Goal: Task Accomplishment & Management: Complete application form

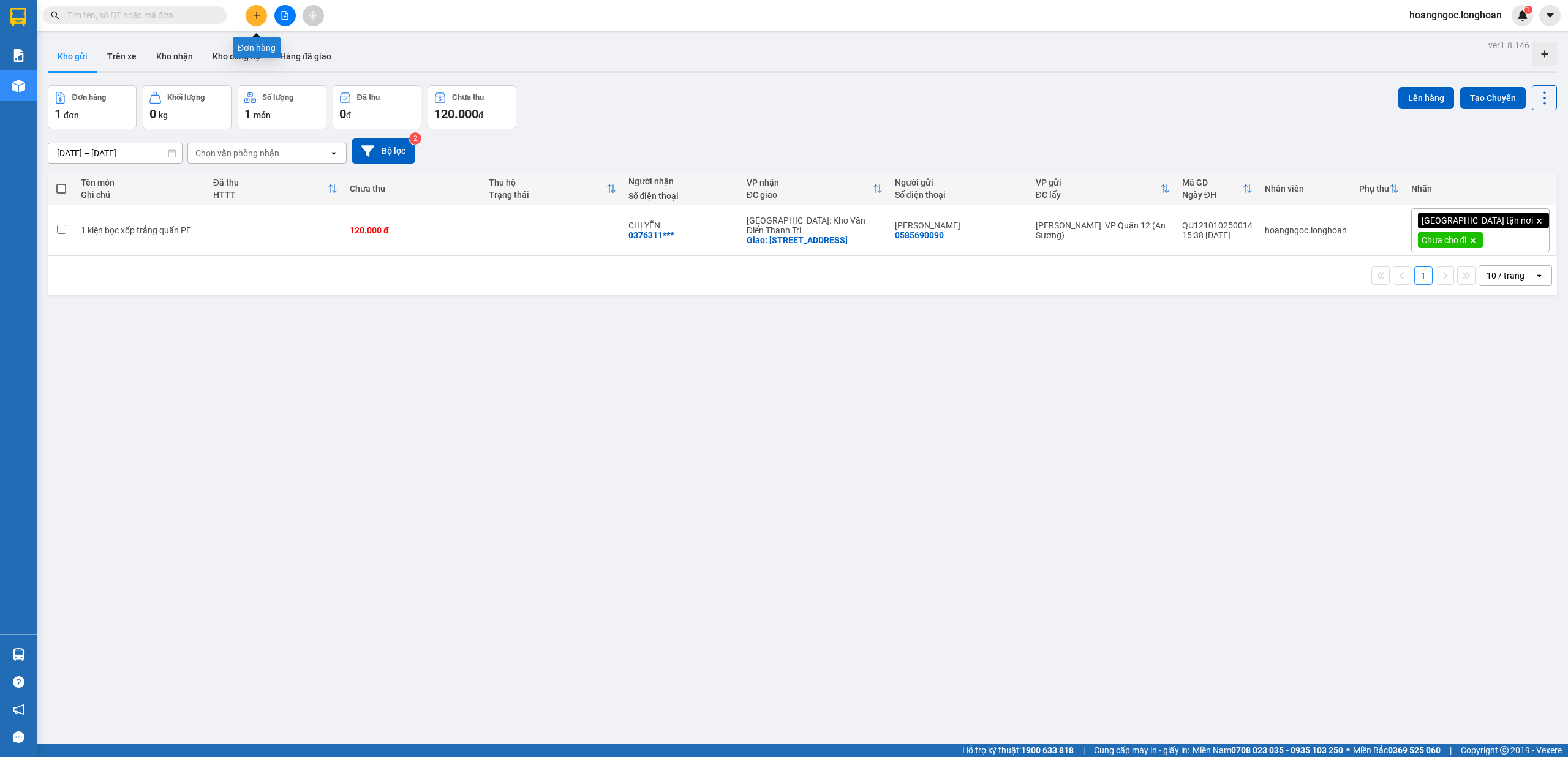
click at [258, 19] on button at bounding box center [256, 15] width 22 height 22
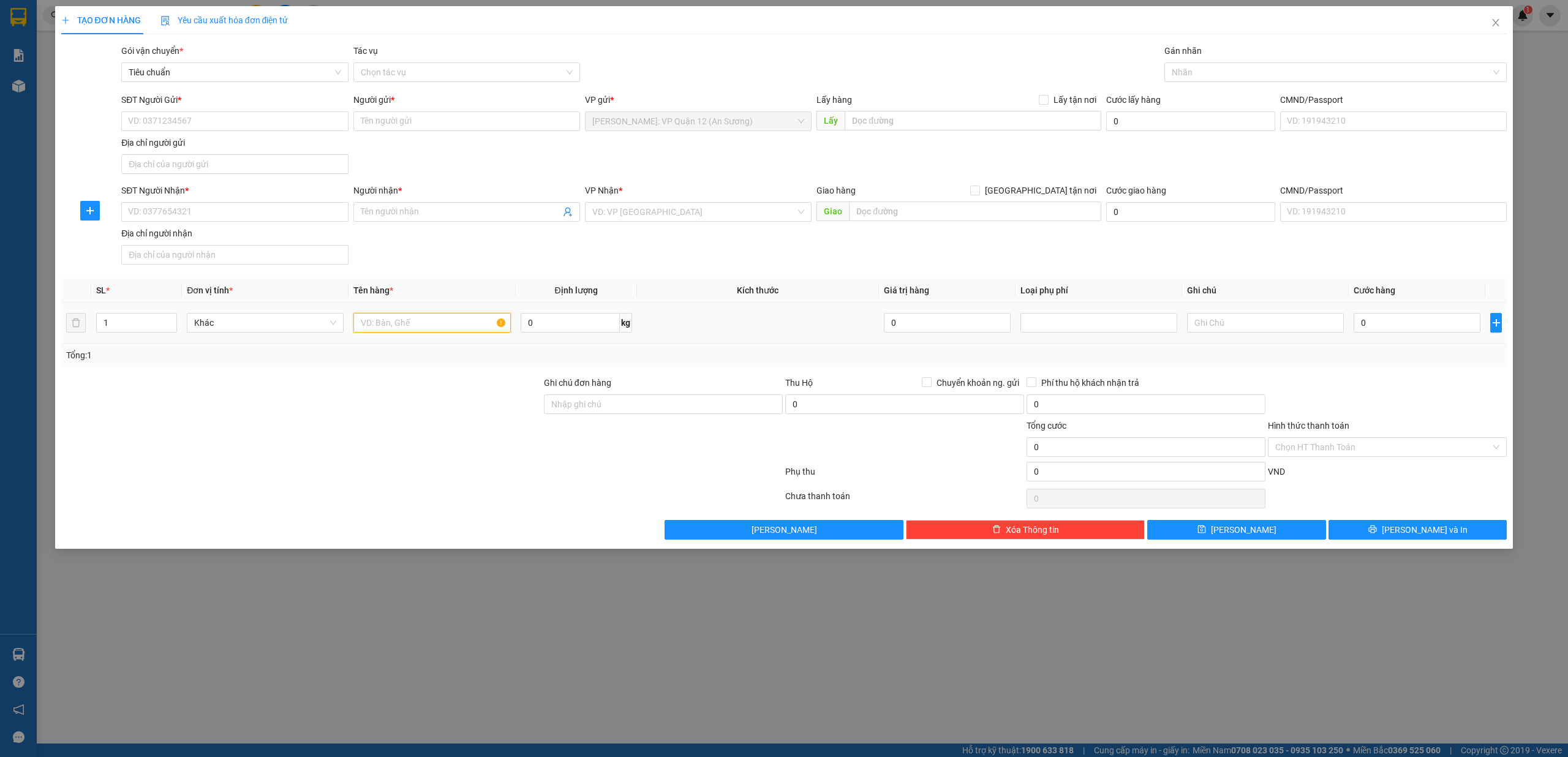
click at [415, 315] on input "text" at bounding box center [432, 323] width 157 height 19
type input "1 kiên giấy ("
drag, startPoint x: 655, startPoint y: 410, endPoint x: 666, endPoint y: 412, distance: 11.2
click at [655, 410] on input "Ghi chú đơn hàng" at bounding box center [664, 404] width 239 height 19
type input "nhận theo kiện - hư hỏng không chịu trách nhiệm"
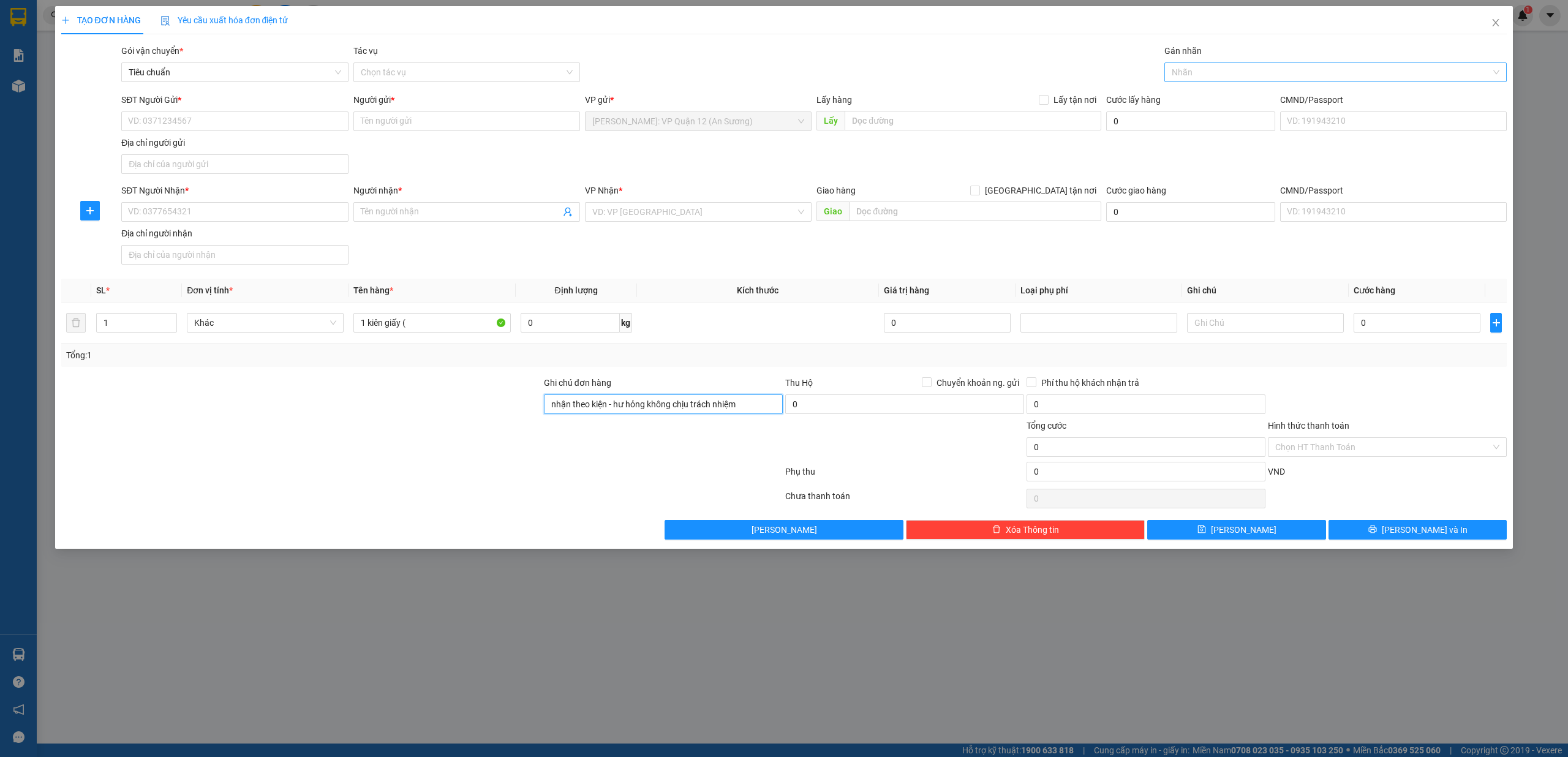
click at [1199, 73] on div at bounding box center [1330, 72] width 325 height 15
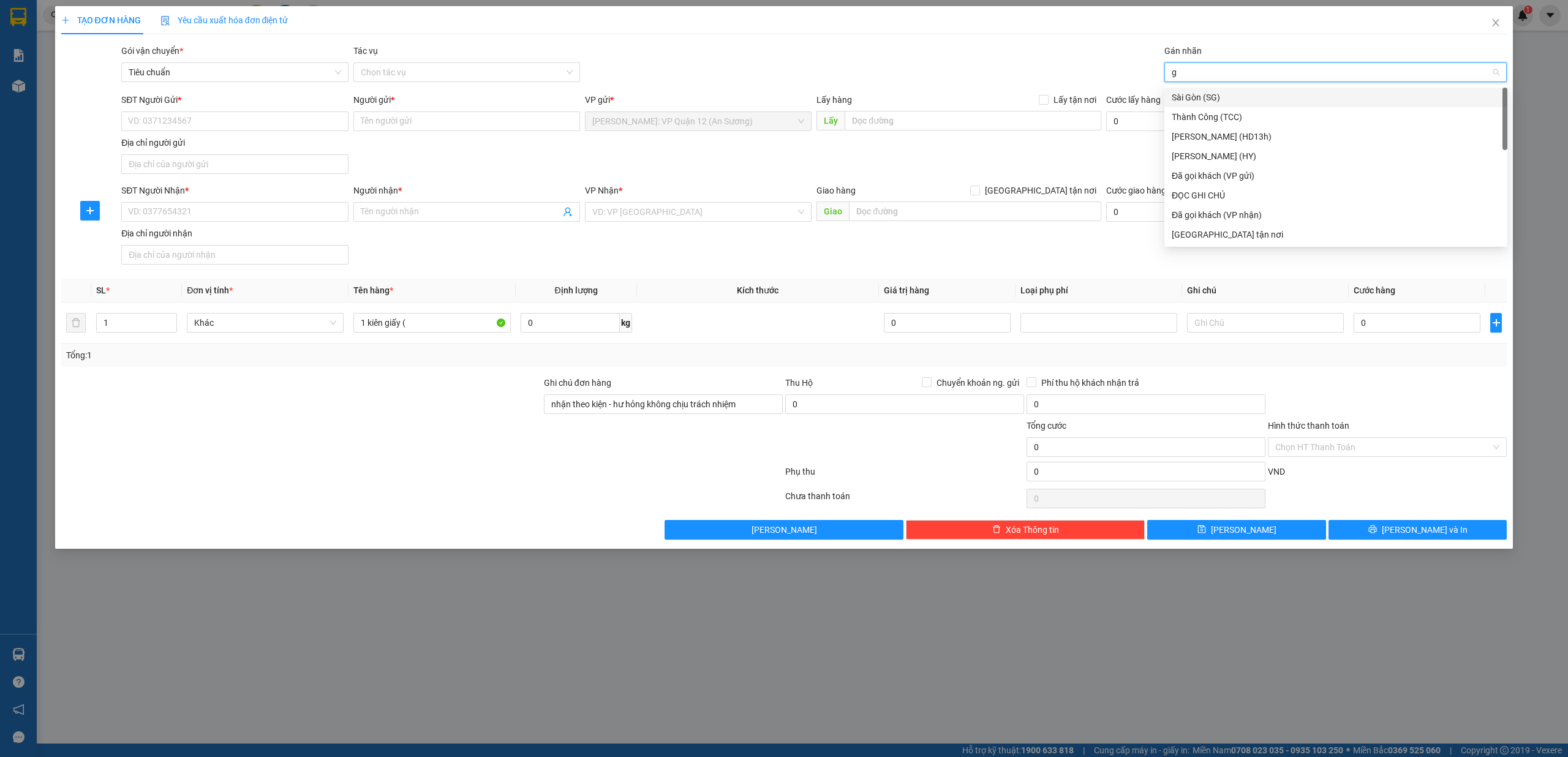
type input "gt"
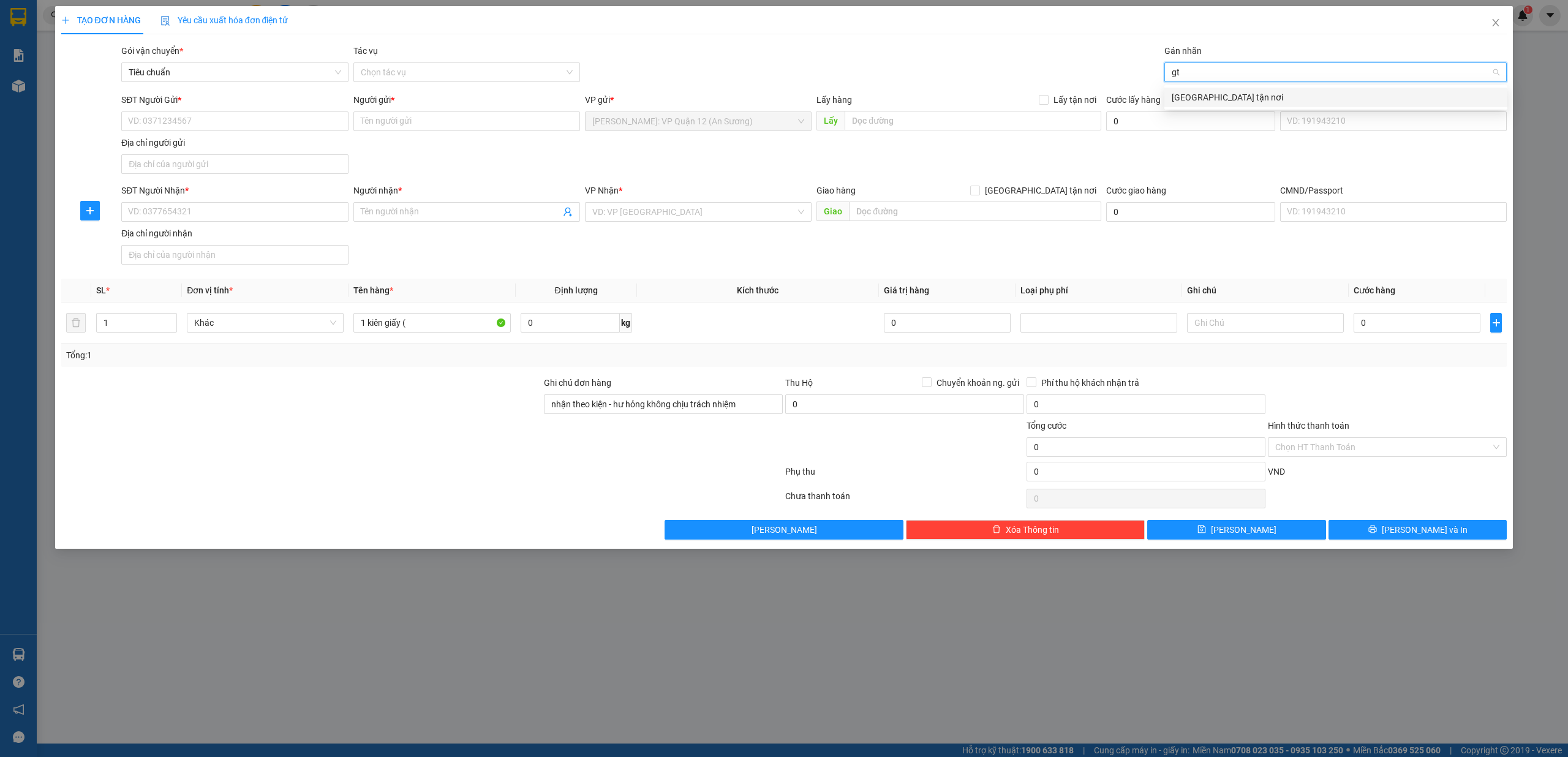
click at [1172, 98] on div "Giao tận nơi" at bounding box center [1335, 97] width 329 height 14
click at [243, 123] on input "SĐT Người Gửi *" at bounding box center [234, 121] width 227 height 19
click at [237, 121] on input "09816267" at bounding box center [234, 121] width 227 height 19
type input "0981626766"
click at [435, 116] on input "Người gửi *" at bounding box center [467, 121] width 227 height 19
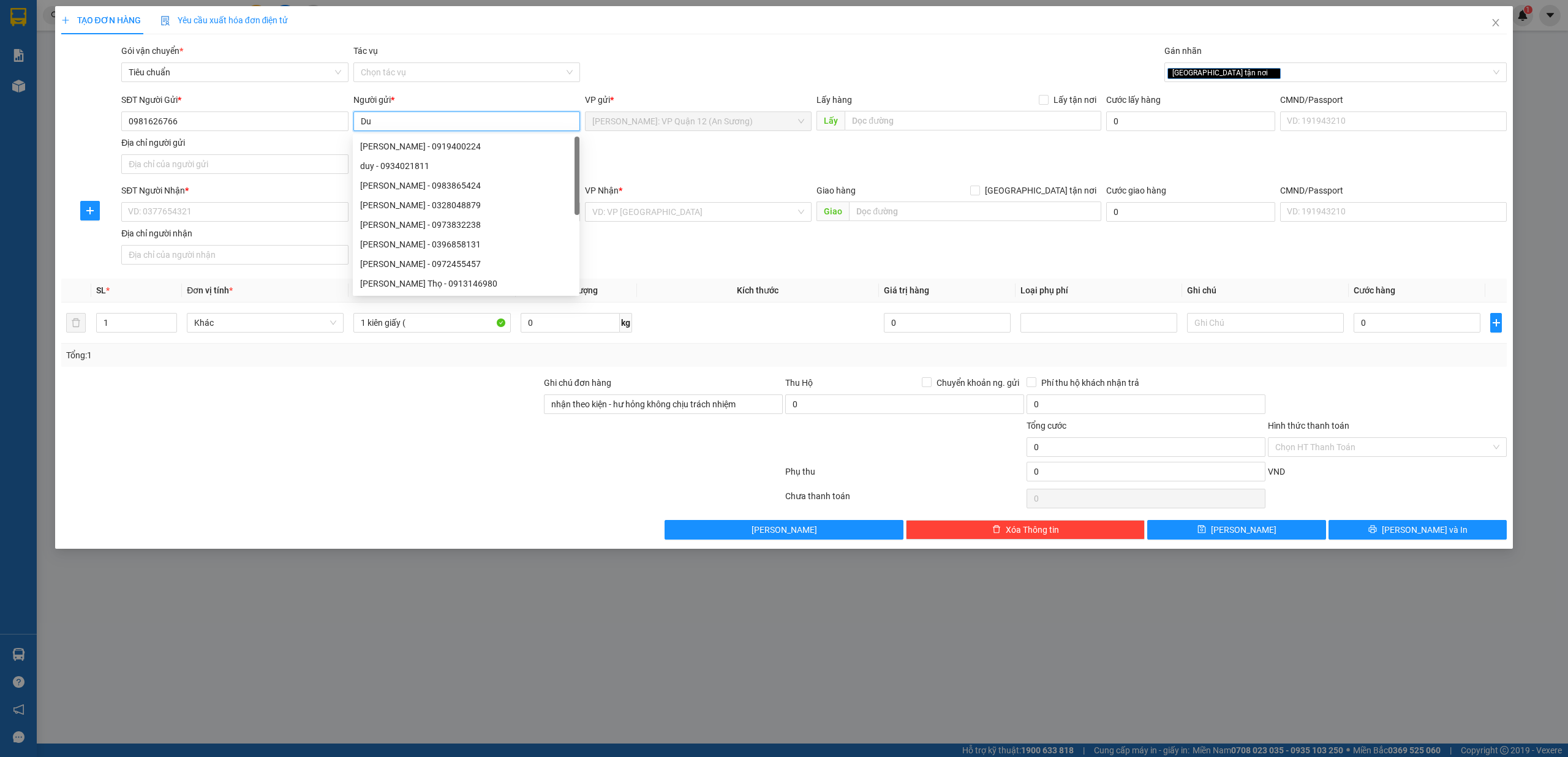
type input "D"
type input "Chú Duy"
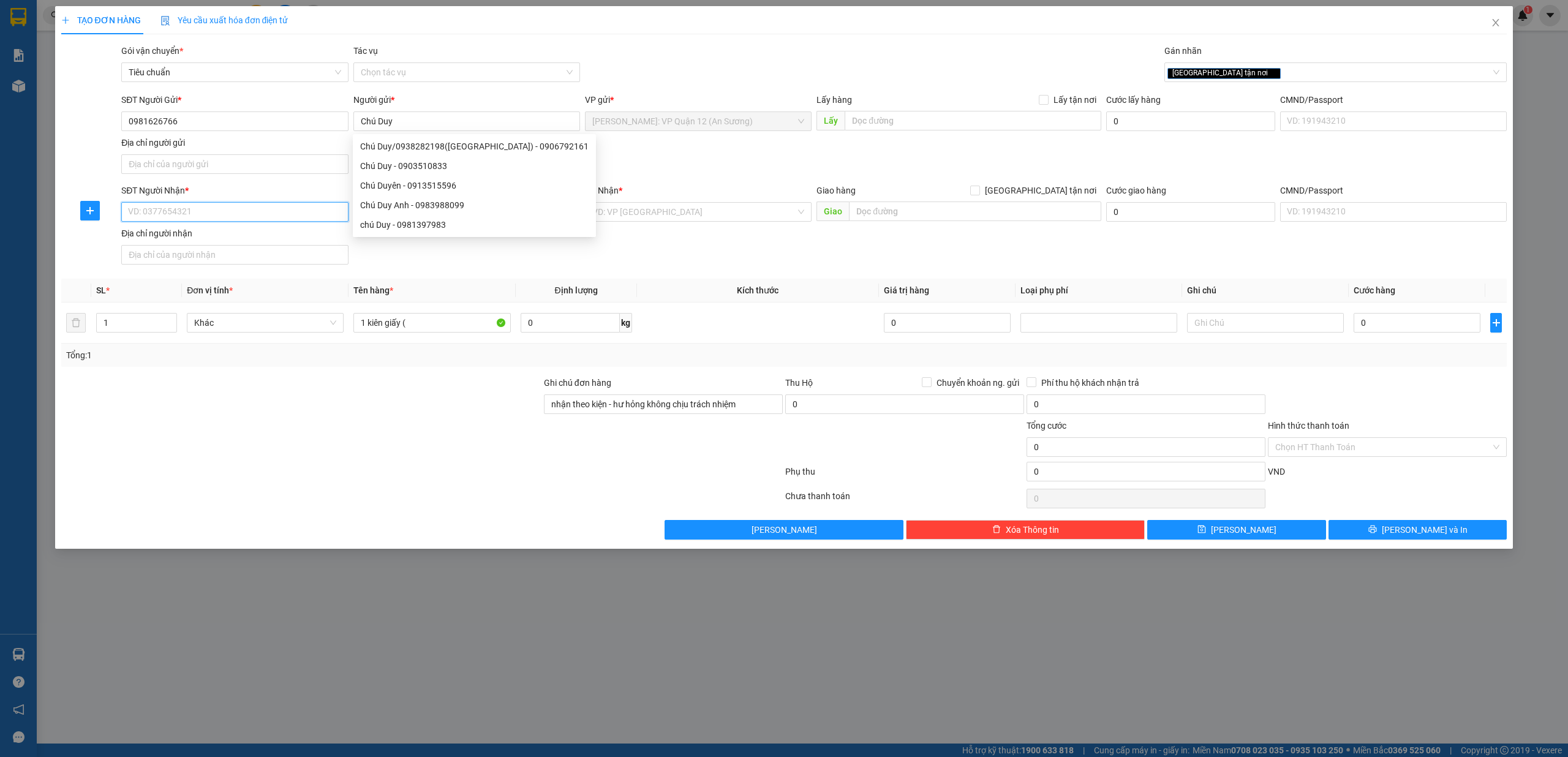
click at [287, 213] on input "SĐT Người Nhận *" at bounding box center [234, 211] width 227 height 19
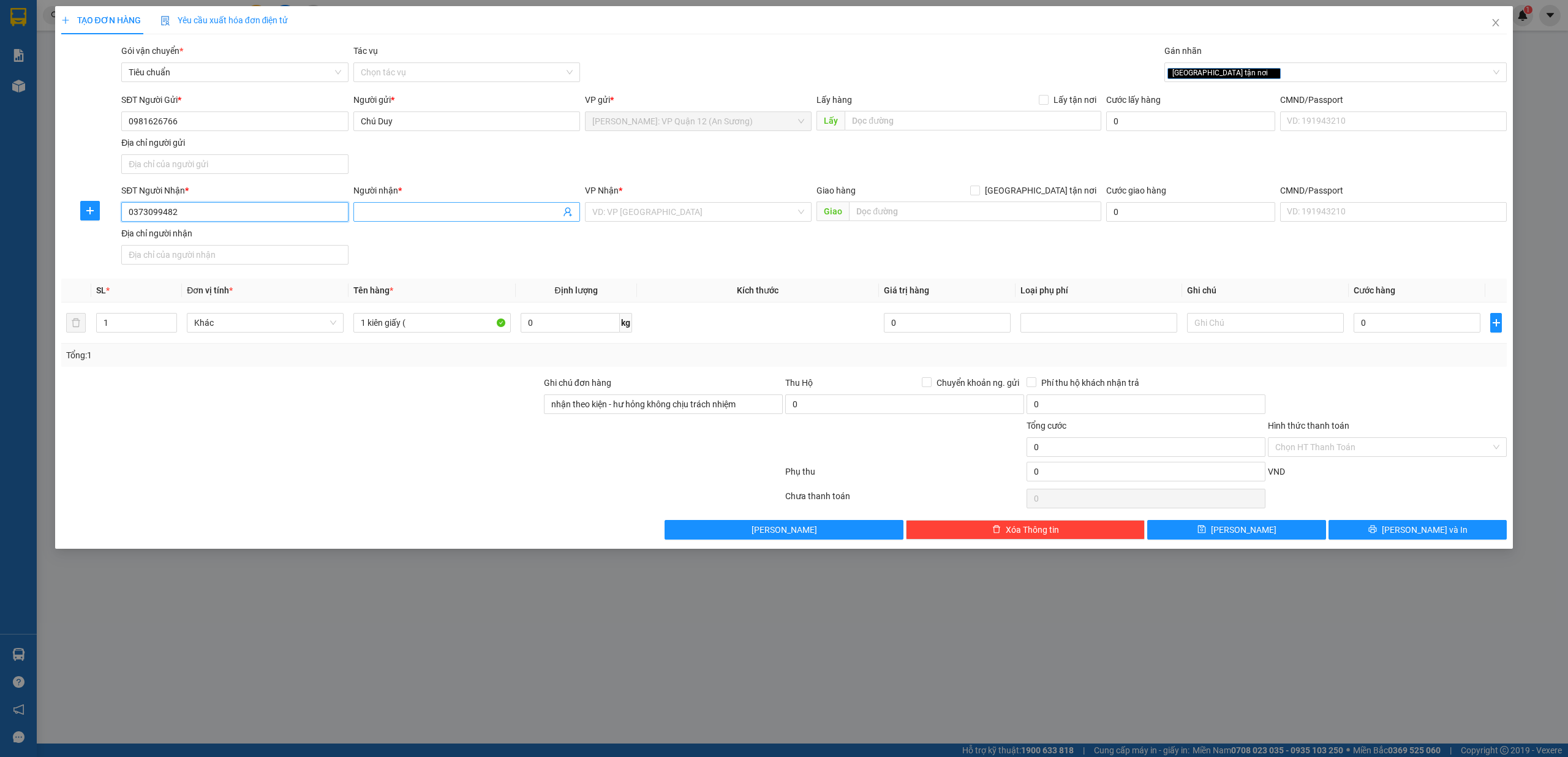
type input "0373099482"
click at [378, 211] on input "Người nhận *" at bounding box center [460, 211] width 199 height 14
type input "D"
type input "Đỗ Trọng Vinh"
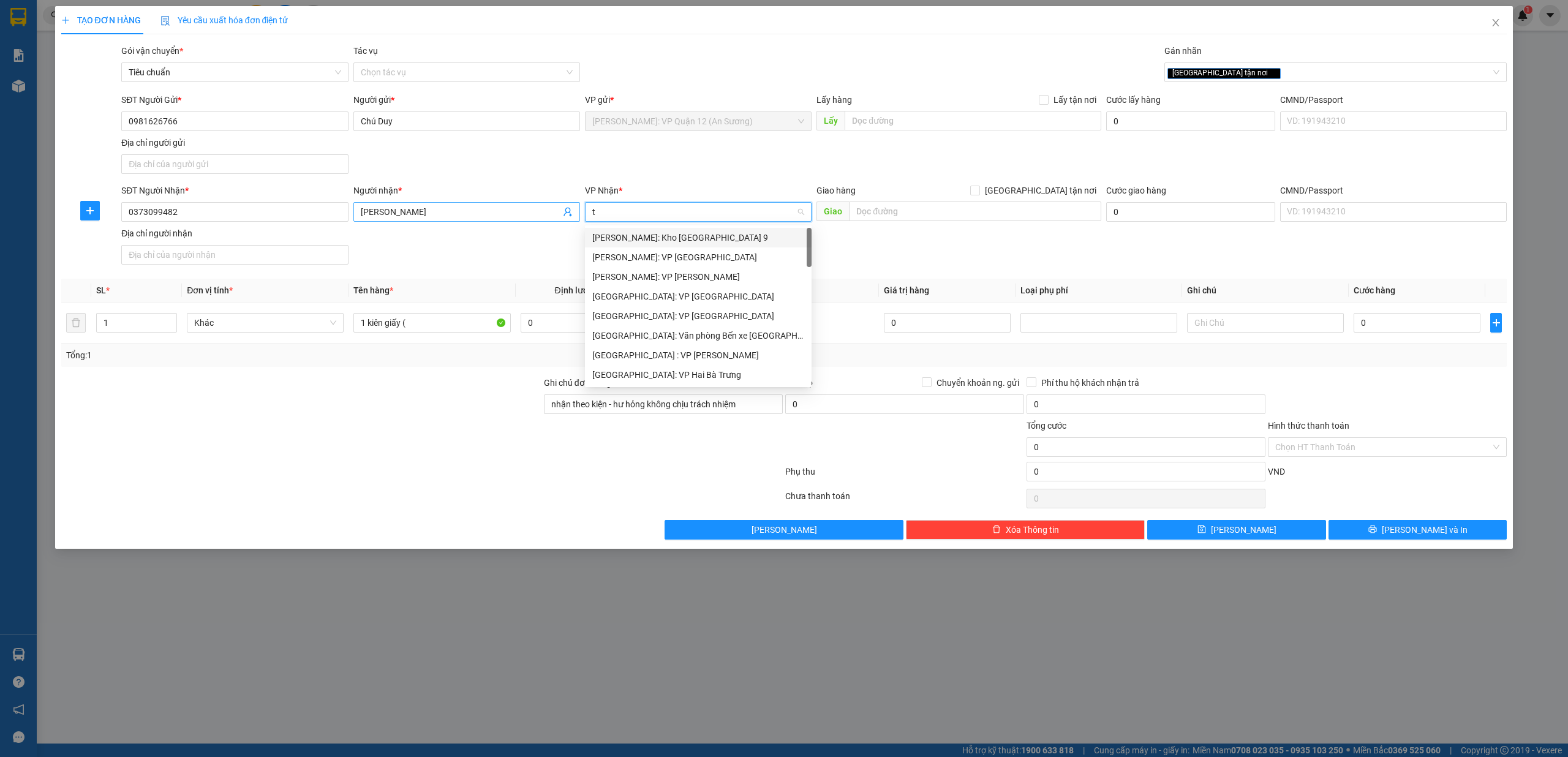
type input "tl"
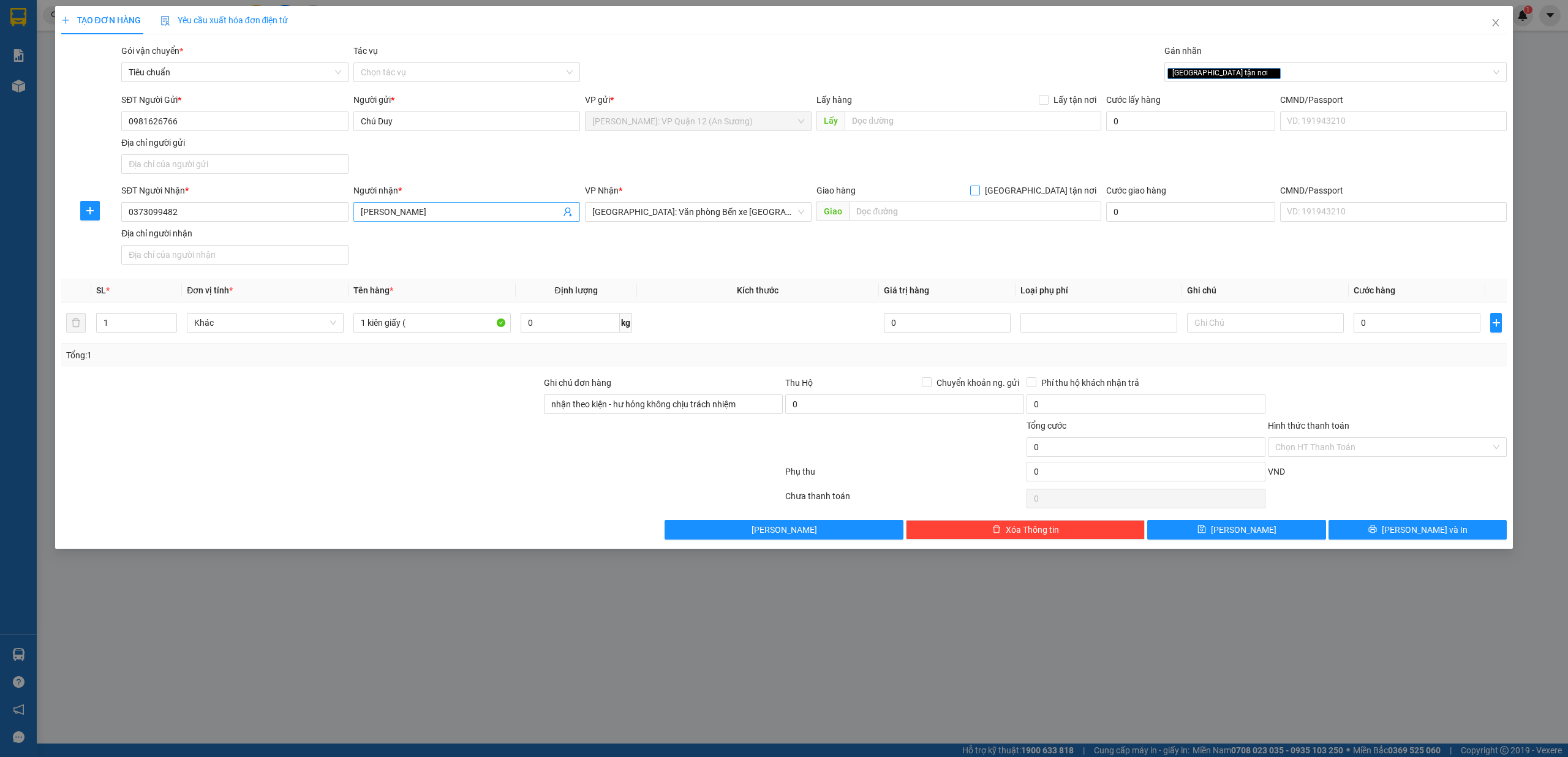
click at [971, 186] on input "Giao tận nơi" at bounding box center [975, 190] width 9 height 9
checkbox input "true"
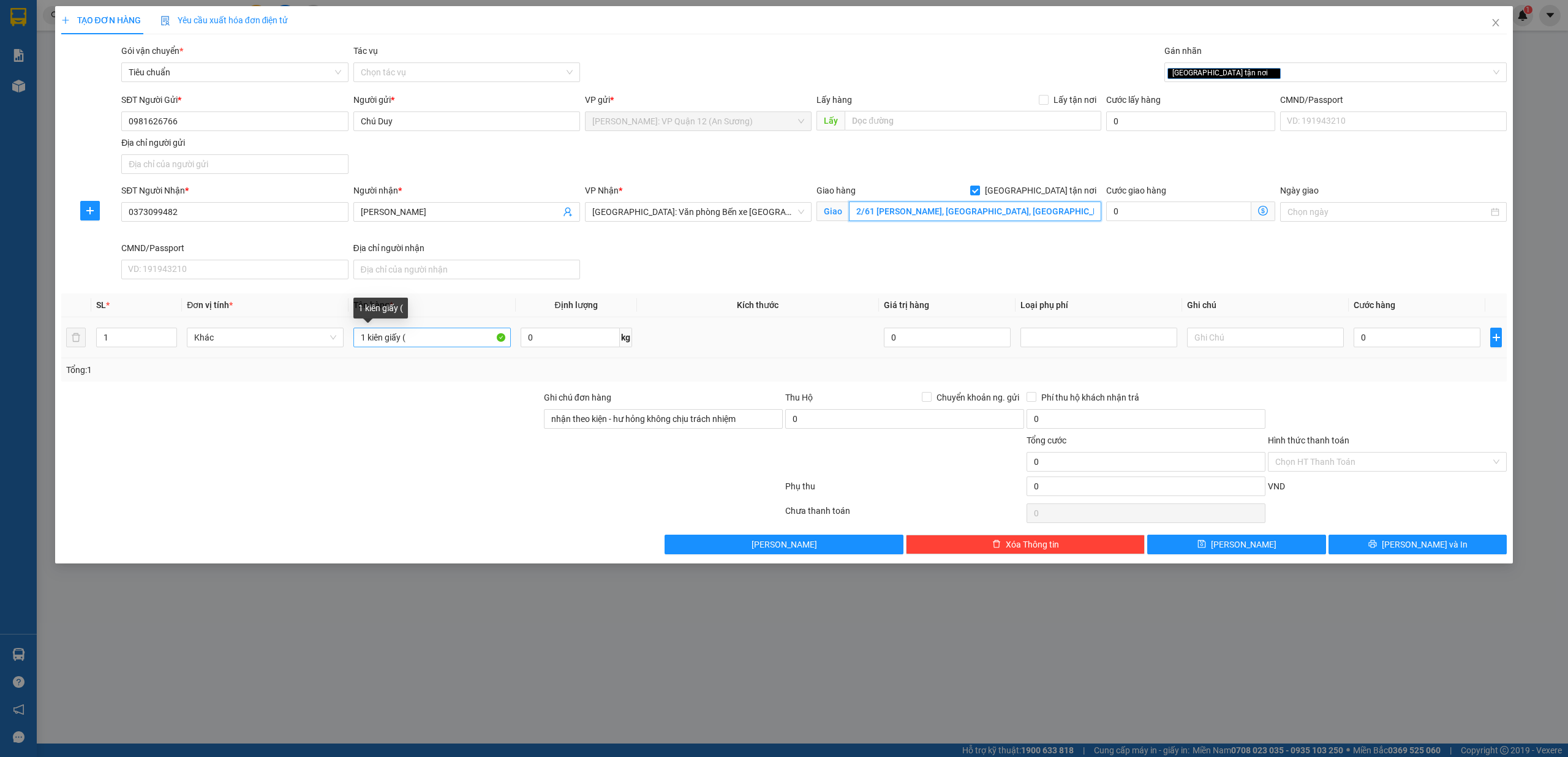
type input "2/61 Lý Thường Kiệt, Hồng Bàng, Hải Phòng"
click at [455, 333] on input "1 kiên giấy (" at bounding box center [432, 337] width 157 height 19
type input "1 kiên giấy ( quần áo )"
click at [1399, 344] on input "0" at bounding box center [1416, 337] width 127 height 19
type input "1"
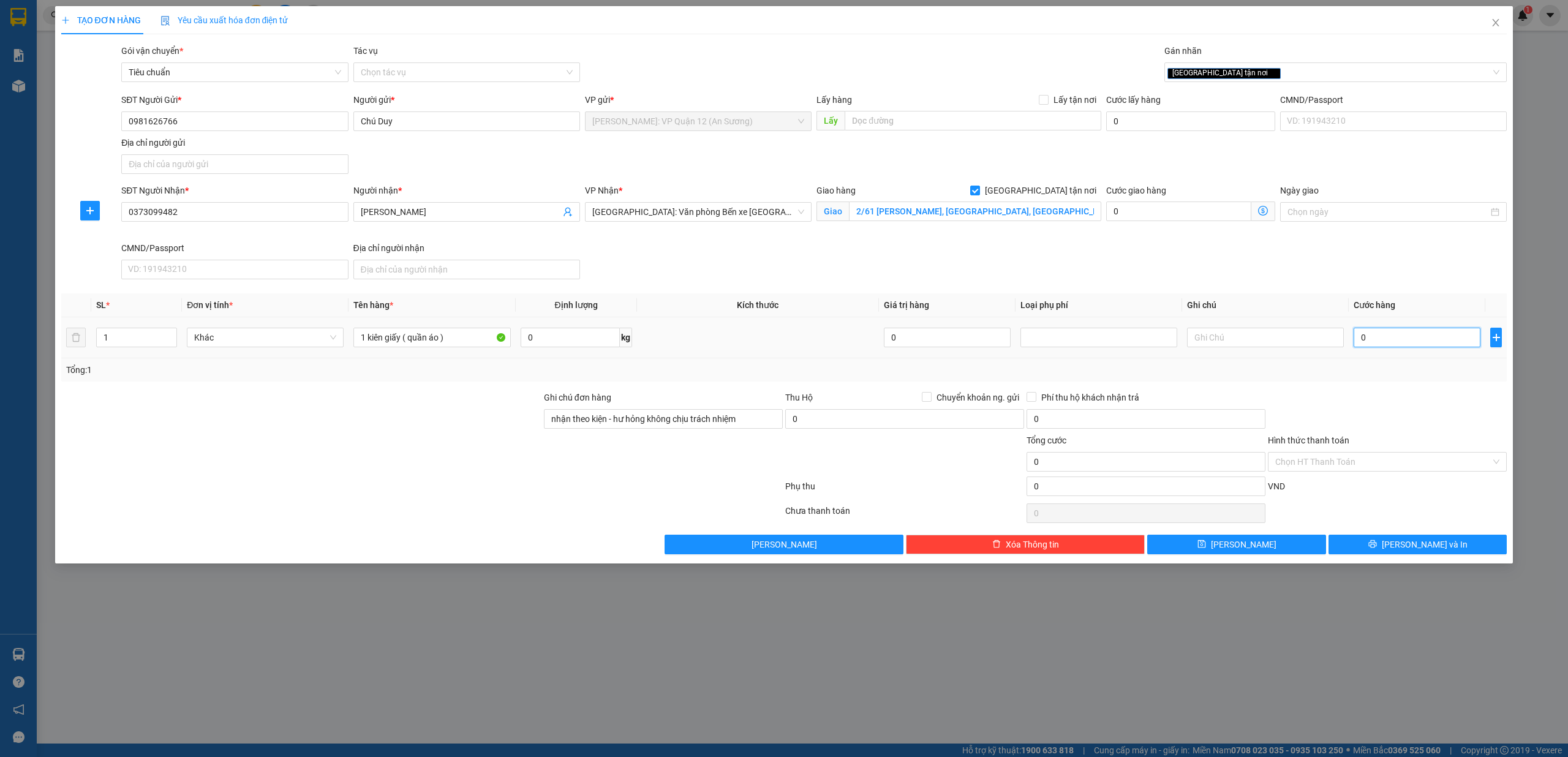
type input "1"
type input "12"
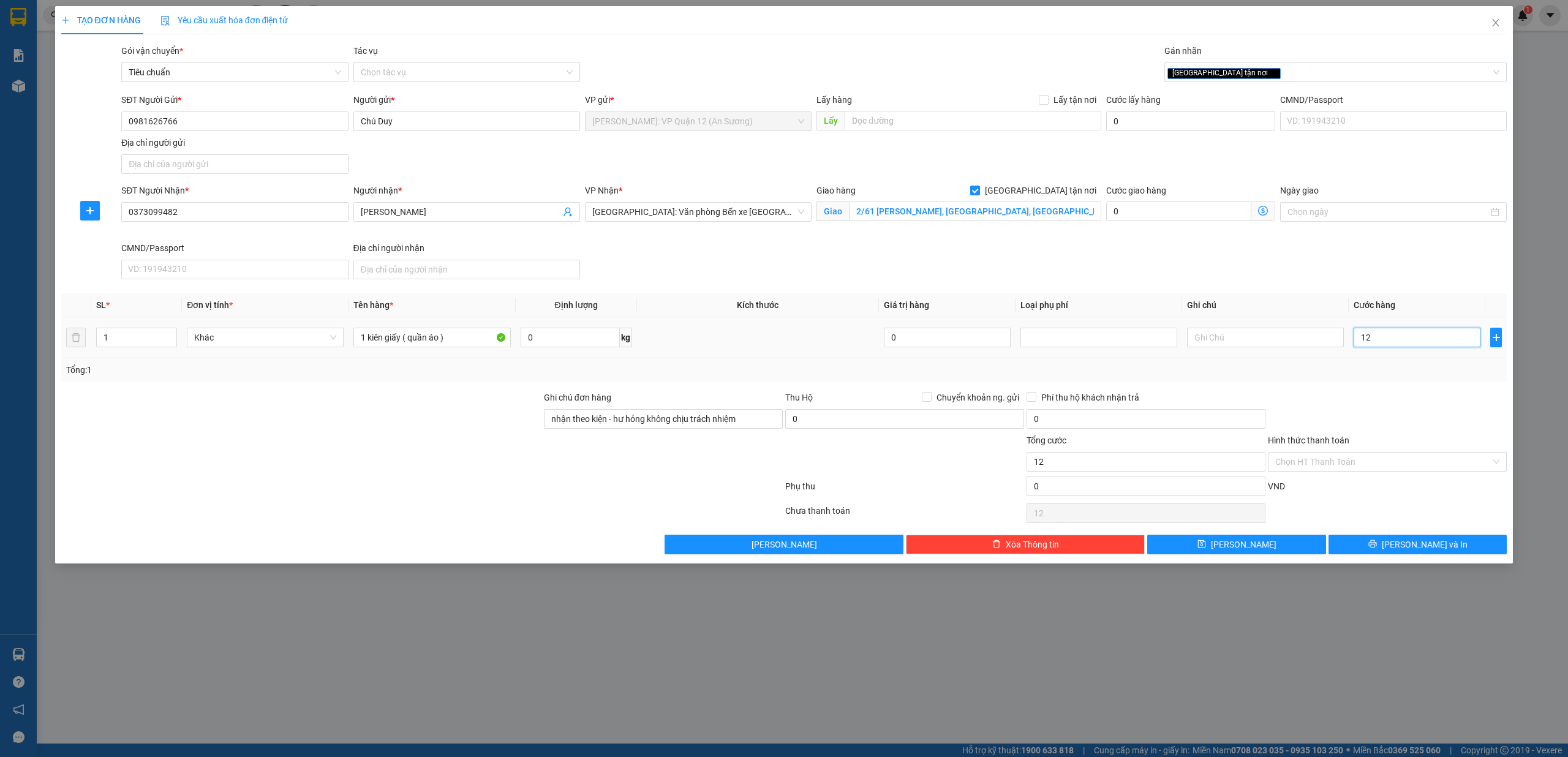
type input "120"
type input "1.200"
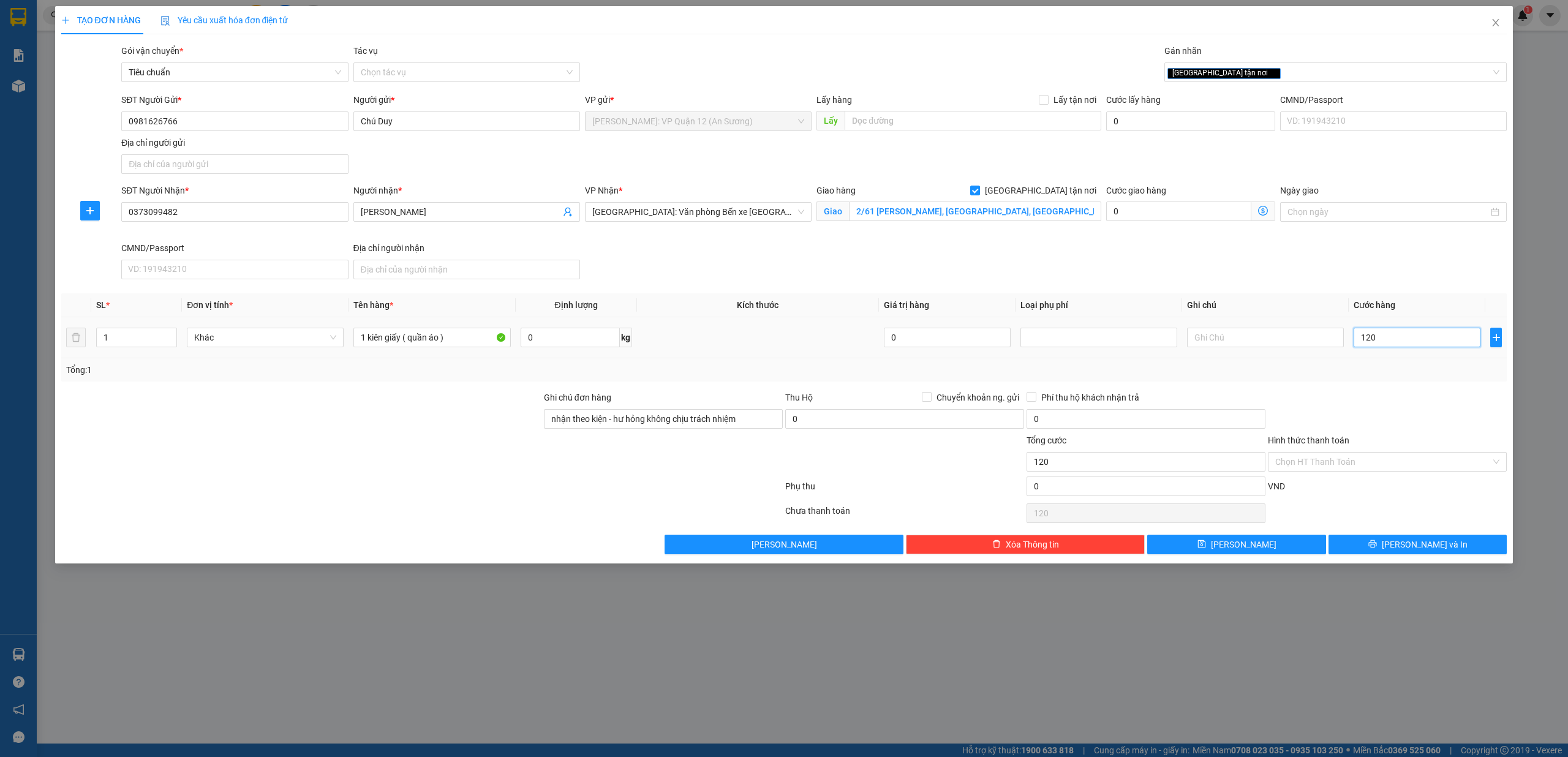
type input "1.200"
type input "12.000"
type input "120.000"
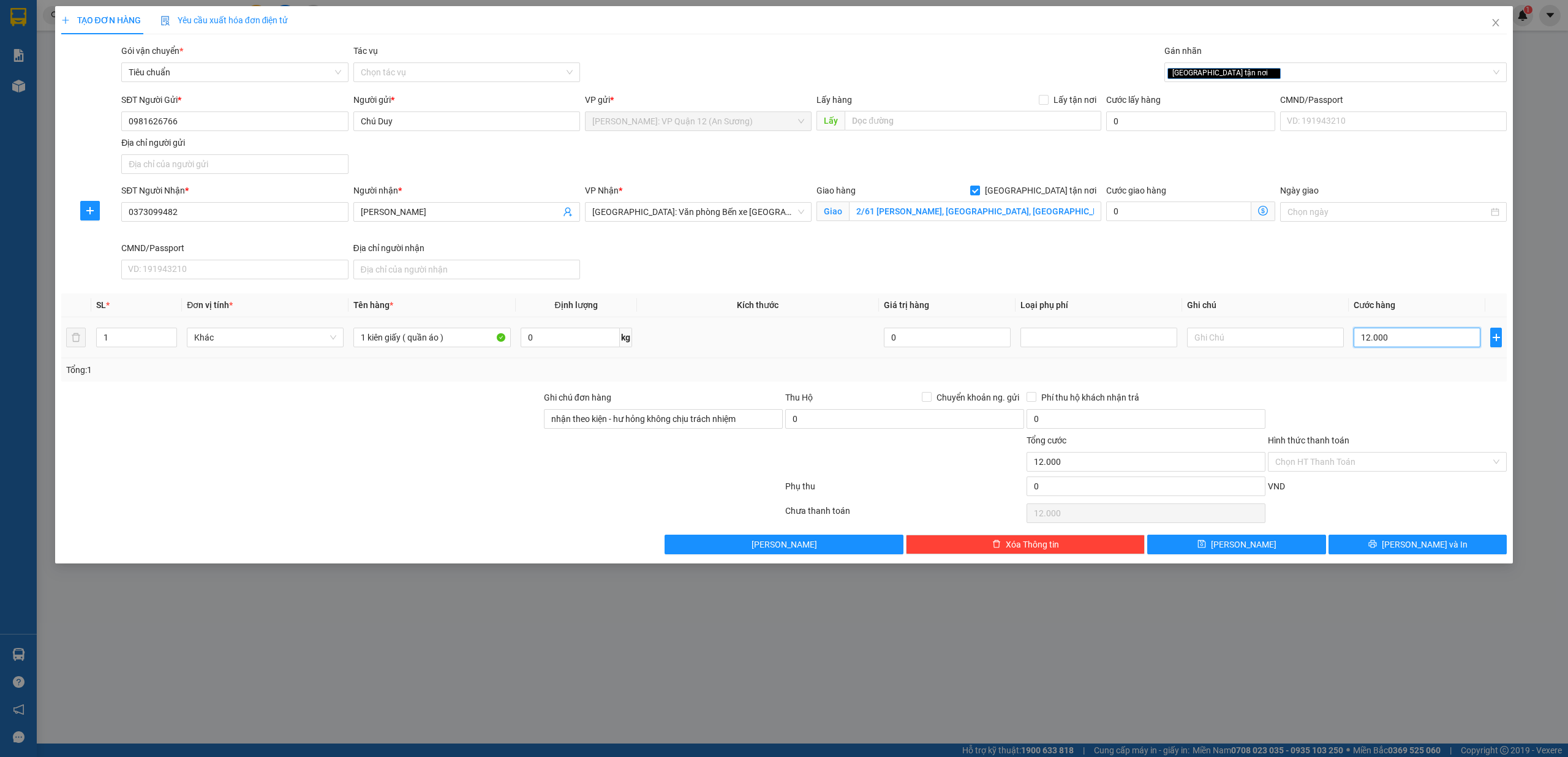
type input "120.000"
click at [1372, 463] on input "Hình thức thanh toán" at bounding box center [1382, 462] width 216 height 19
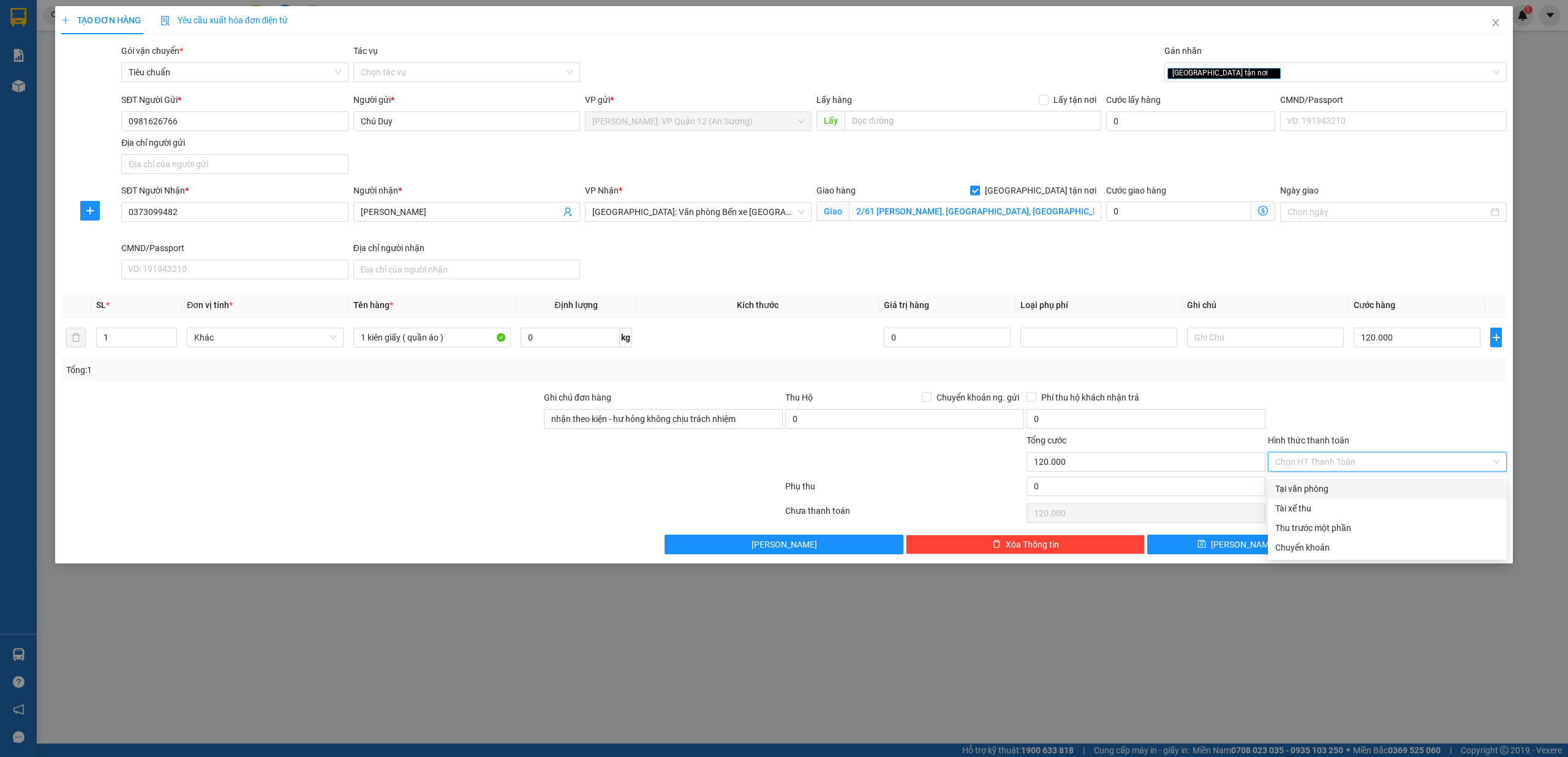
click at [1339, 486] on div "Tại văn phòng" at bounding box center [1387, 488] width 224 height 14
type input "0"
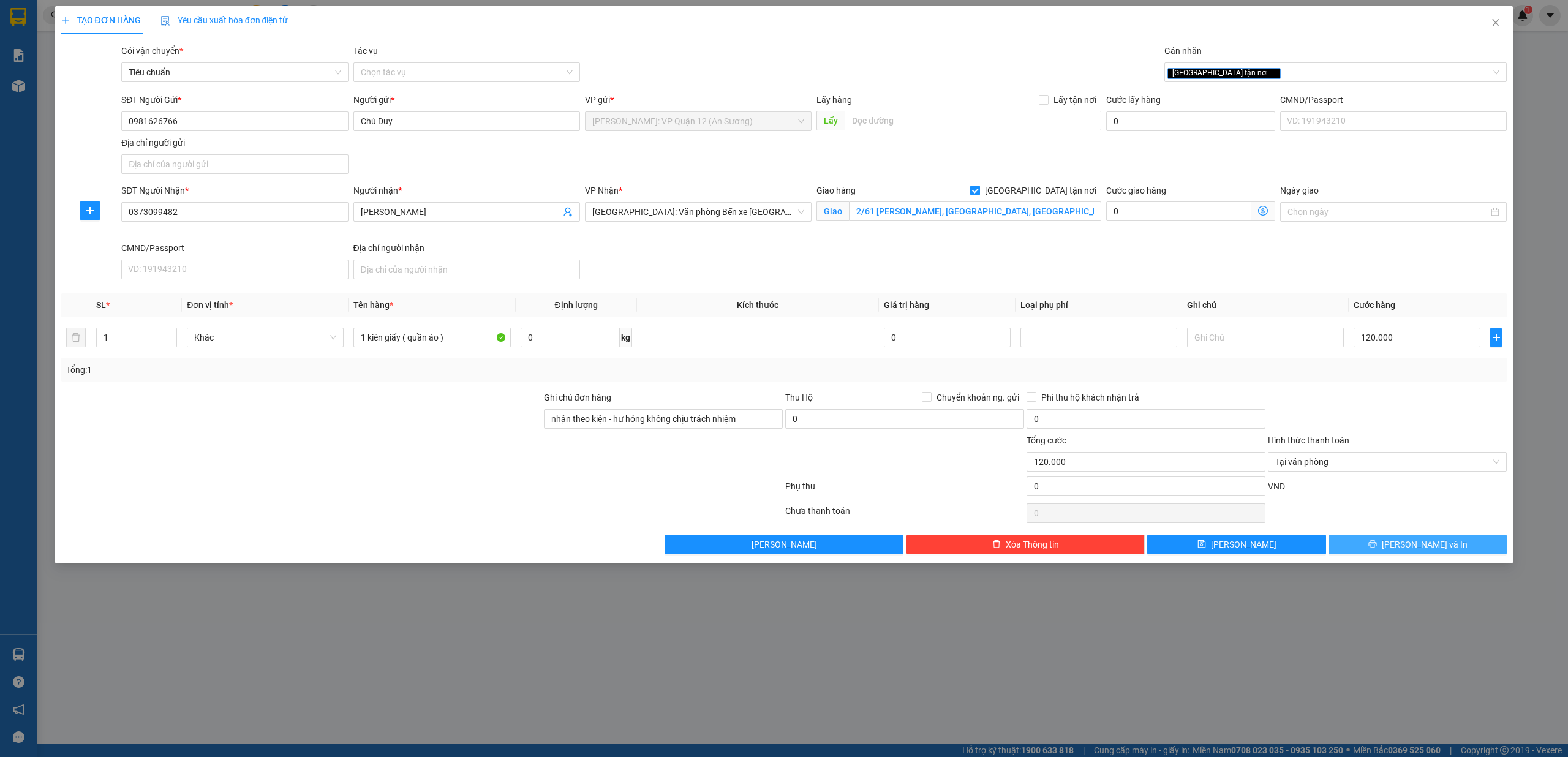
click at [1436, 549] on span "Lưu và In" at bounding box center [1424, 544] width 86 height 14
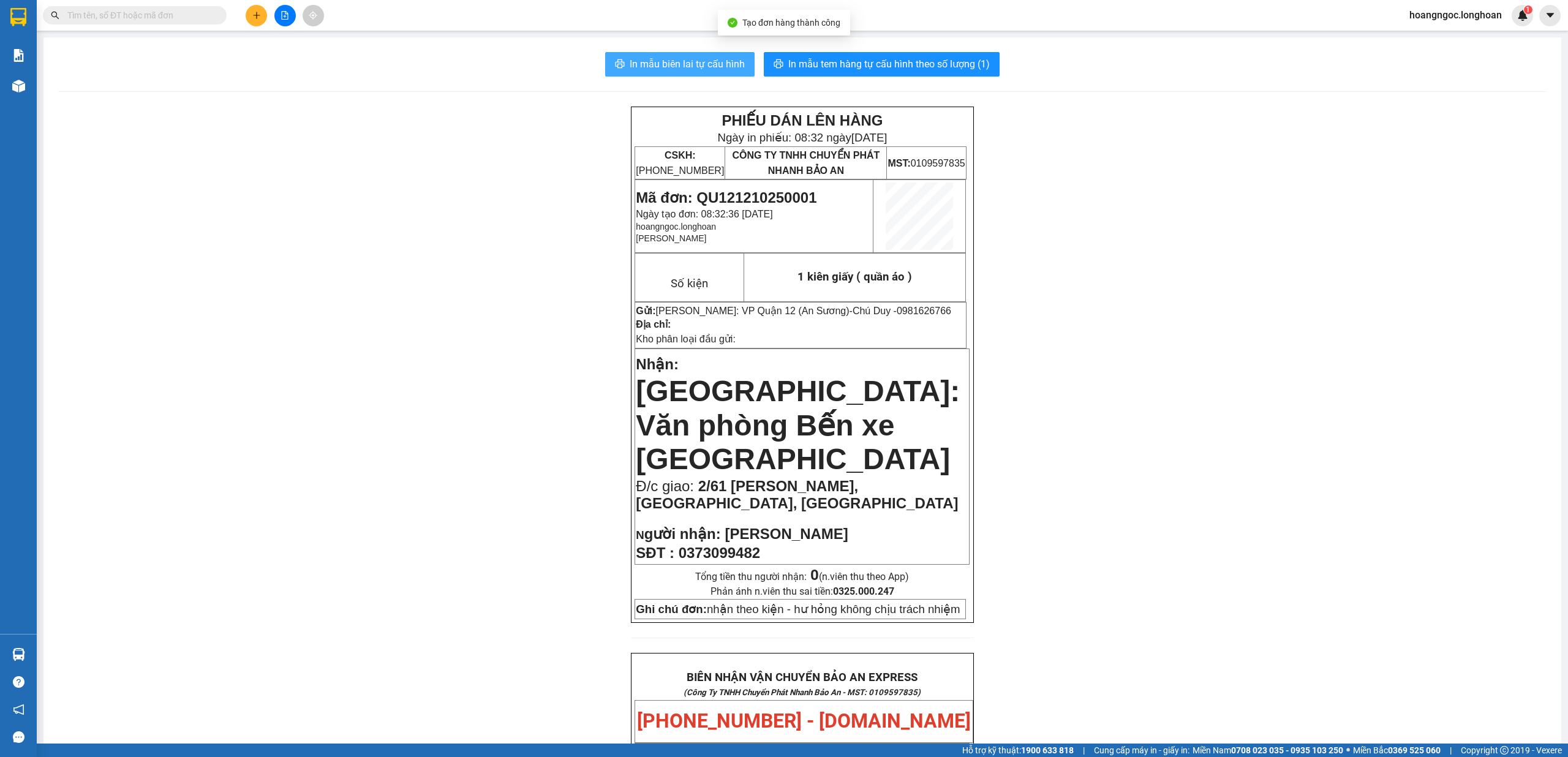
click at [725, 64] on span "In mẫu biên lai tự cấu hình" at bounding box center [687, 64] width 115 height 15
click at [921, 54] on button "In mẫu tem hàng tự cấu hình theo số lượng (1)" at bounding box center [882, 64] width 236 height 24
click at [263, 9] on button at bounding box center [256, 15] width 22 height 22
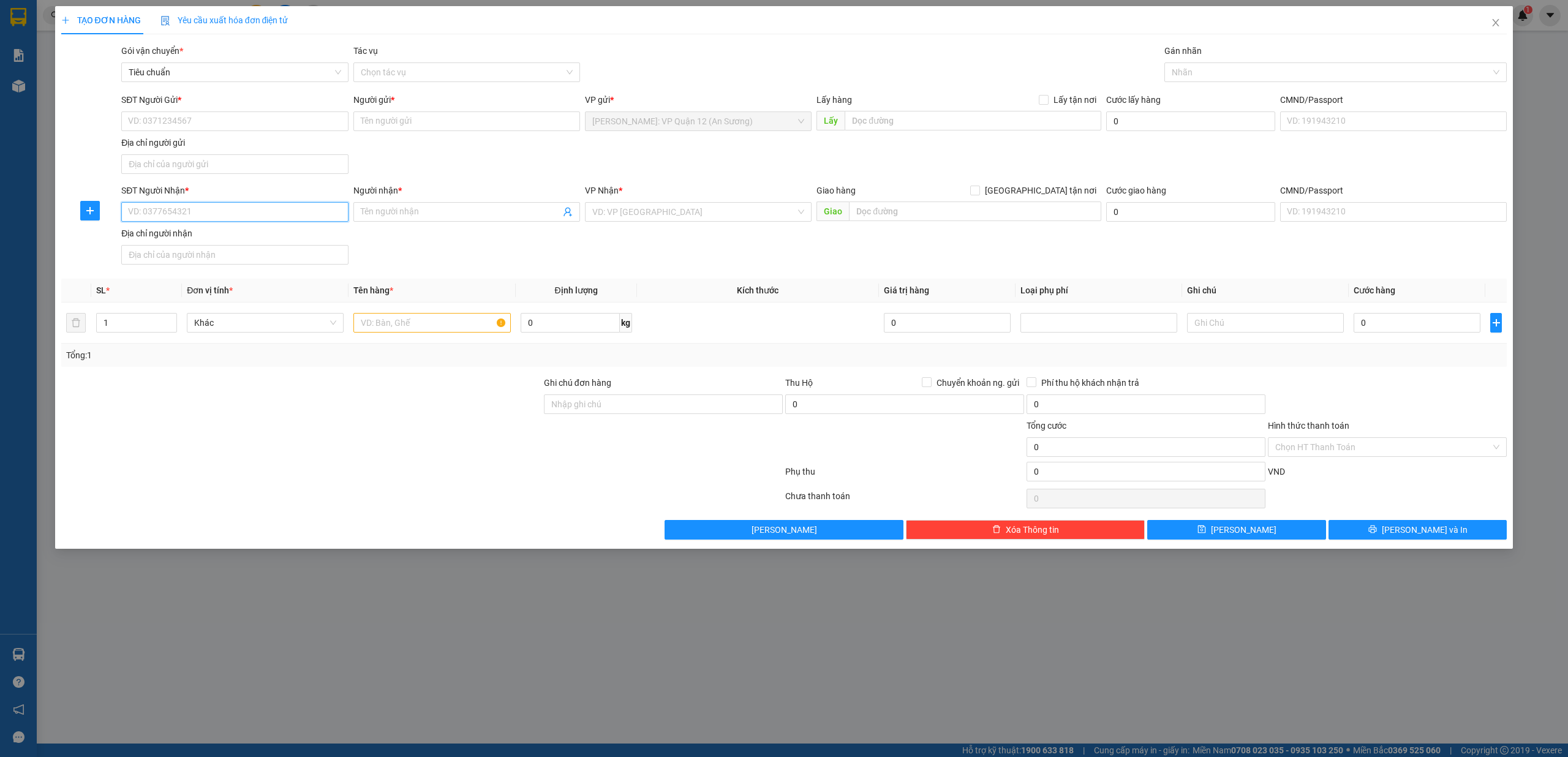
click at [201, 211] on input "SĐT Người Nhận *" at bounding box center [234, 211] width 227 height 19
type input "0795233266"
click at [409, 215] on input "Người nhận *" at bounding box center [460, 211] width 199 height 14
click at [314, 217] on input "0795233266" at bounding box center [234, 211] width 227 height 19
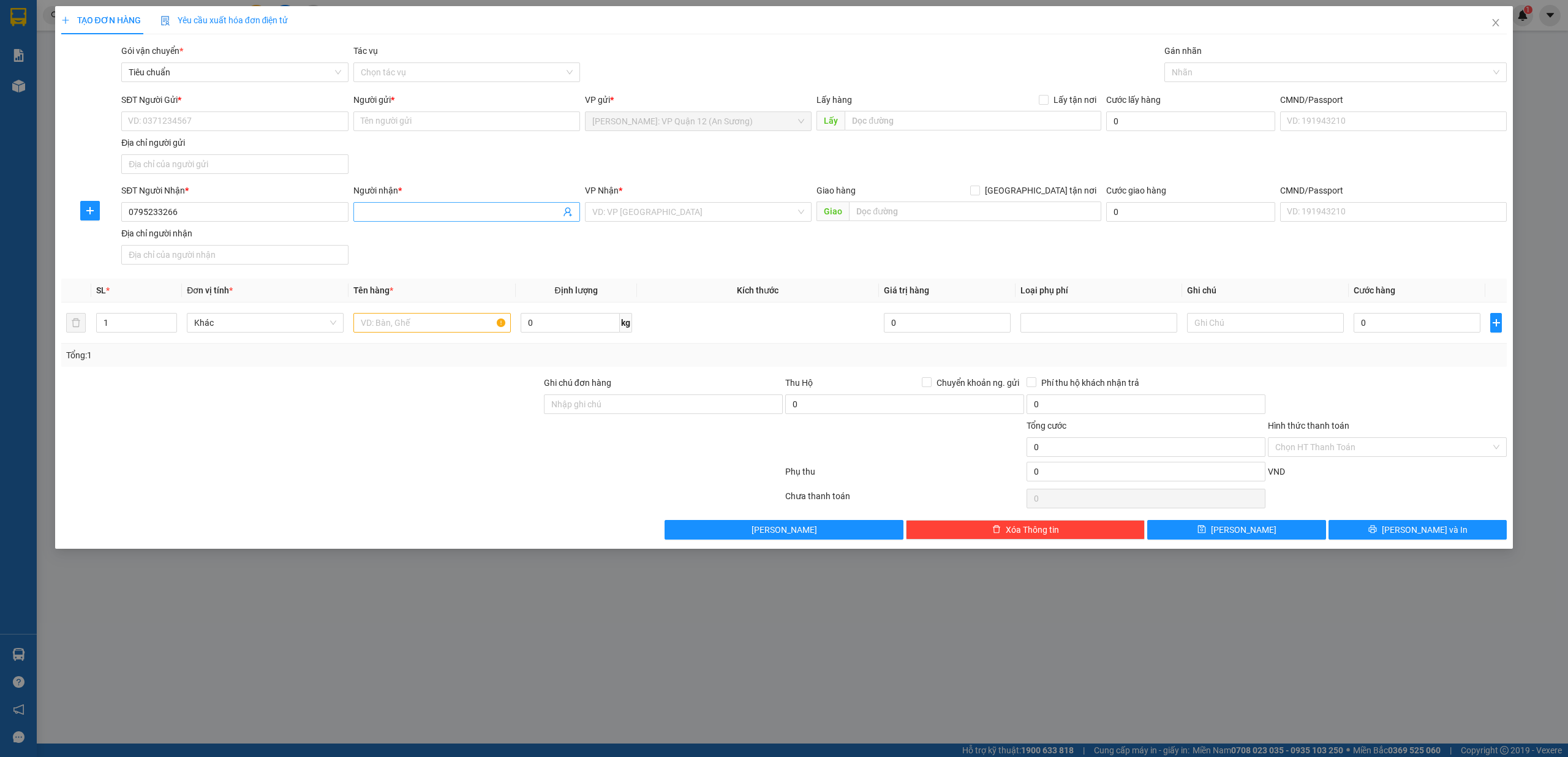
click at [384, 213] on input "Người nhận *" at bounding box center [460, 211] width 199 height 14
type input "Minh Hiếu"
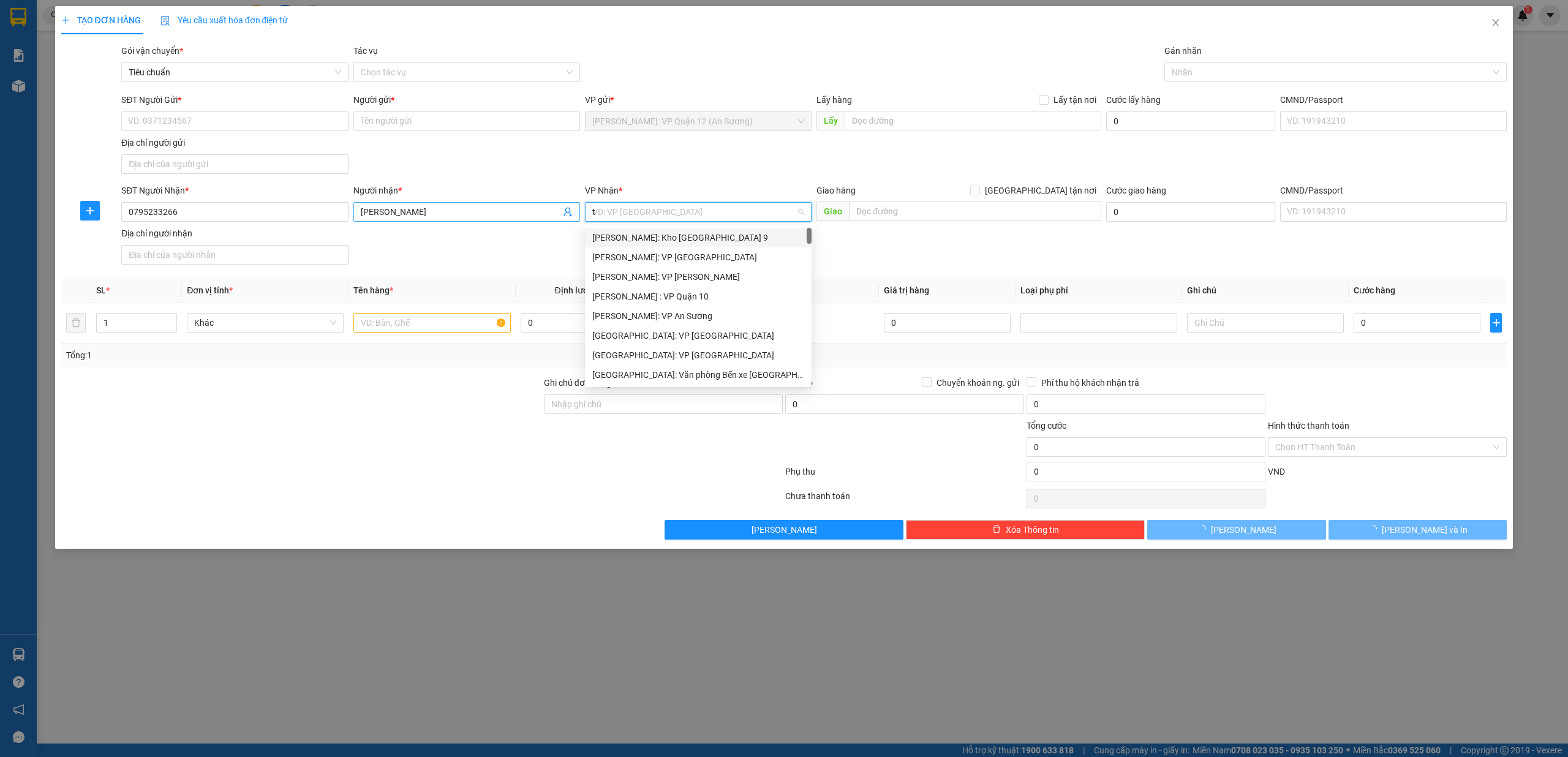
type input "tl"
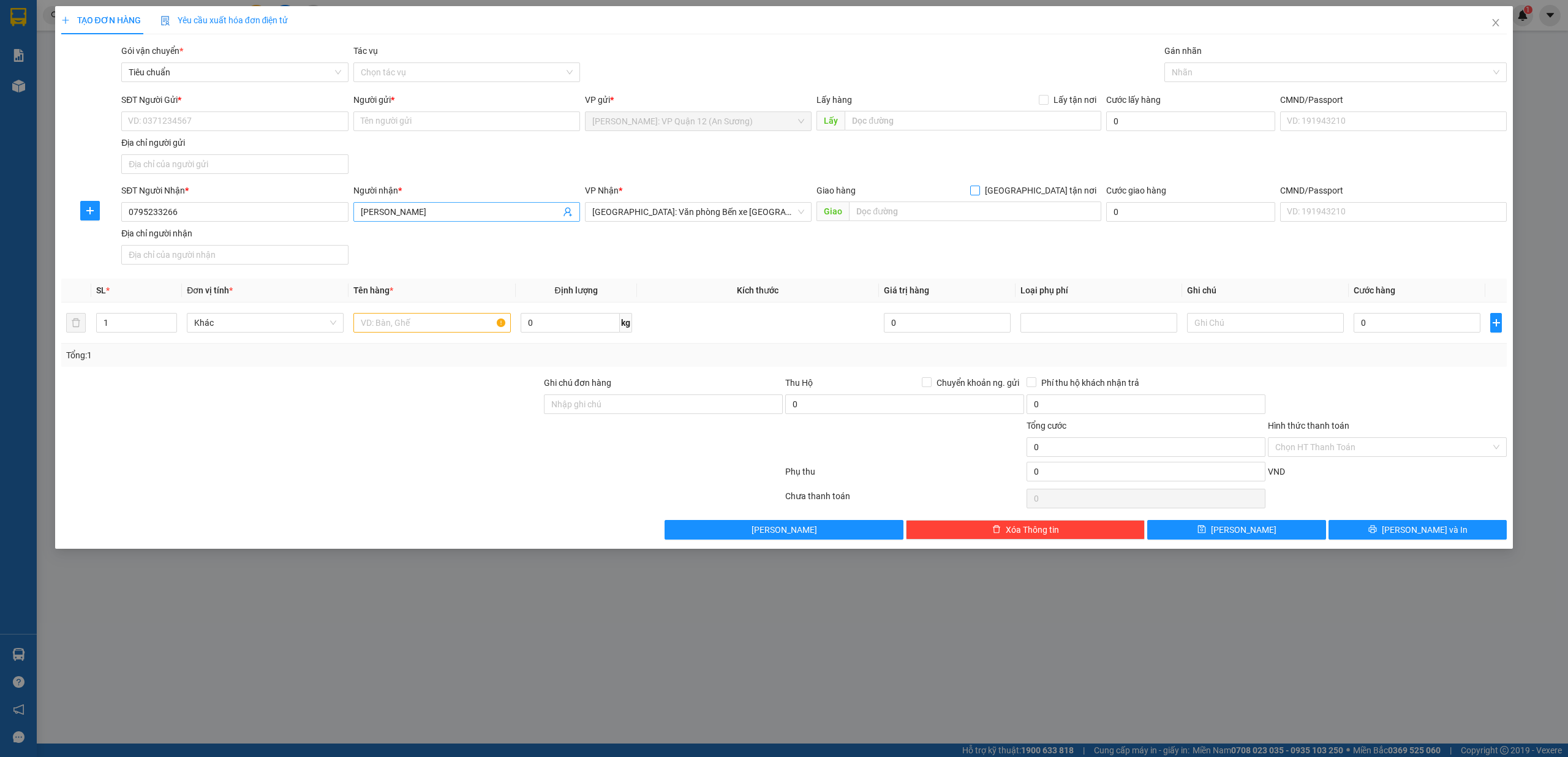
click at [971, 186] on input "Giao tận nơi" at bounding box center [975, 190] width 9 height 9
checkbox input "true"
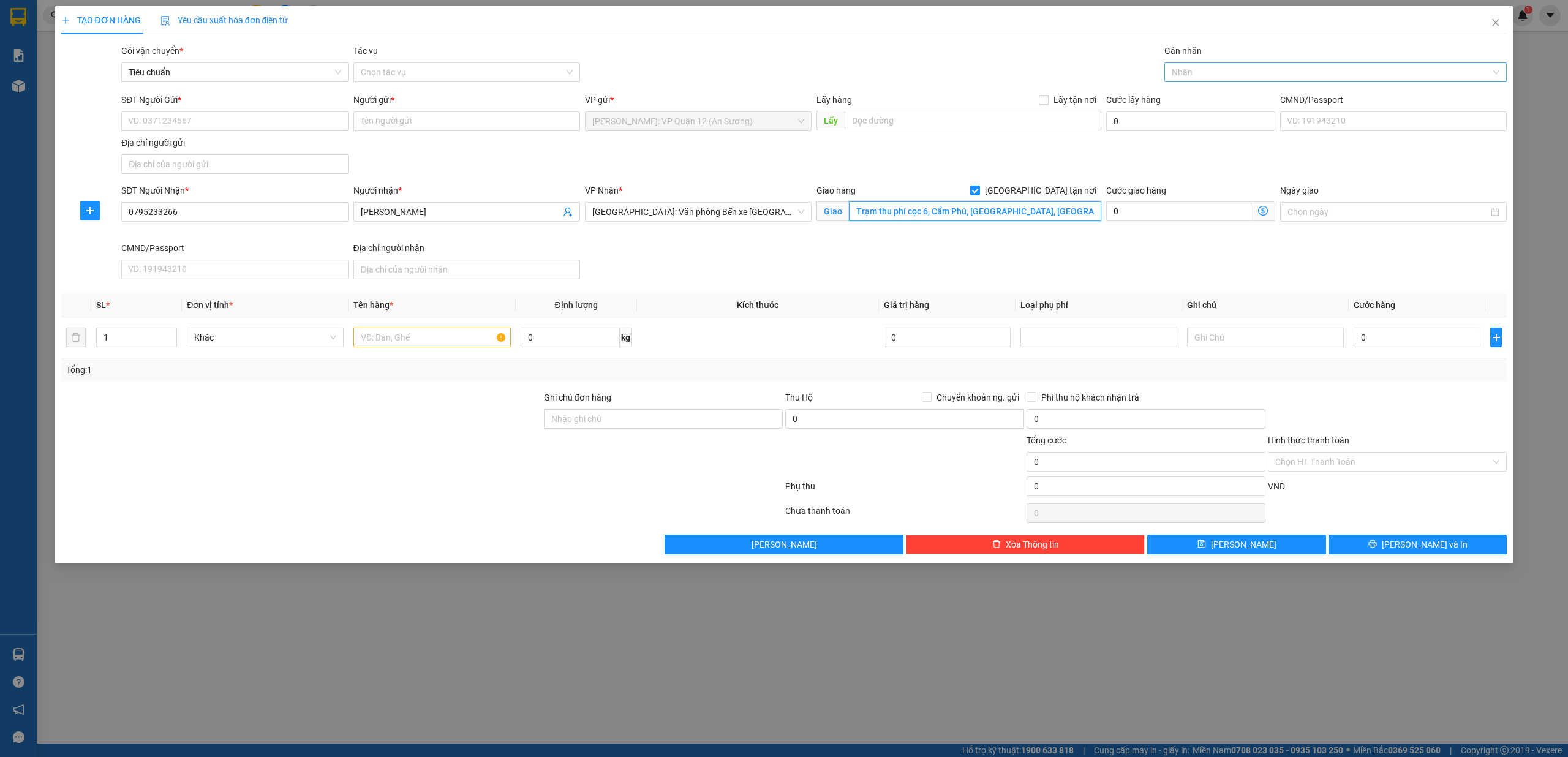
click at [1222, 77] on div at bounding box center [1330, 72] width 325 height 15
type input "Trạm thu phí cọc 6, Cẩm Phú, Cẩm Phả, Quảng Ninh"
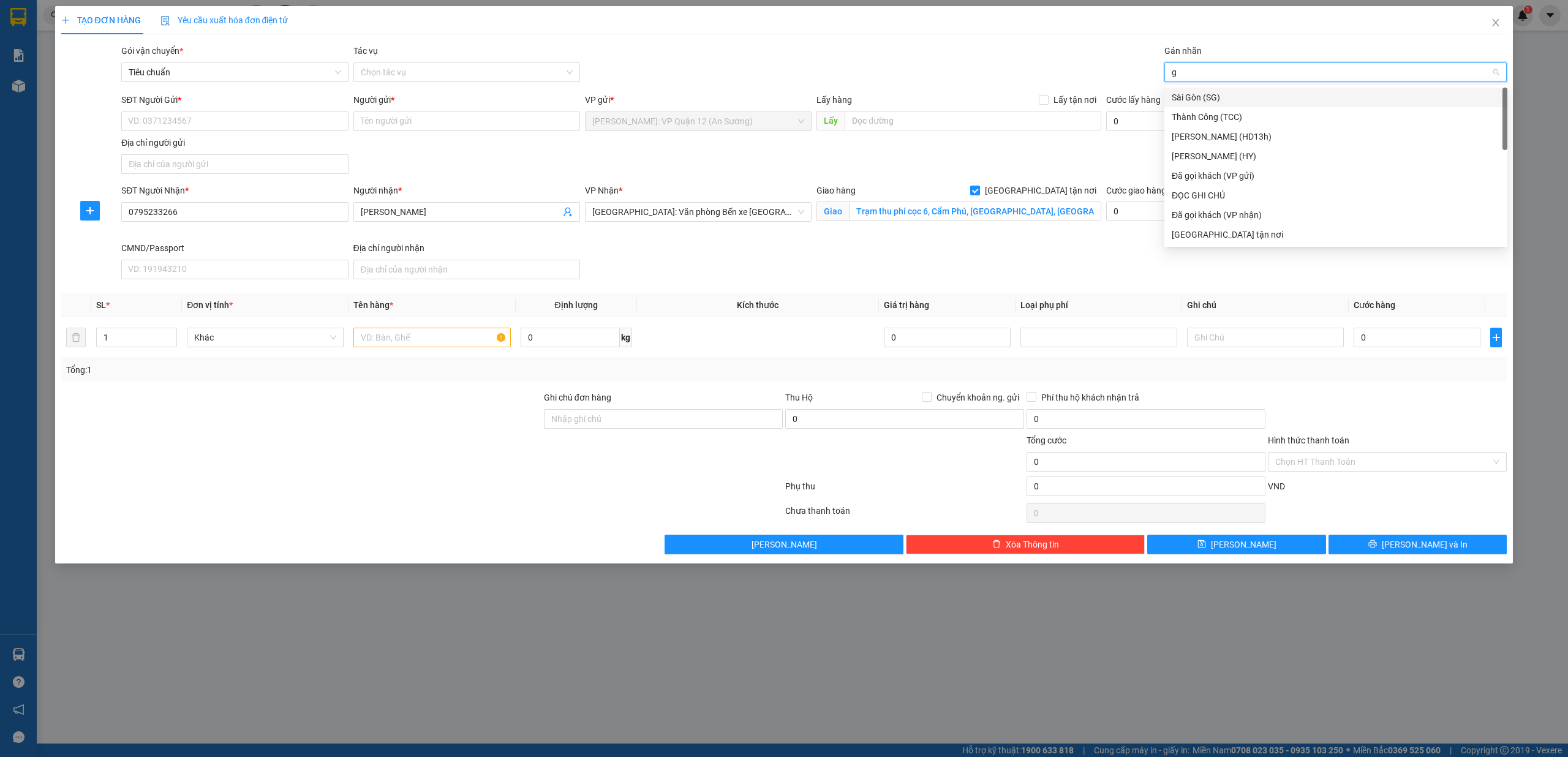
type input "gt"
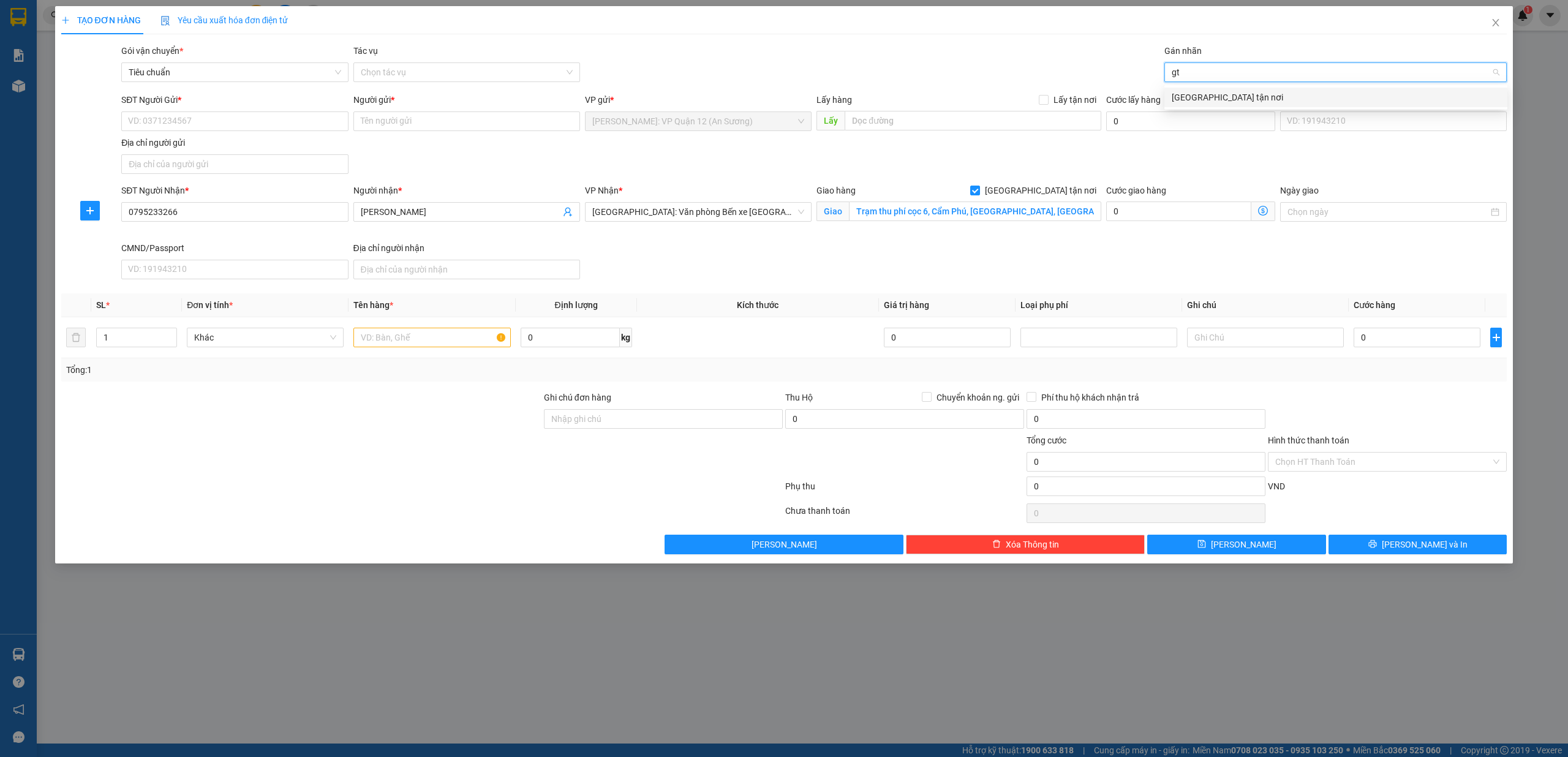
click at [1213, 93] on div "Giao tận nơi" at bounding box center [1335, 97] width 329 height 14
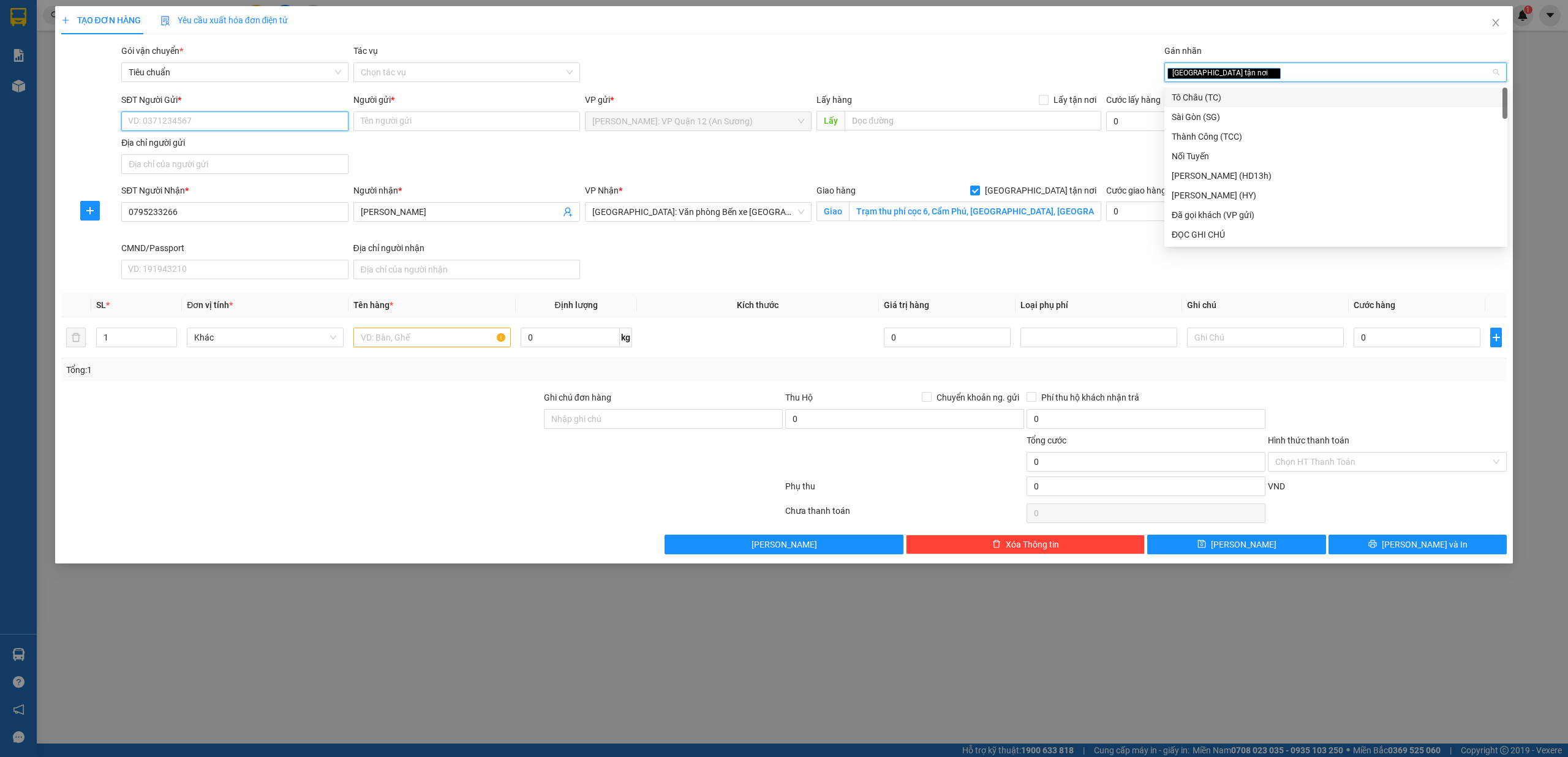
click at [261, 120] on input "SĐT Người Gửi *" at bounding box center [234, 121] width 227 height 19
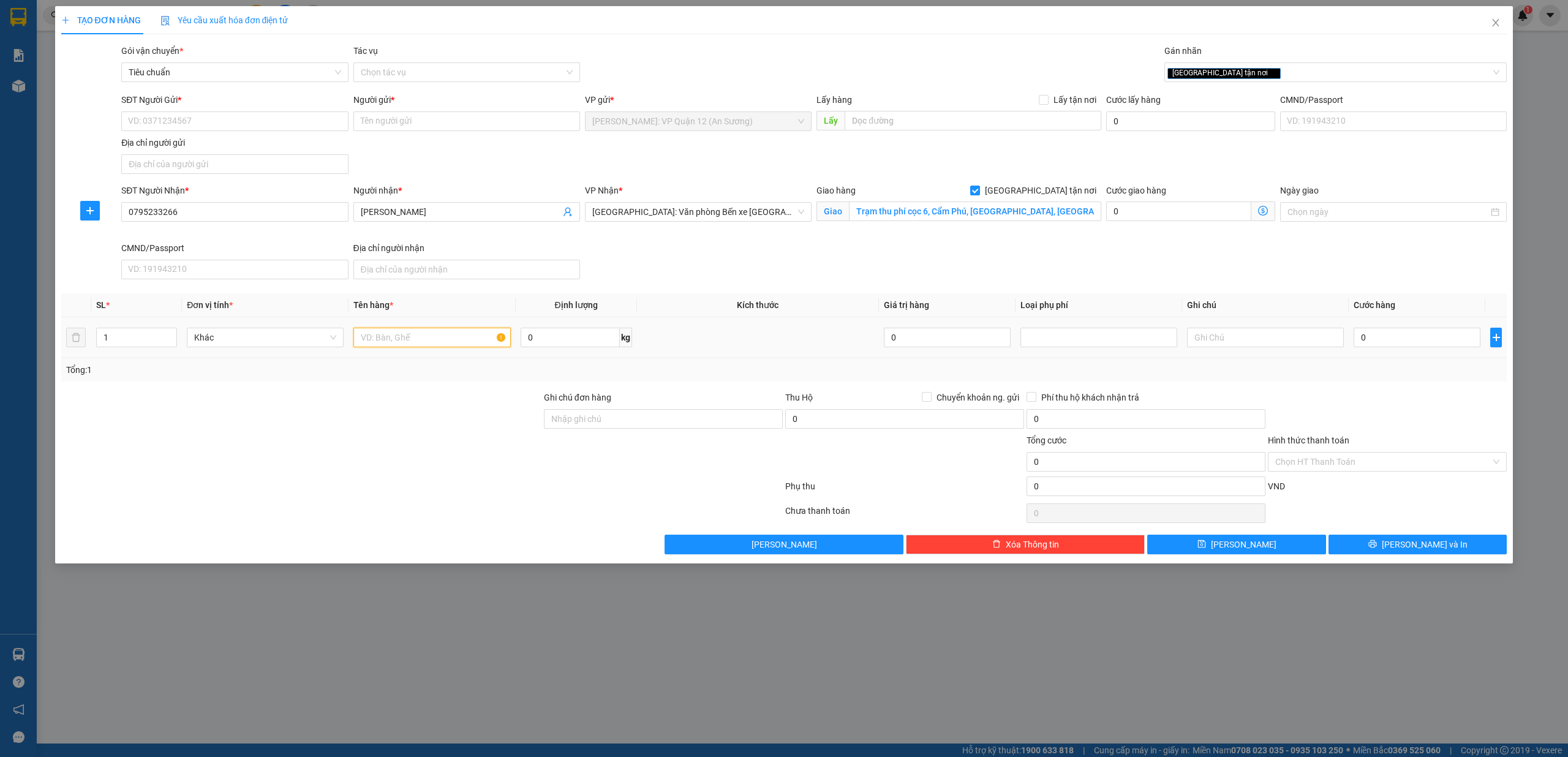
click at [374, 336] on input "text" at bounding box center [432, 337] width 157 height 19
type input "1 kiện 3m bọc PE"
click at [262, 125] on input "SĐT Người Gửi *" at bounding box center [234, 121] width 227 height 19
click at [965, 404] on span "Chuyển khoản ng. gửi" at bounding box center [978, 397] width 93 height 14
click at [930, 400] on input "Chuyển khoản ng. gửi" at bounding box center [926, 395] width 9 height 9
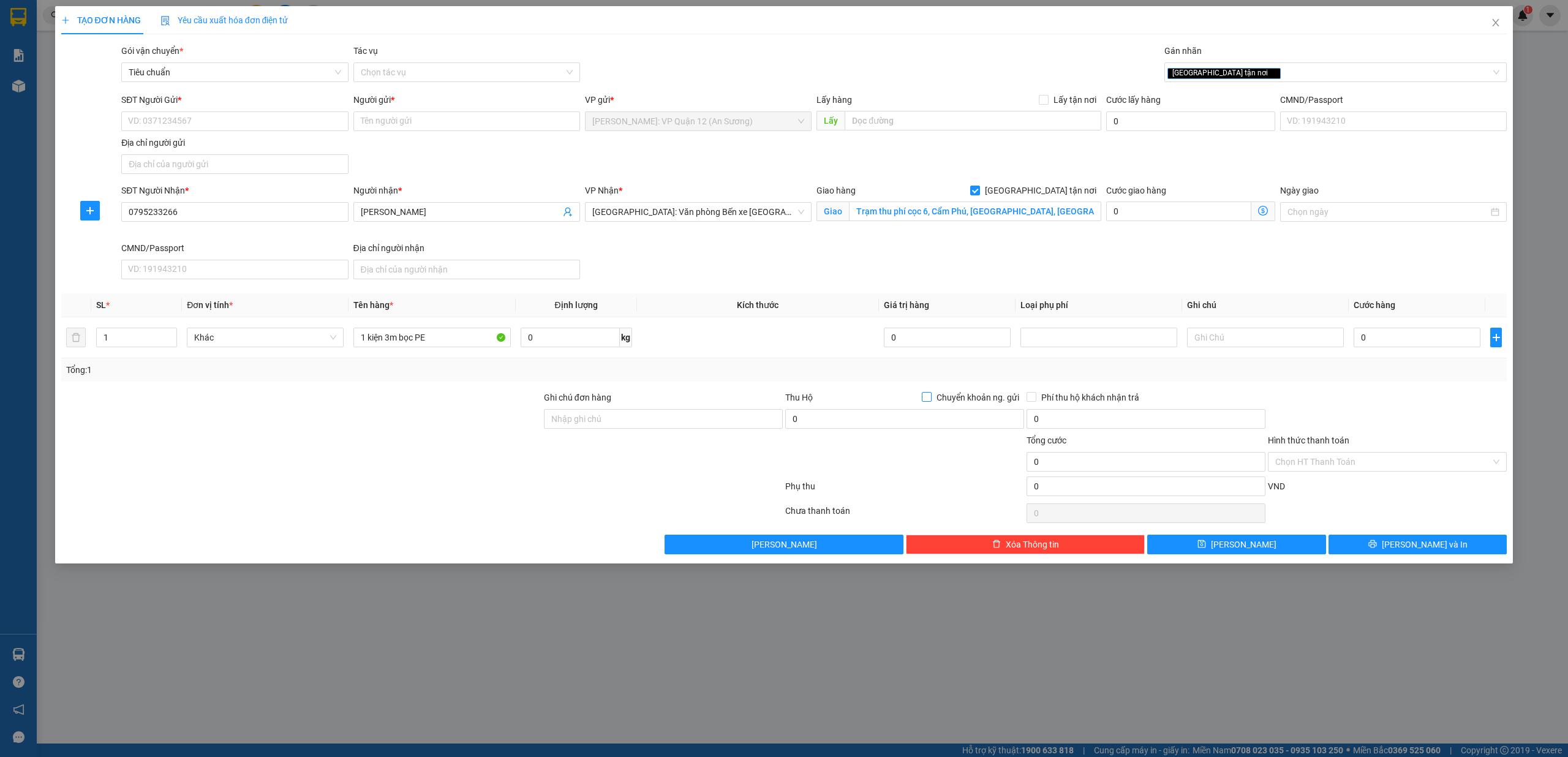
checkbox input "true"
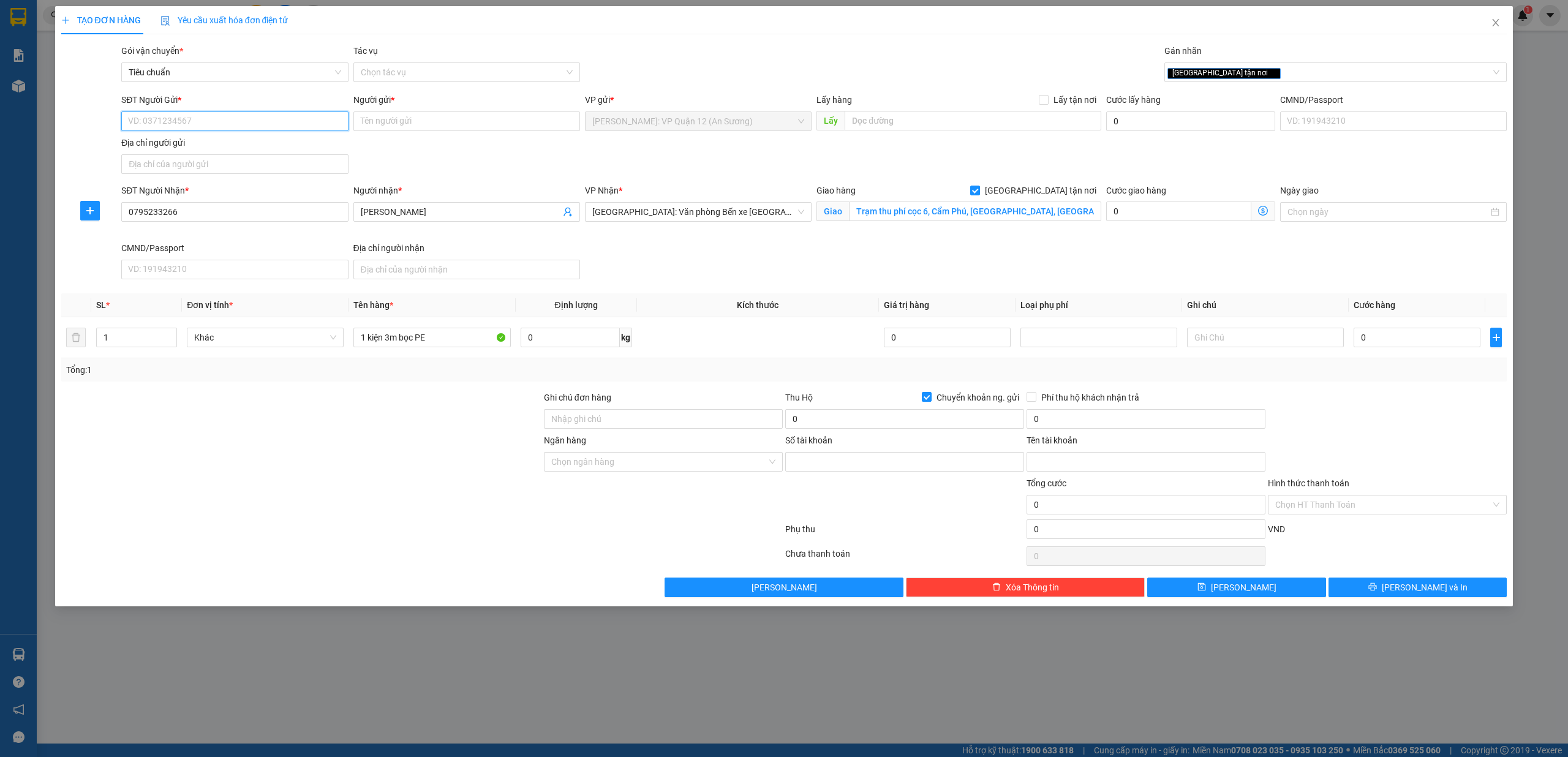
click at [255, 126] on input "SĐT Người Gửi *" at bounding box center [234, 121] width 227 height 19
type input "0966701183"
click at [241, 144] on div "0966701183 - Tài" at bounding box center [234, 146] width 212 height 14
type input "Tài"
type input "060191676850"
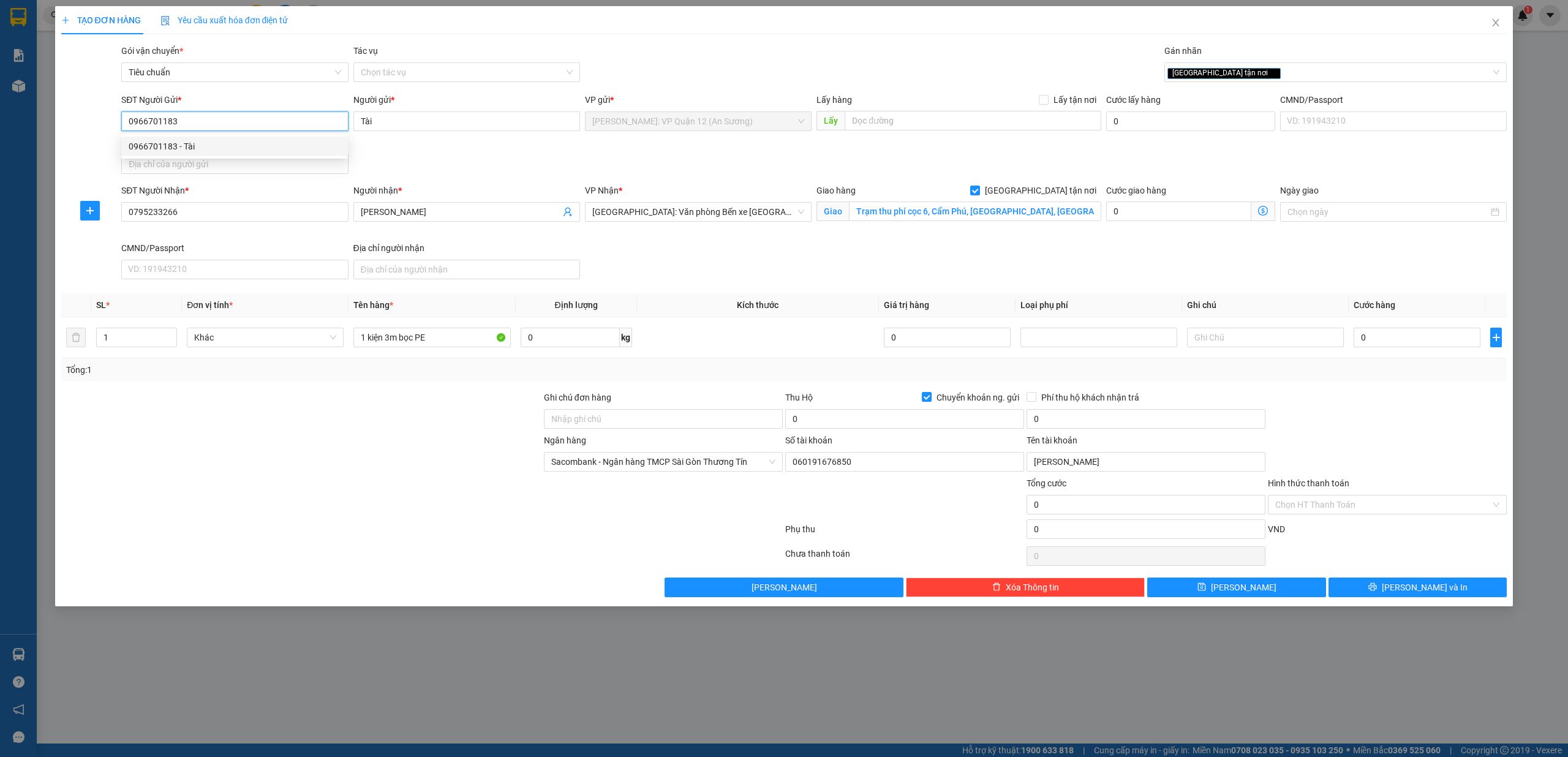
type input "Bùi Đức Tài"
type input "0966701183"
click at [922, 429] on input "0" at bounding box center [904, 419] width 239 height 19
type input "1.250.000"
drag, startPoint x: 571, startPoint y: 420, endPoint x: 592, endPoint y: 429, distance: 22.8
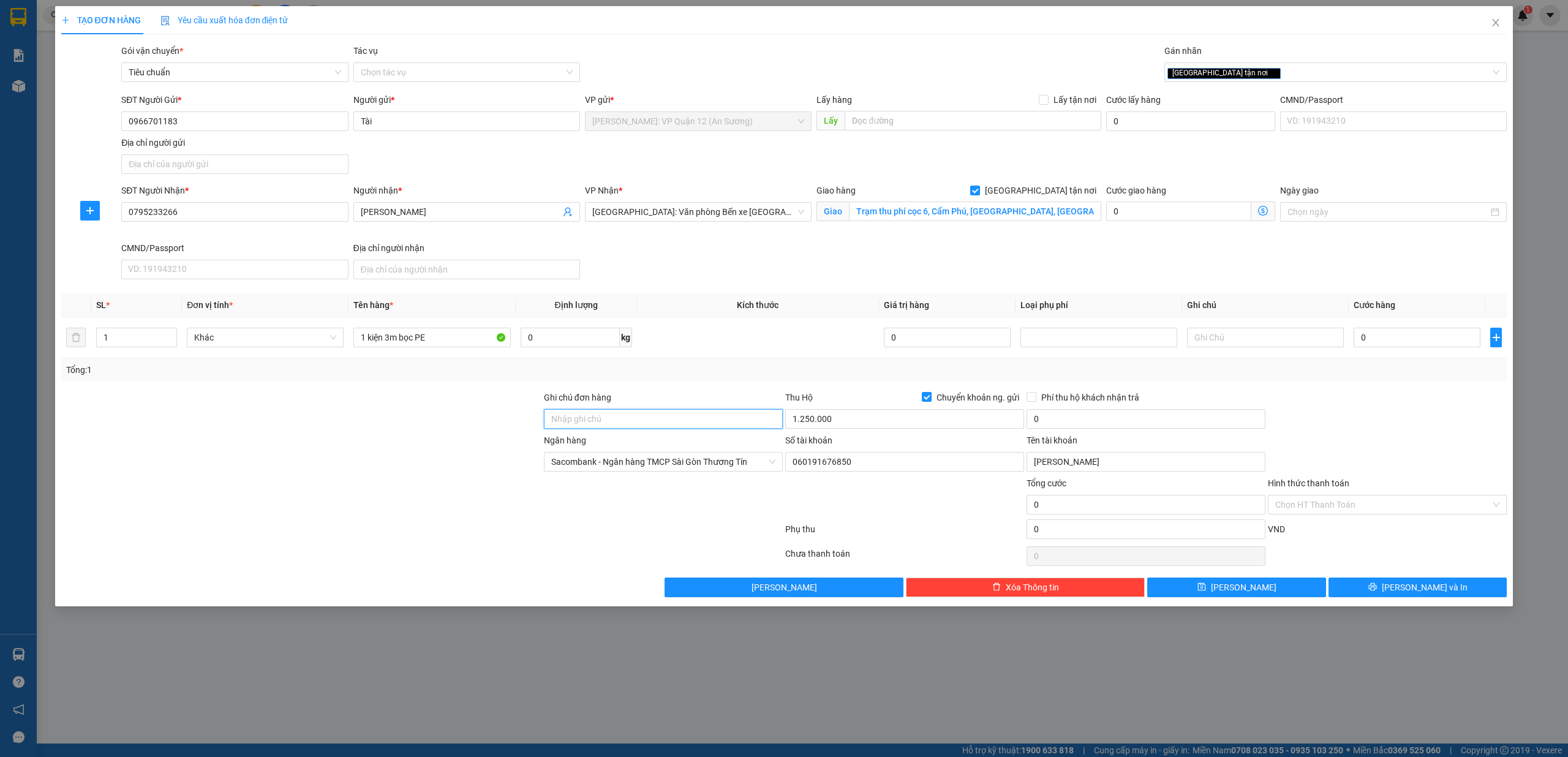
click at [571, 420] on input "Ghi chú đơn hàng" at bounding box center [664, 419] width 239 height 19
type input "nhận theo kiện - hư hỏng không chịu trách nhiệm"
click at [1071, 410] on div "Phí thu hộ khách nhận trả 0" at bounding box center [1146, 412] width 241 height 43
click at [1073, 415] on input "0" at bounding box center [1146, 419] width 239 height 19
type input "10.000"
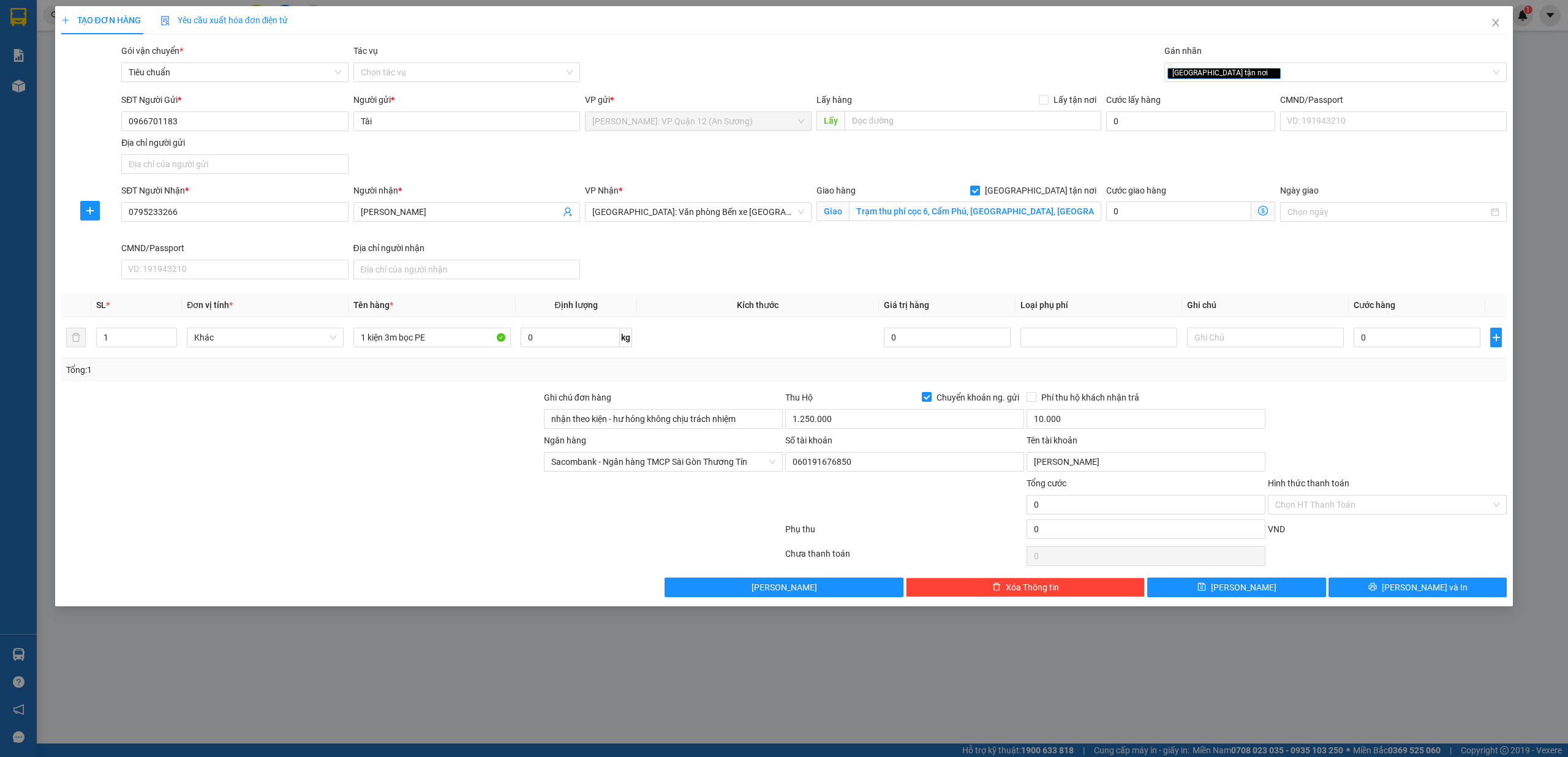
click at [1356, 415] on div at bounding box center [1387, 412] width 241 height 43
click at [1405, 338] on input "0" at bounding box center [1416, 337] width 127 height 19
click at [1417, 338] on input "0" at bounding box center [1416, 337] width 127 height 19
click at [1360, 512] on input "Hình thức thanh toán" at bounding box center [1382, 504] width 216 height 19
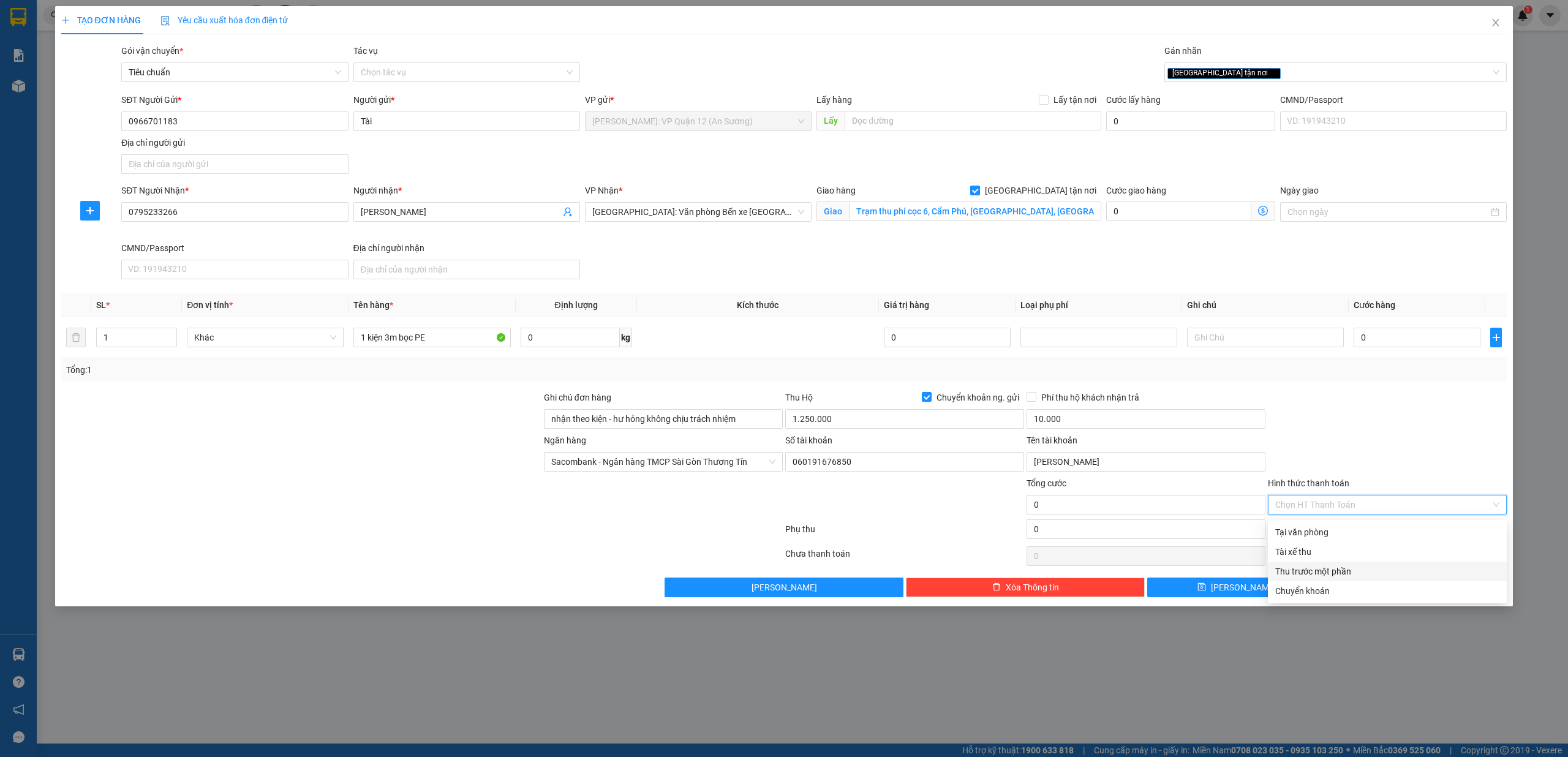
click at [1345, 571] on div "Thu trước một phần" at bounding box center [1387, 571] width 224 height 14
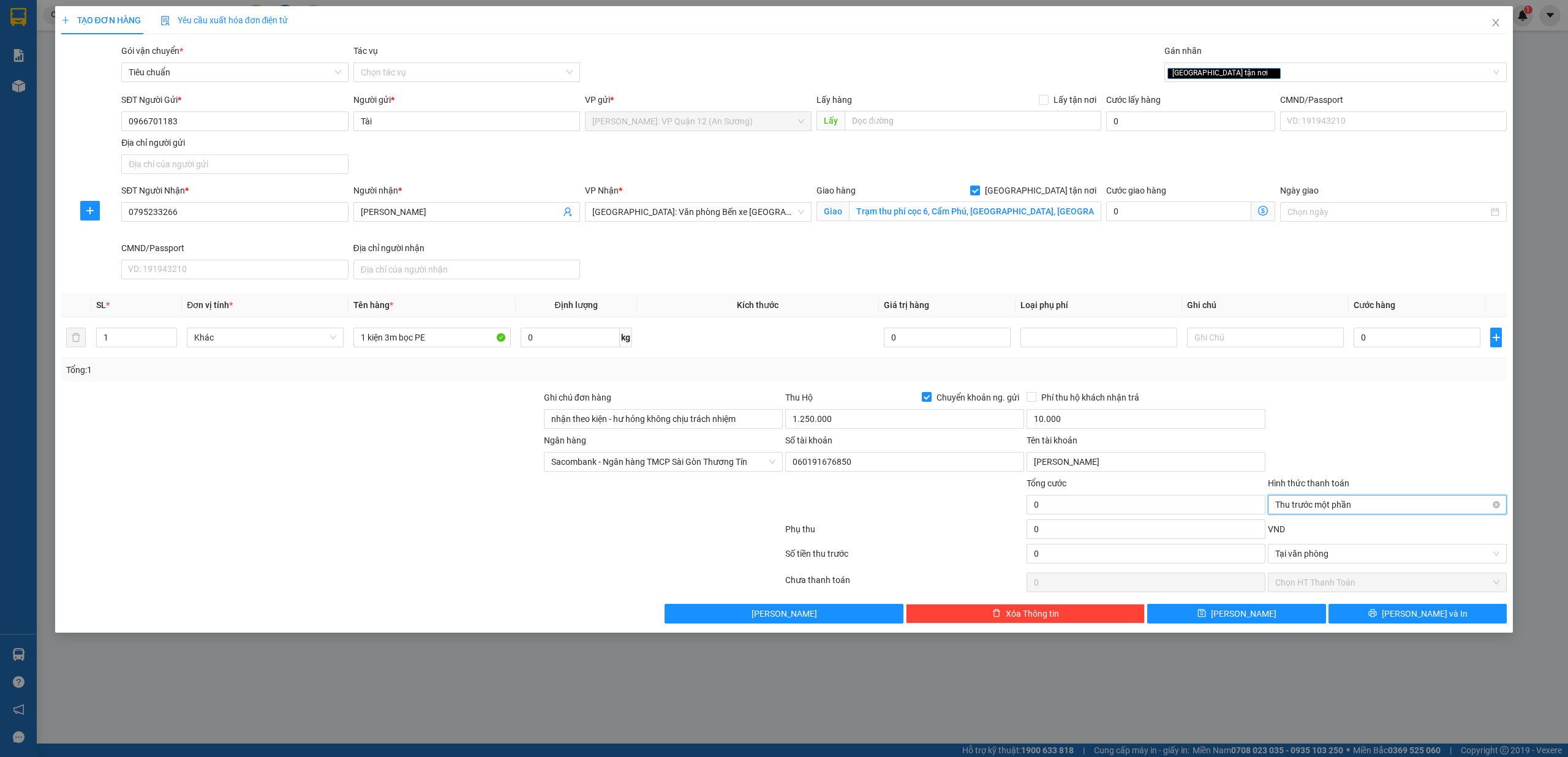
drag, startPoint x: 1322, startPoint y: 500, endPoint x: 1366, endPoint y: 506, distance: 44.4
click at [1327, 504] on span "Thu trước một phần" at bounding box center [1387, 504] width 224 height 19
click at [1352, 437] on div "Ngân hàng Sacombank - Ngân hàng TMCP Sài Gòn Thương Tín Số tài khoản 0601916768…" at bounding box center [784, 454] width 1449 height 43
click at [1380, 341] on input "0" at bounding box center [1416, 337] width 127 height 19
type input "2"
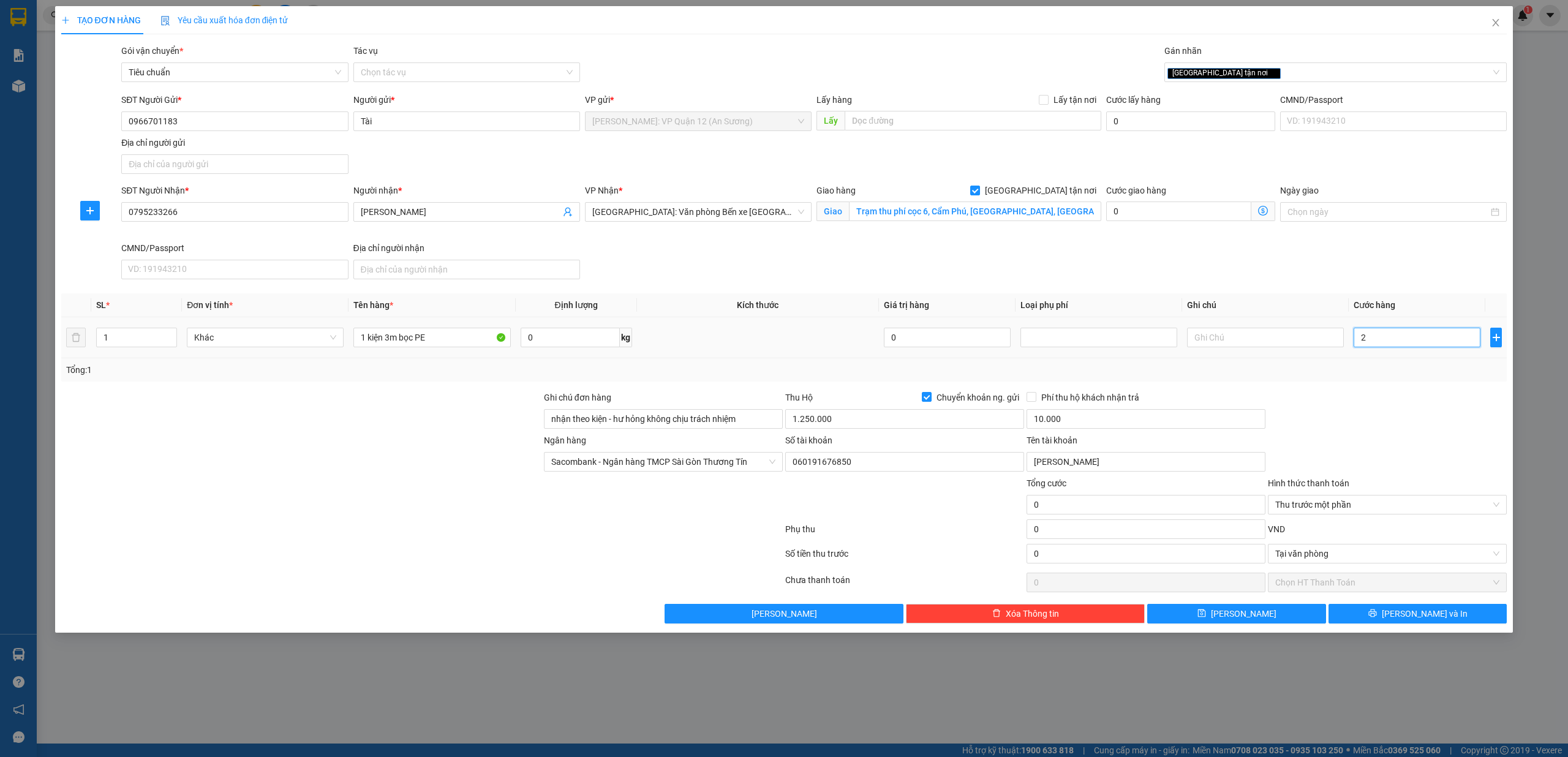
type input "2"
type input "20"
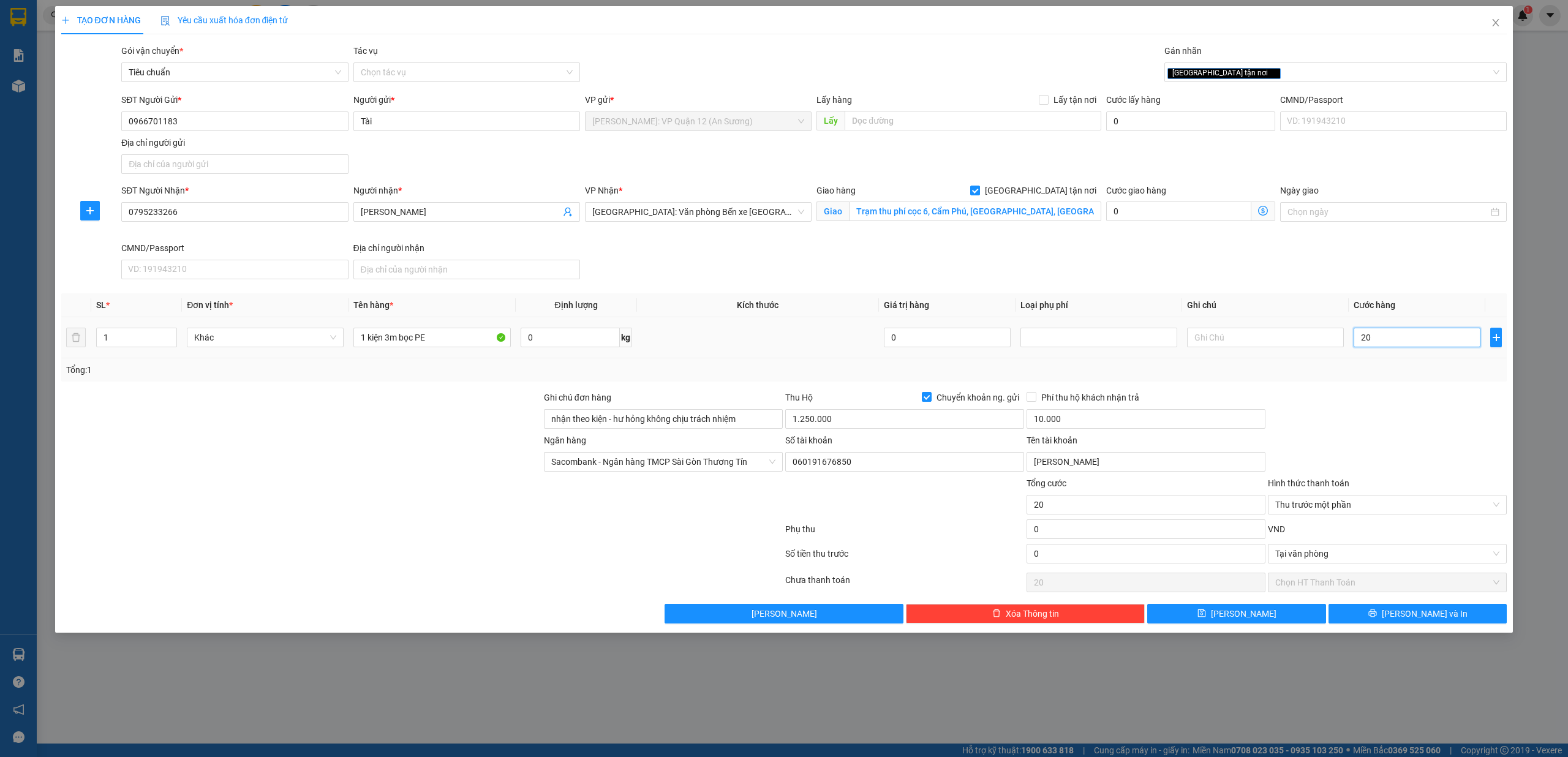
type input "200"
type input "2.000"
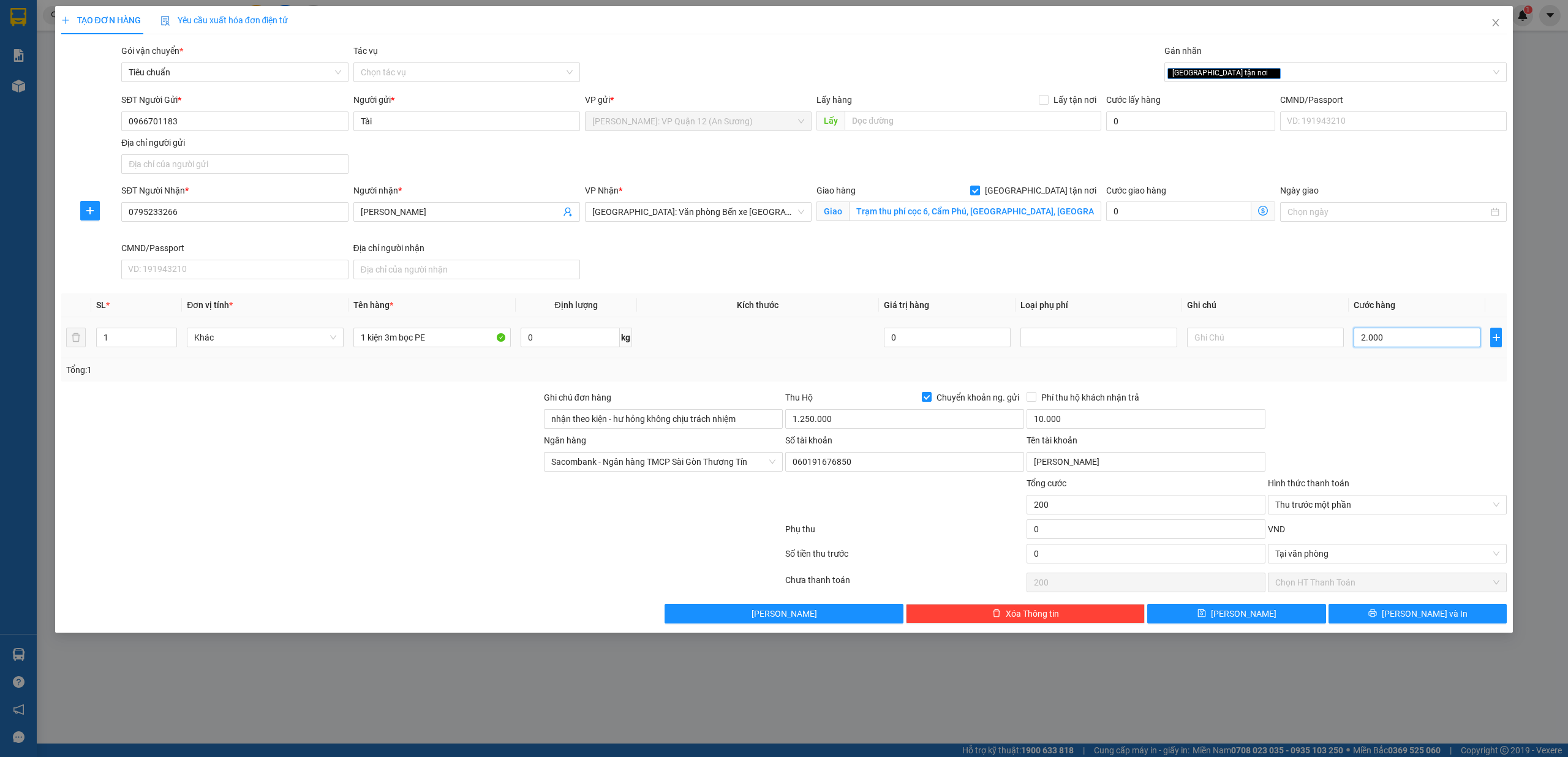
type input "2.000"
type input "20.000"
type input "200.000"
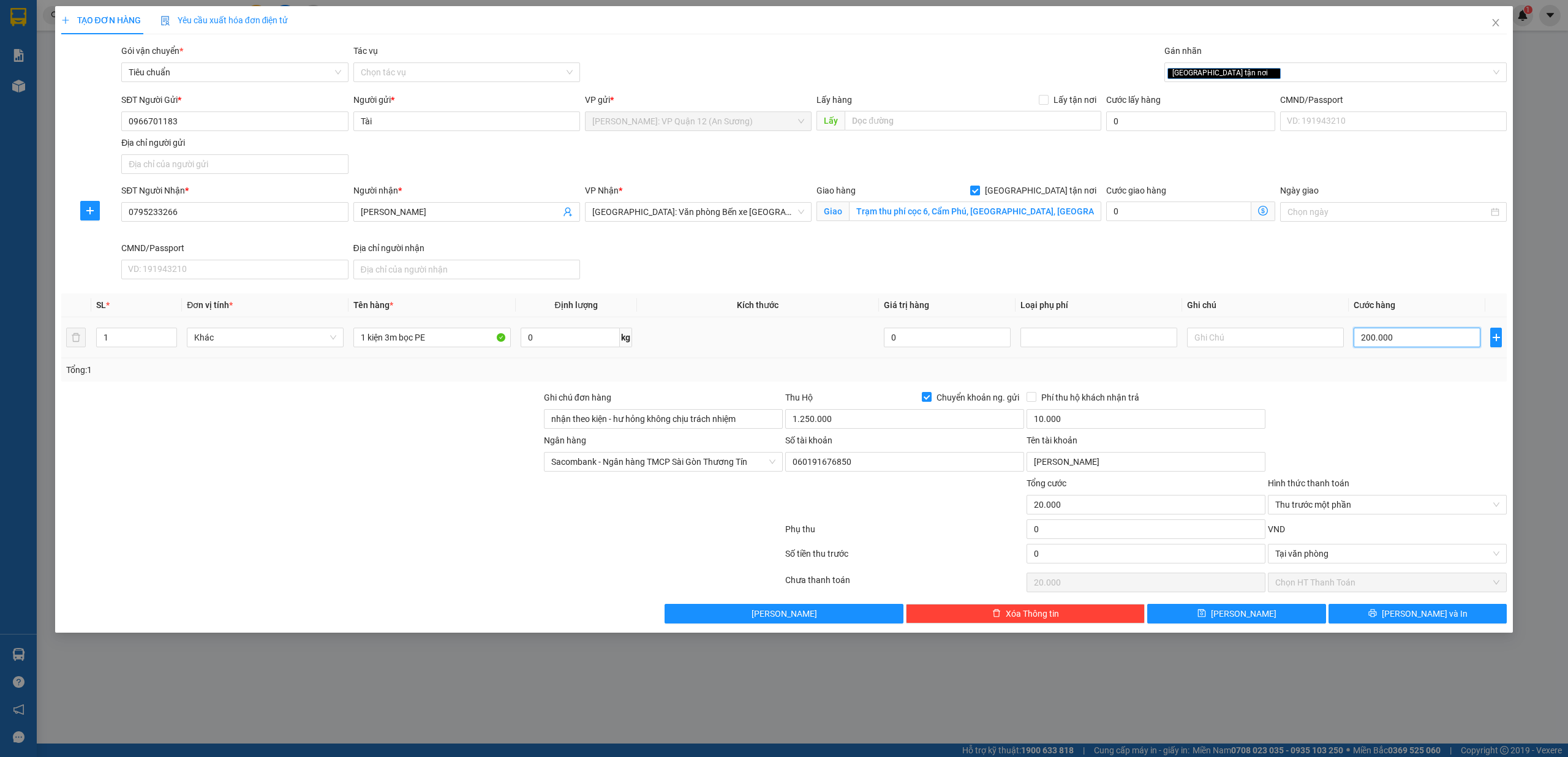
type input "200.000"
type input "20.000"
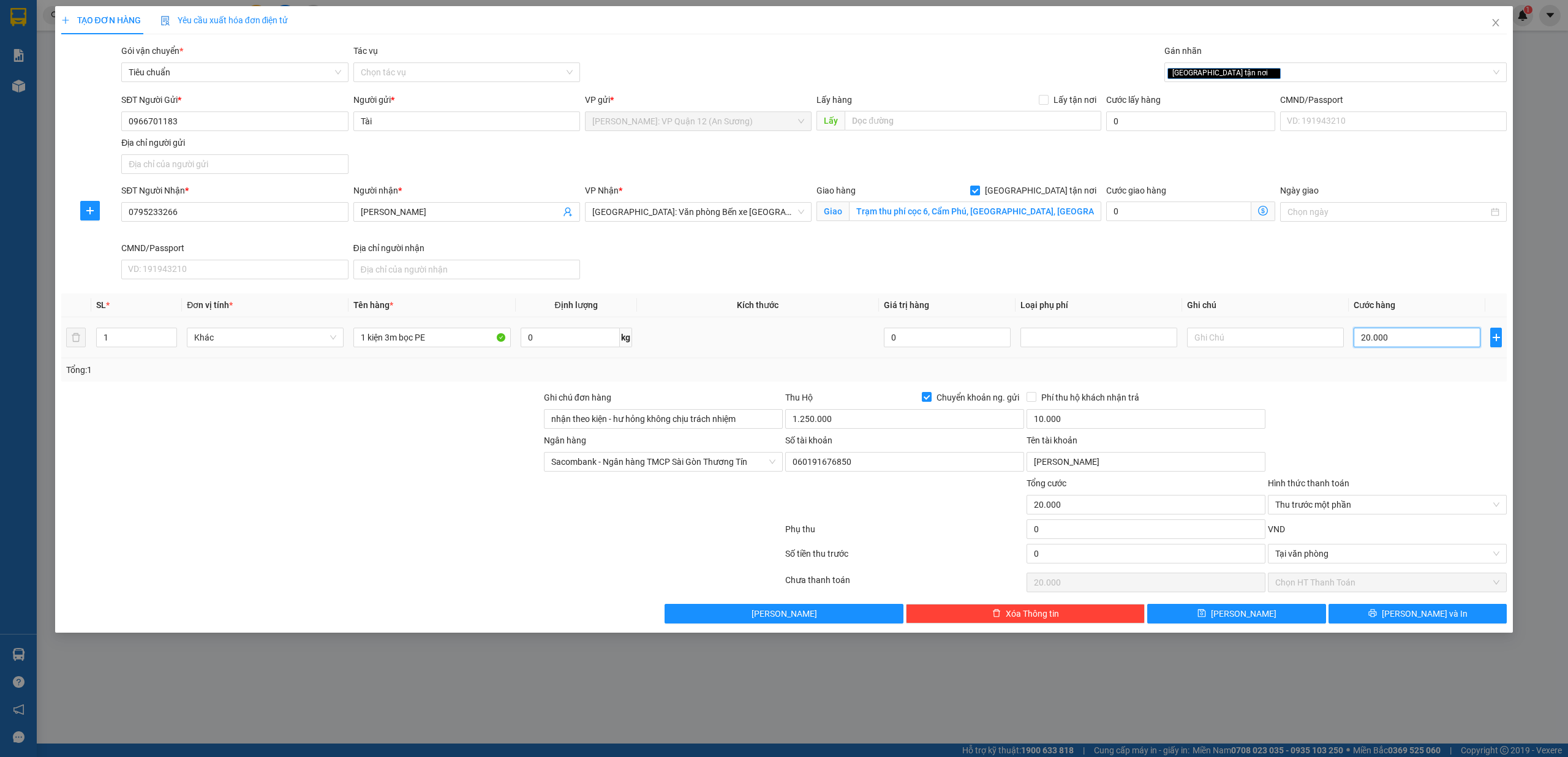
type input "2.000"
type input "200"
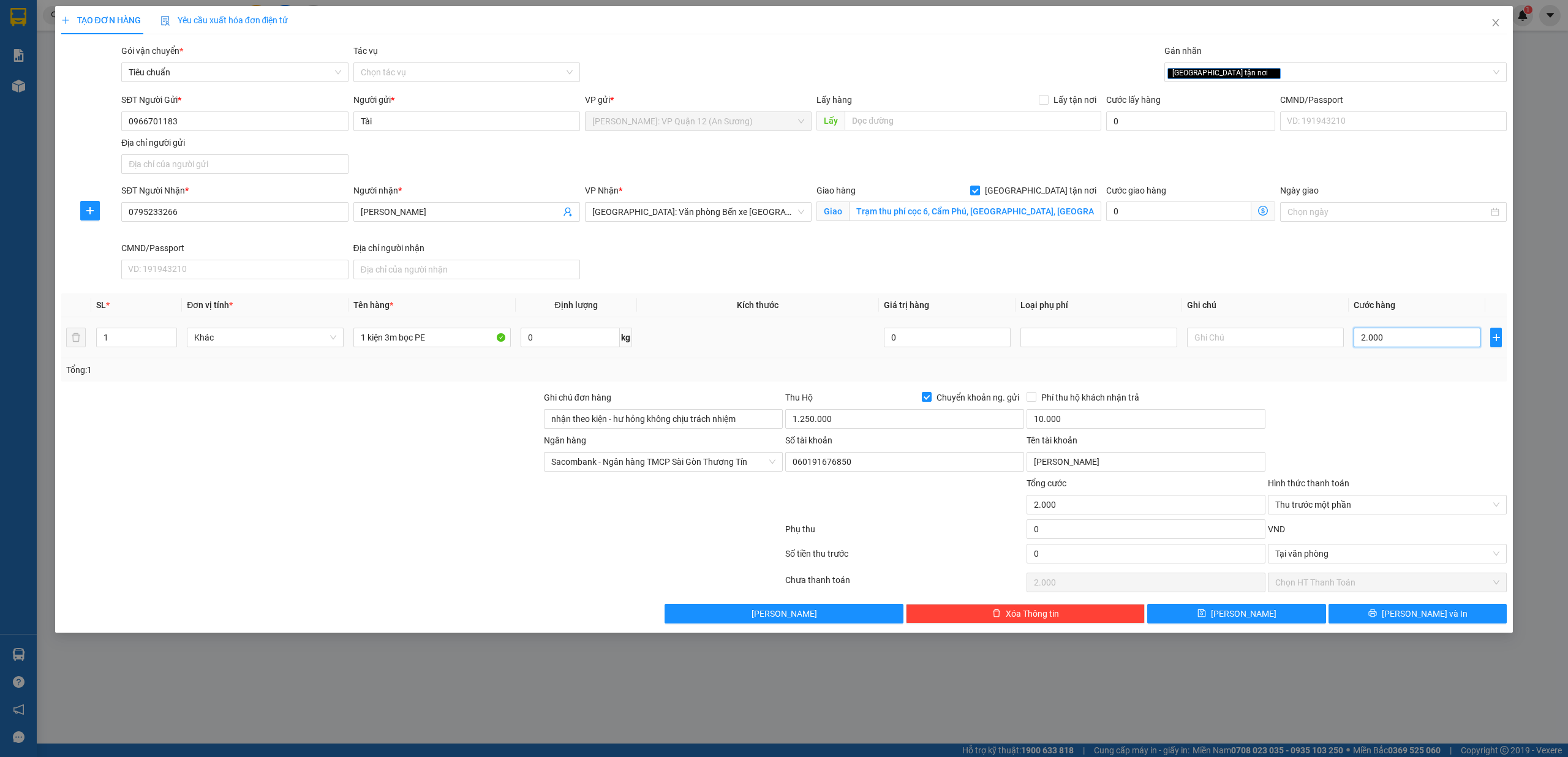
type input "200"
type input "20"
type input "2"
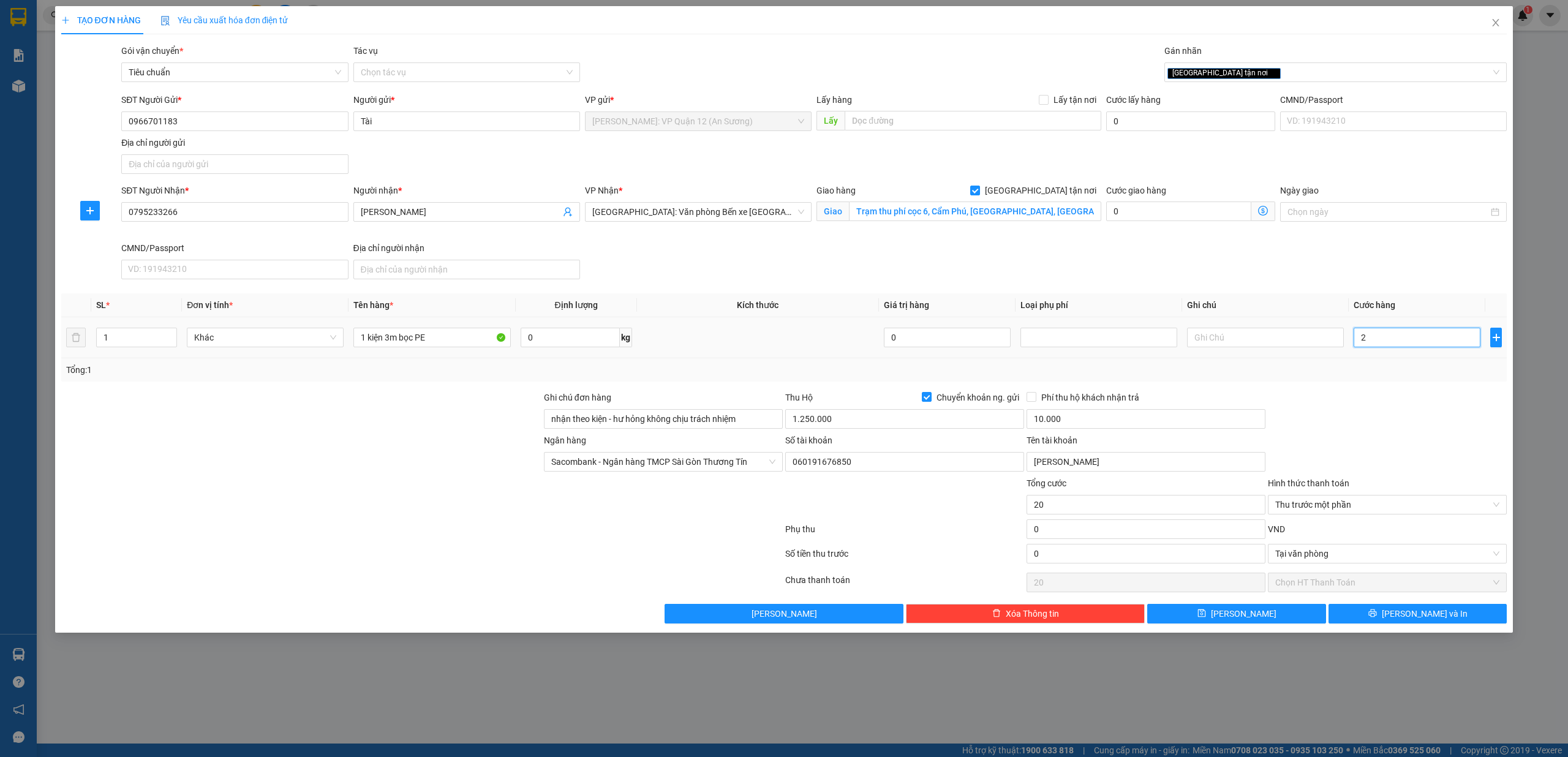
type input "2"
type input "0"
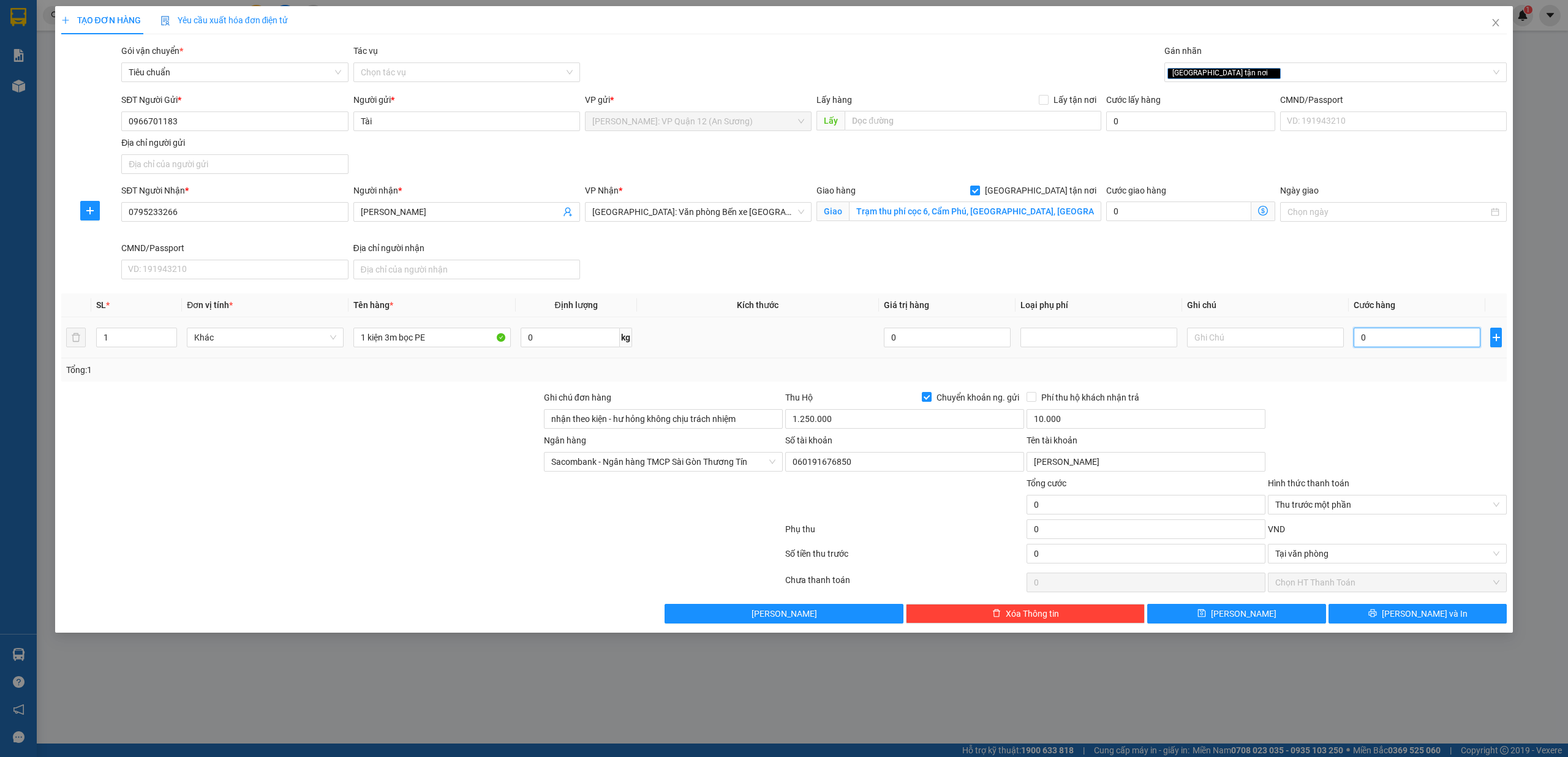
type input "02"
type input "2"
type input "022"
type input "22"
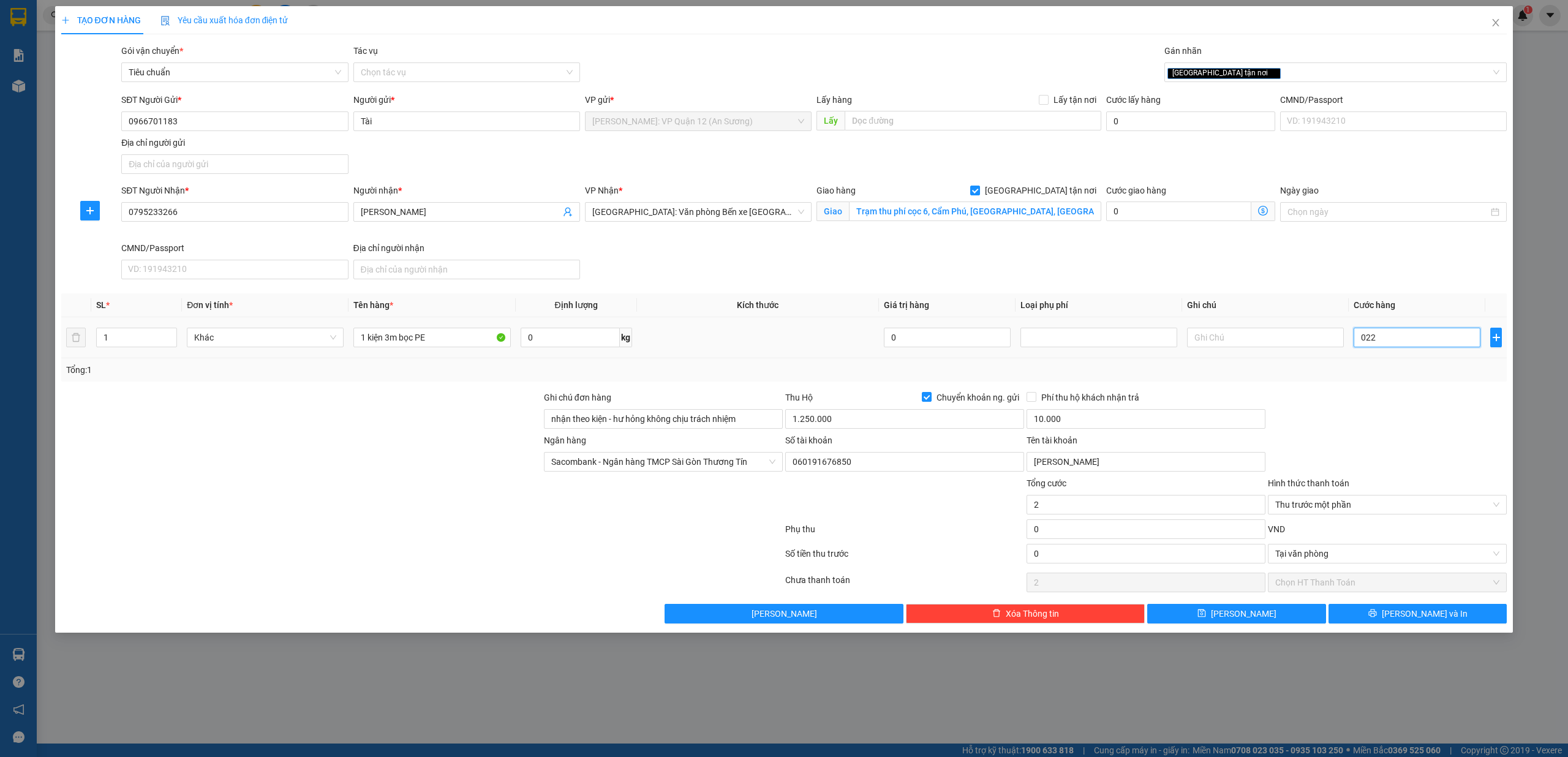
type input "22"
type input "0.220"
type input "220"
type input "02.200"
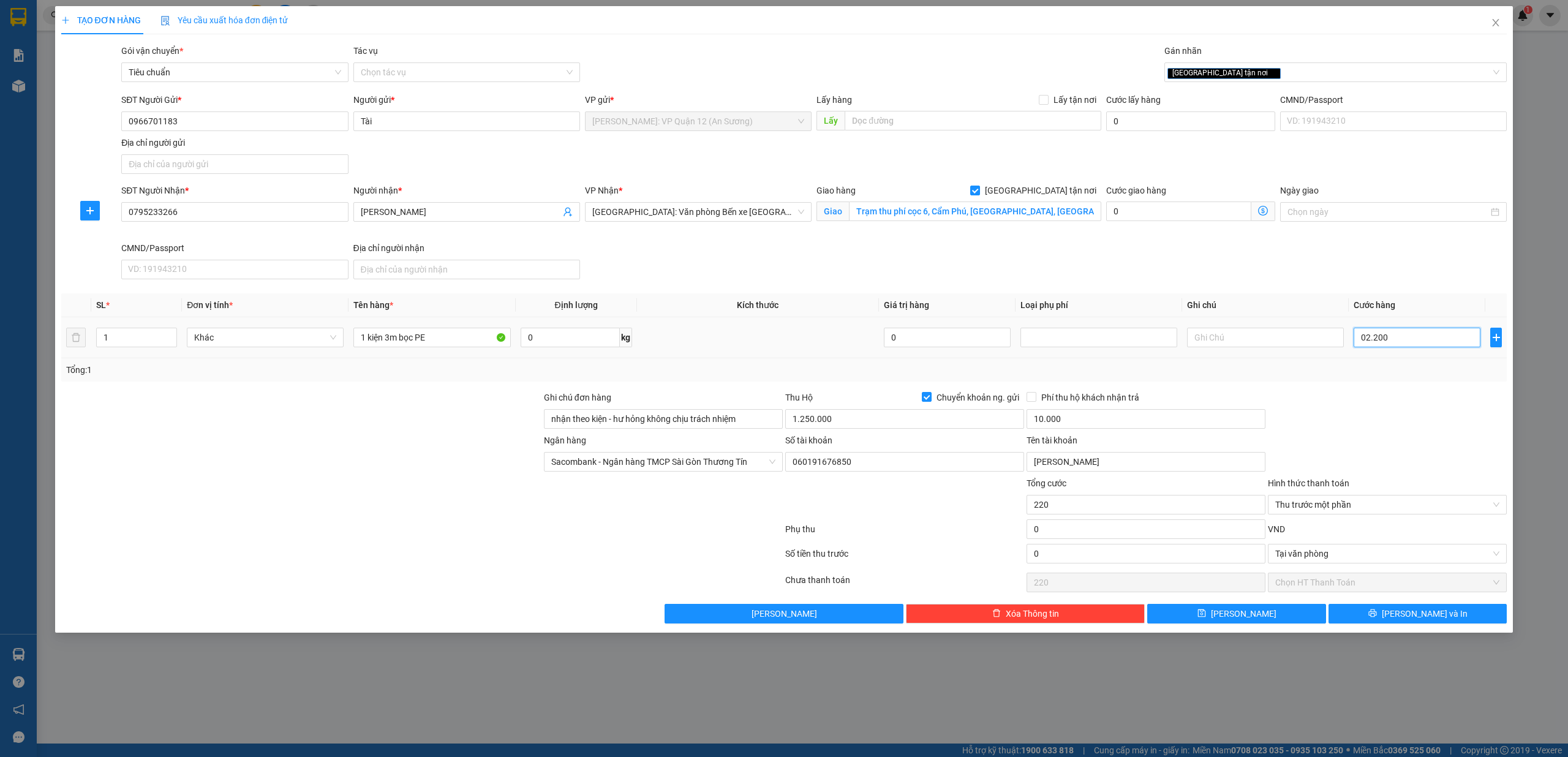
type input "2.200"
type input "022.000"
type input "22.000"
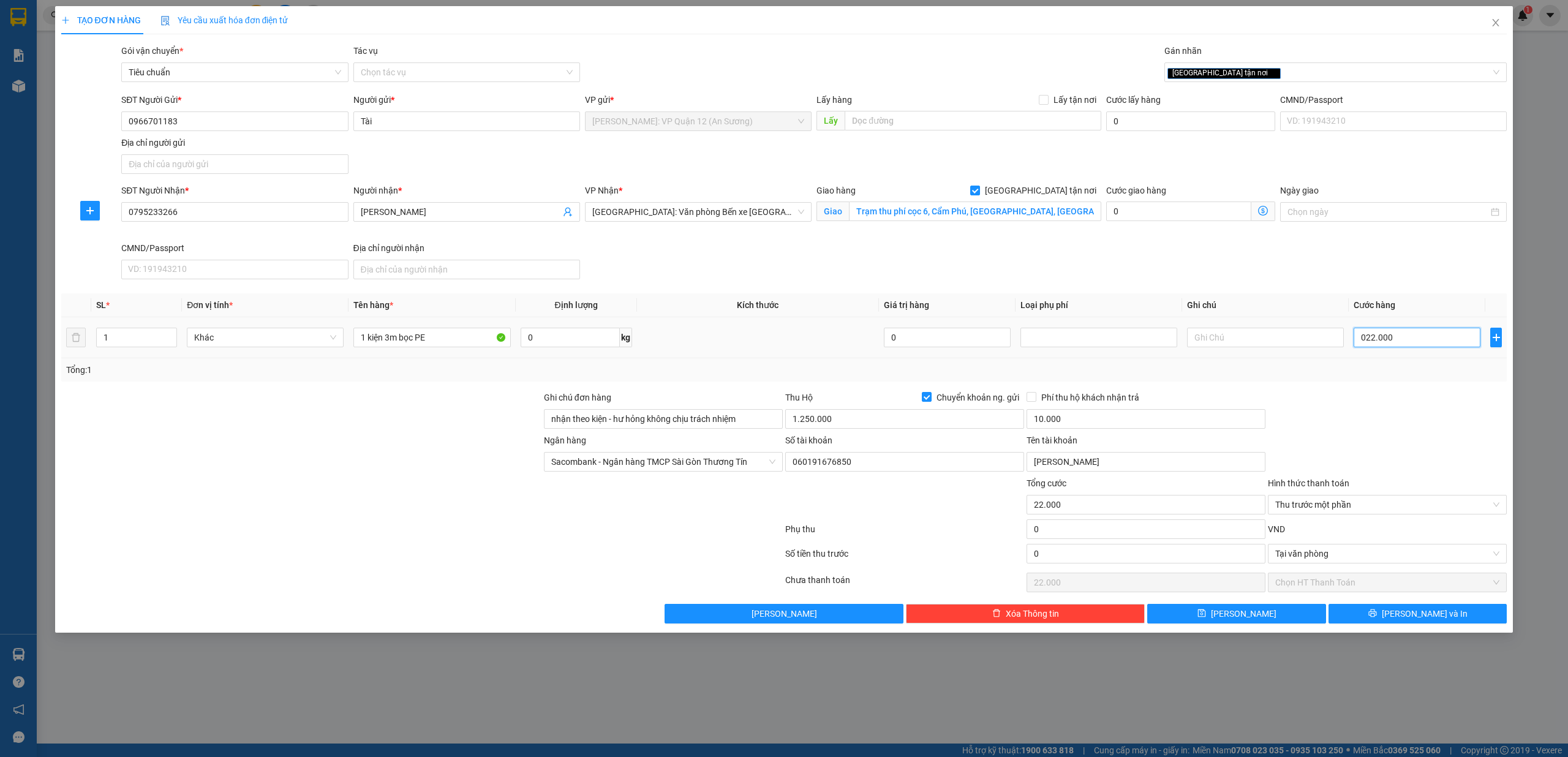
type input "0.220.000"
type input "220.000"
click at [1094, 563] on input "0" at bounding box center [1146, 554] width 239 height 19
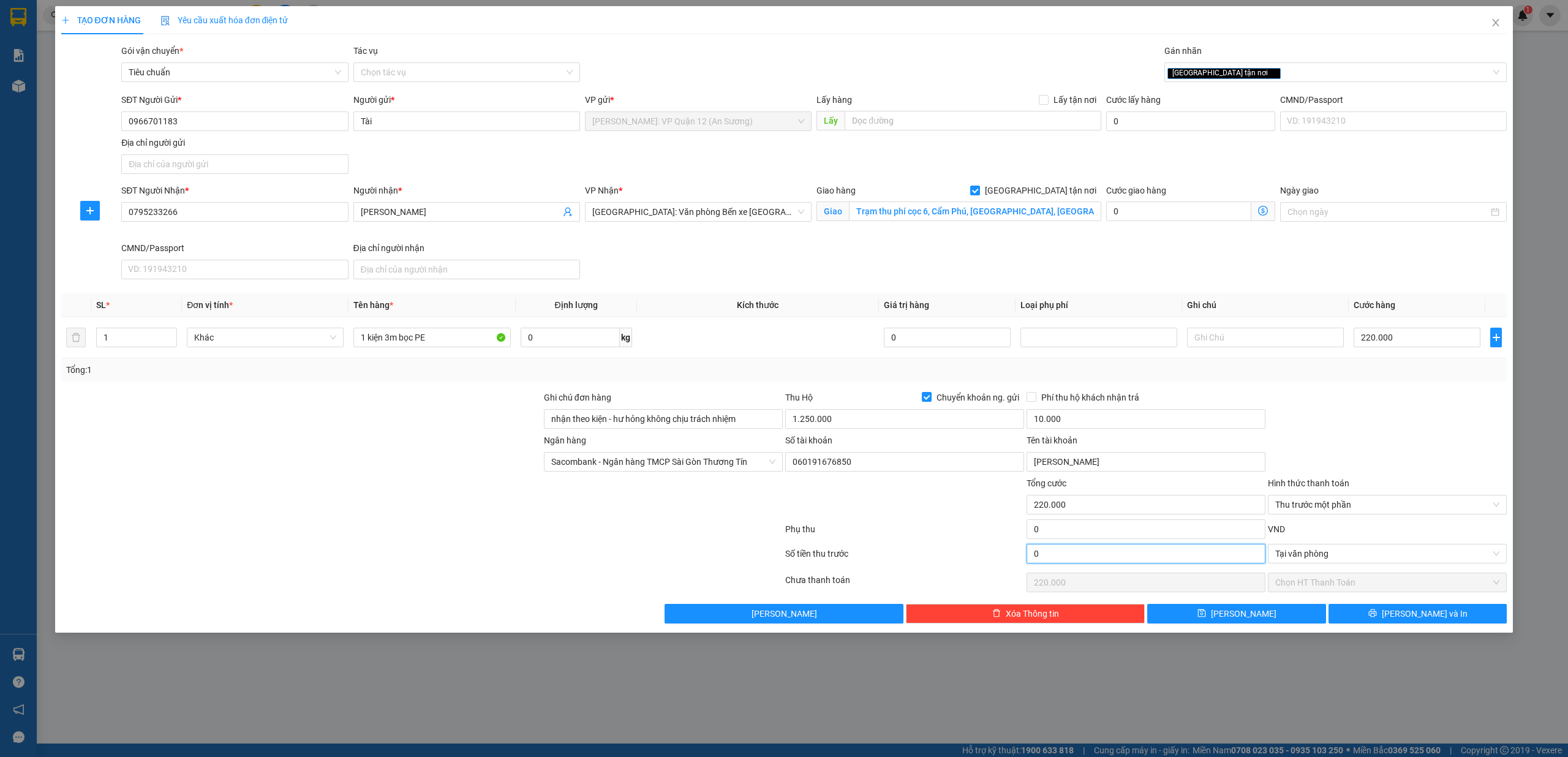
type input "2"
type input "219.998"
type input "20"
type input "219.980"
type input "20.000"
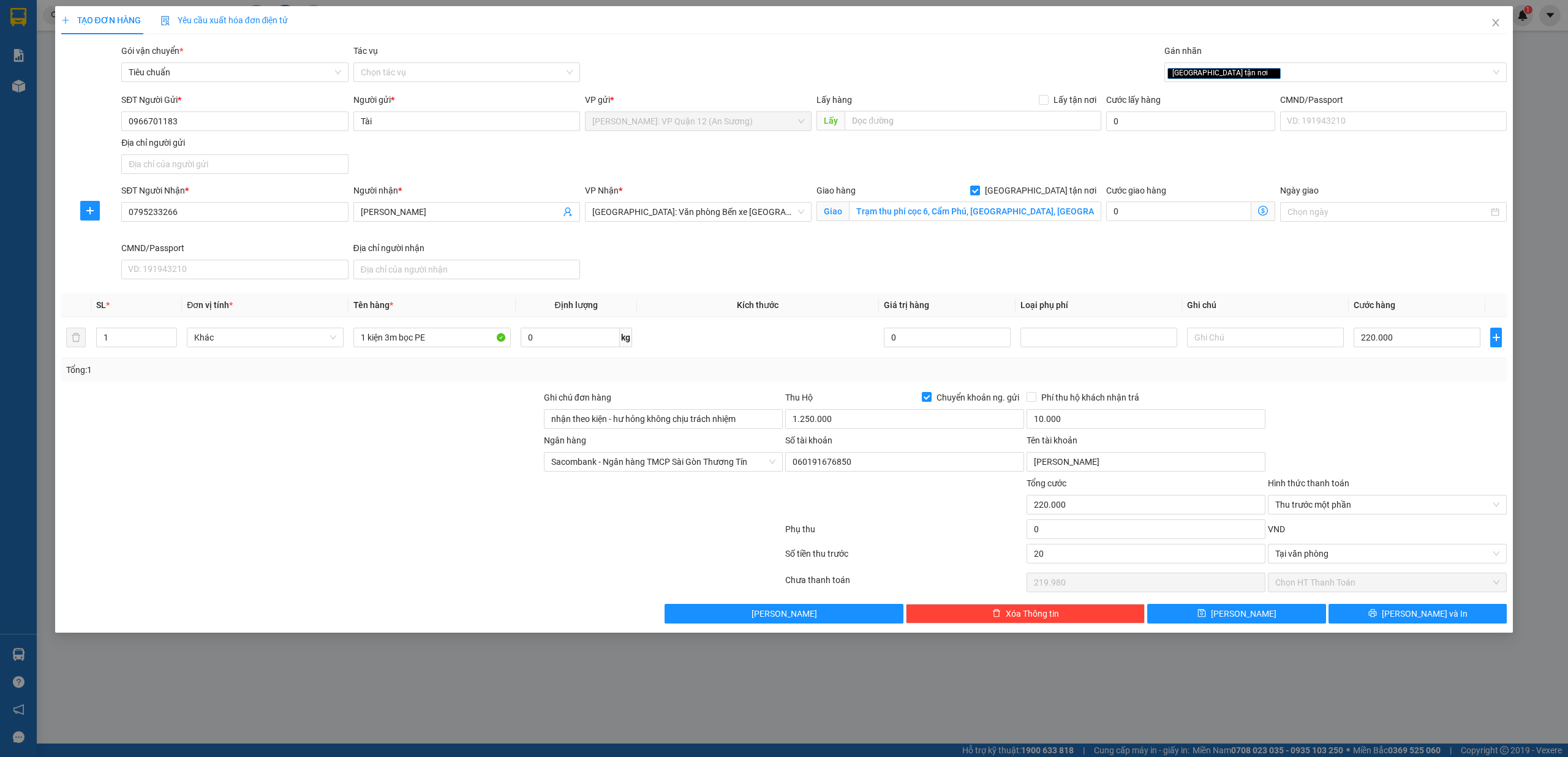
type input "200.000"
drag, startPoint x: 910, startPoint y: 483, endPoint x: 952, endPoint y: 512, distance: 51.0
click at [909, 483] on div at bounding box center [904, 497] width 241 height 43
click at [1419, 615] on span "Lưu và In" at bounding box center [1424, 613] width 86 height 14
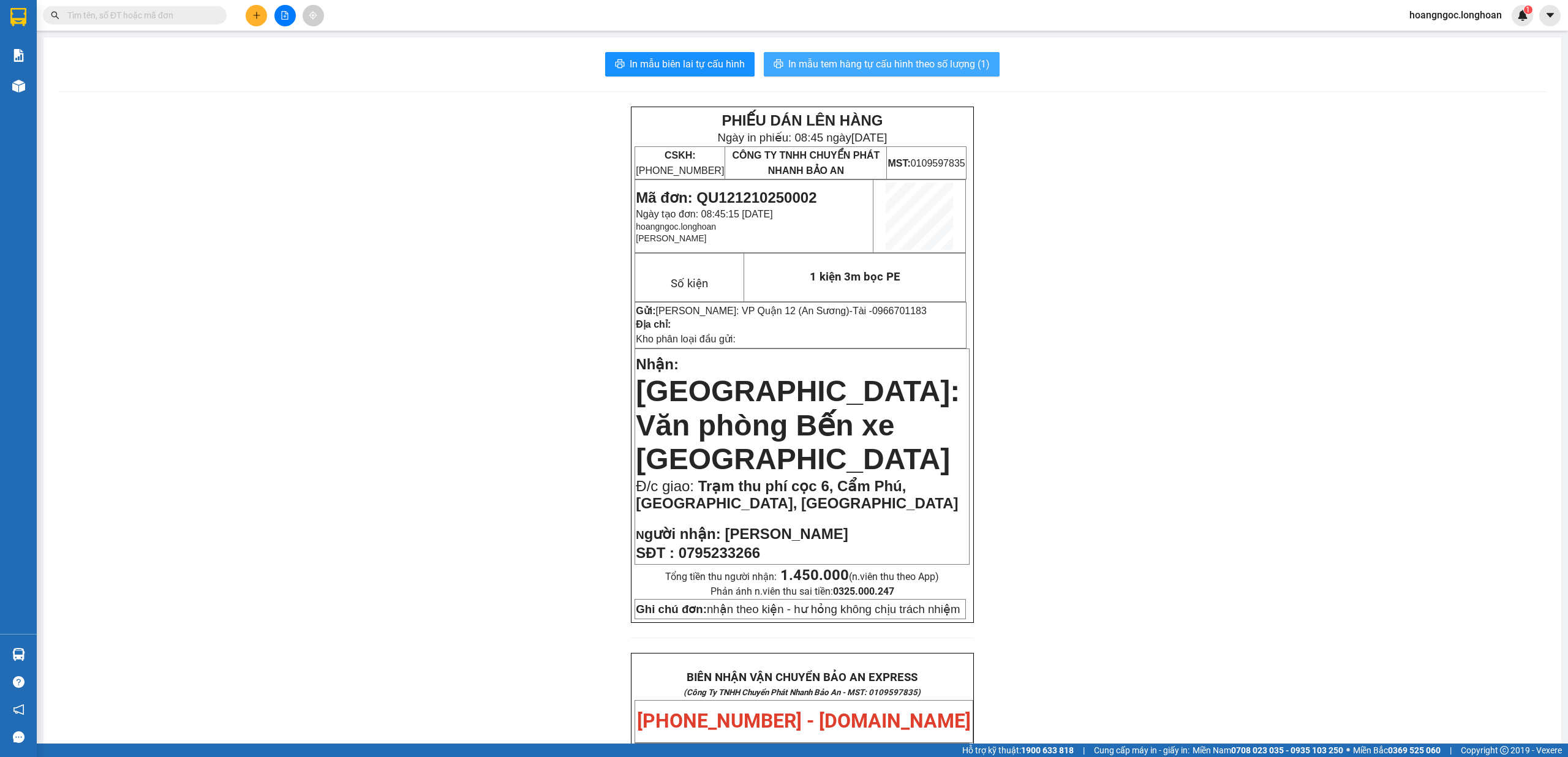
click at [903, 65] on span "In mẫu tem hàng tự cấu hình theo số lượng (1)" at bounding box center [889, 64] width 202 height 15
click at [699, 56] on span "In mẫu biên lai tự cấu hình" at bounding box center [687, 64] width 115 height 15
click at [663, 52] on button "In mẫu biên lai tự cấu hình" at bounding box center [679, 64] width 149 height 24
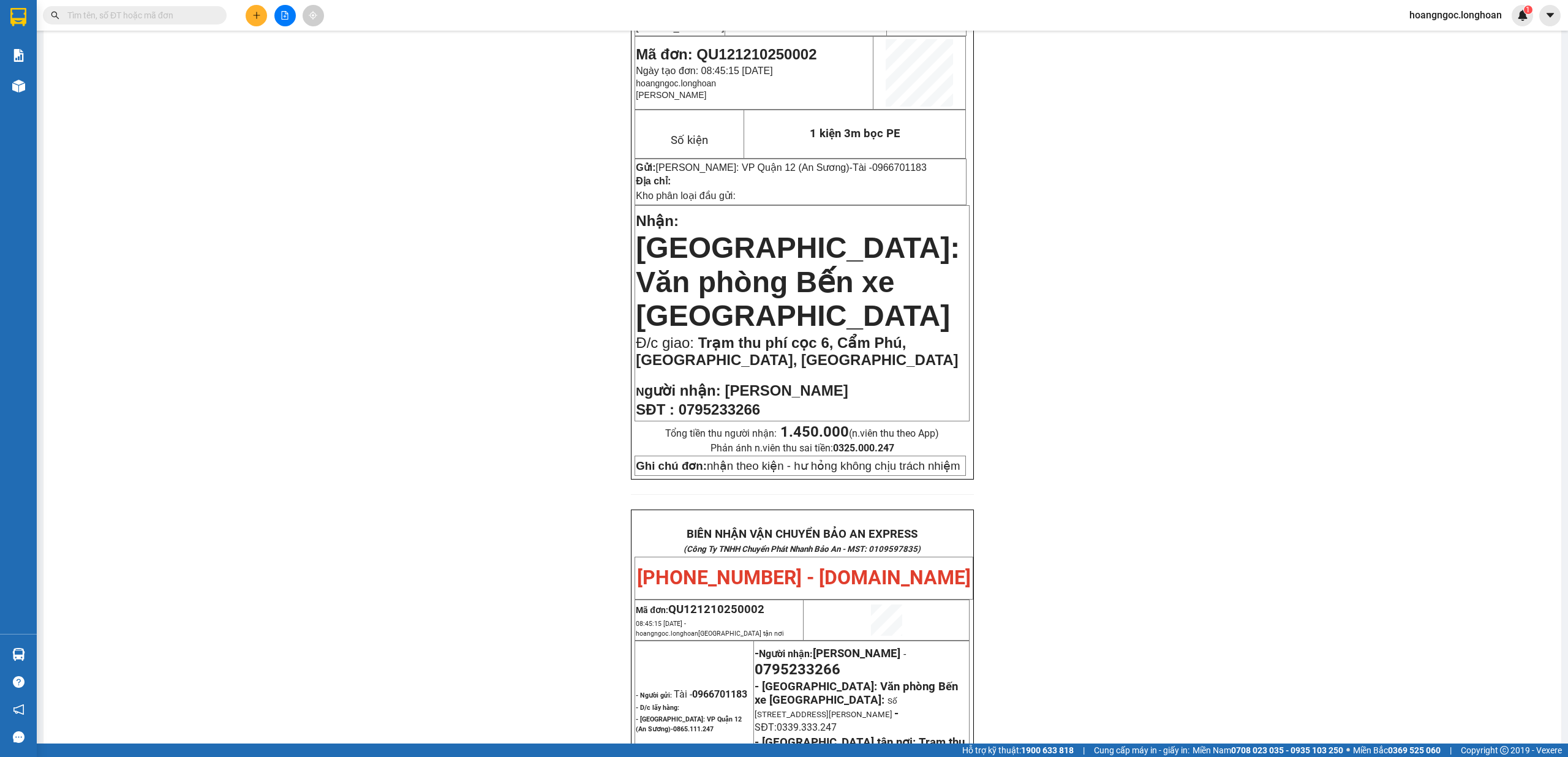
scroll to position [163, 0]
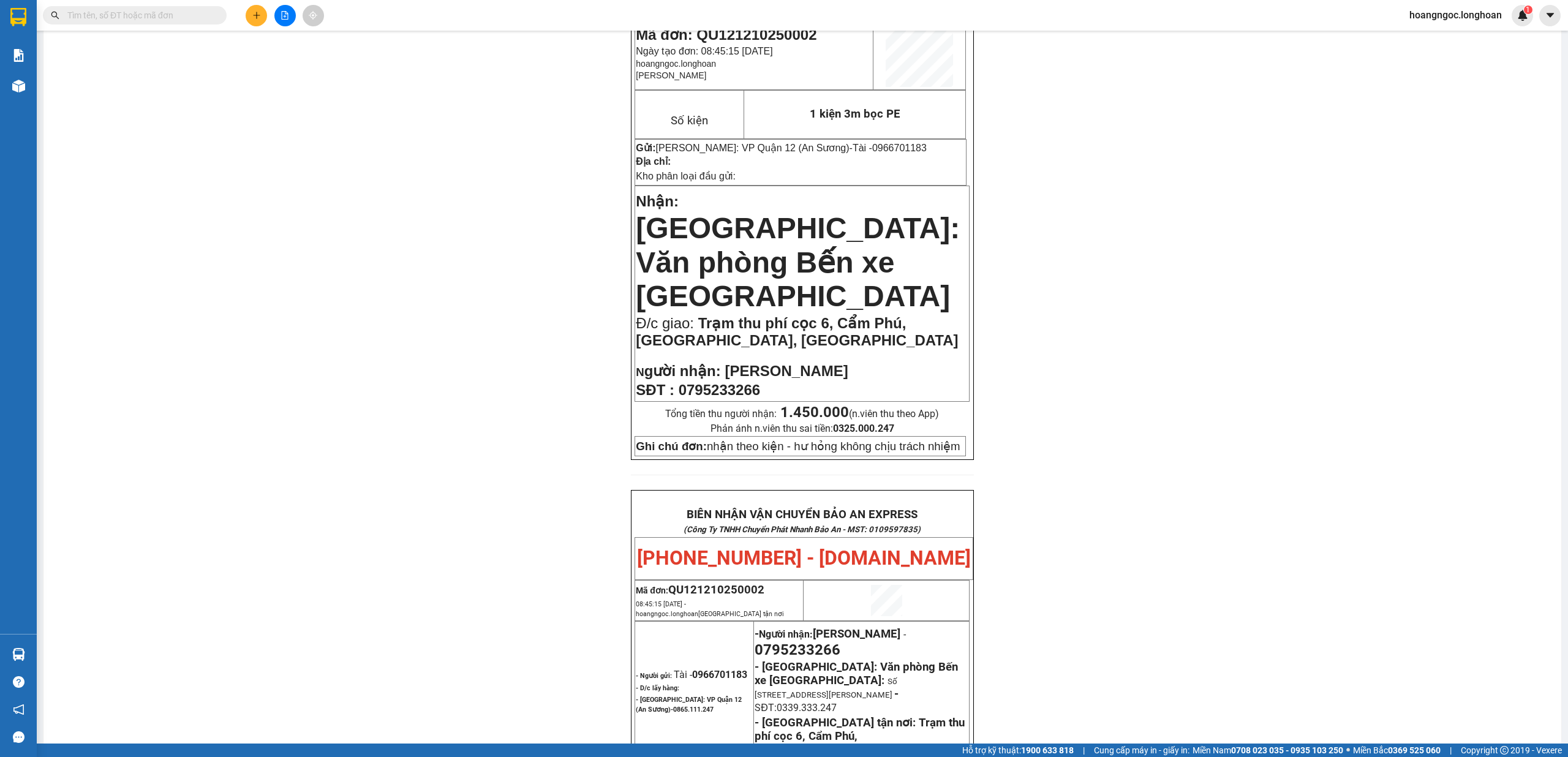
click at [493, 227] on div "PHIẾU DÁN LÊN HÀNG Ngày in phiếu: 08:45 ngày 12-10-2025 CSKH: 1900.06.88.33 CÔN…" at bounding box center [802, 588] width 1488 height 1288
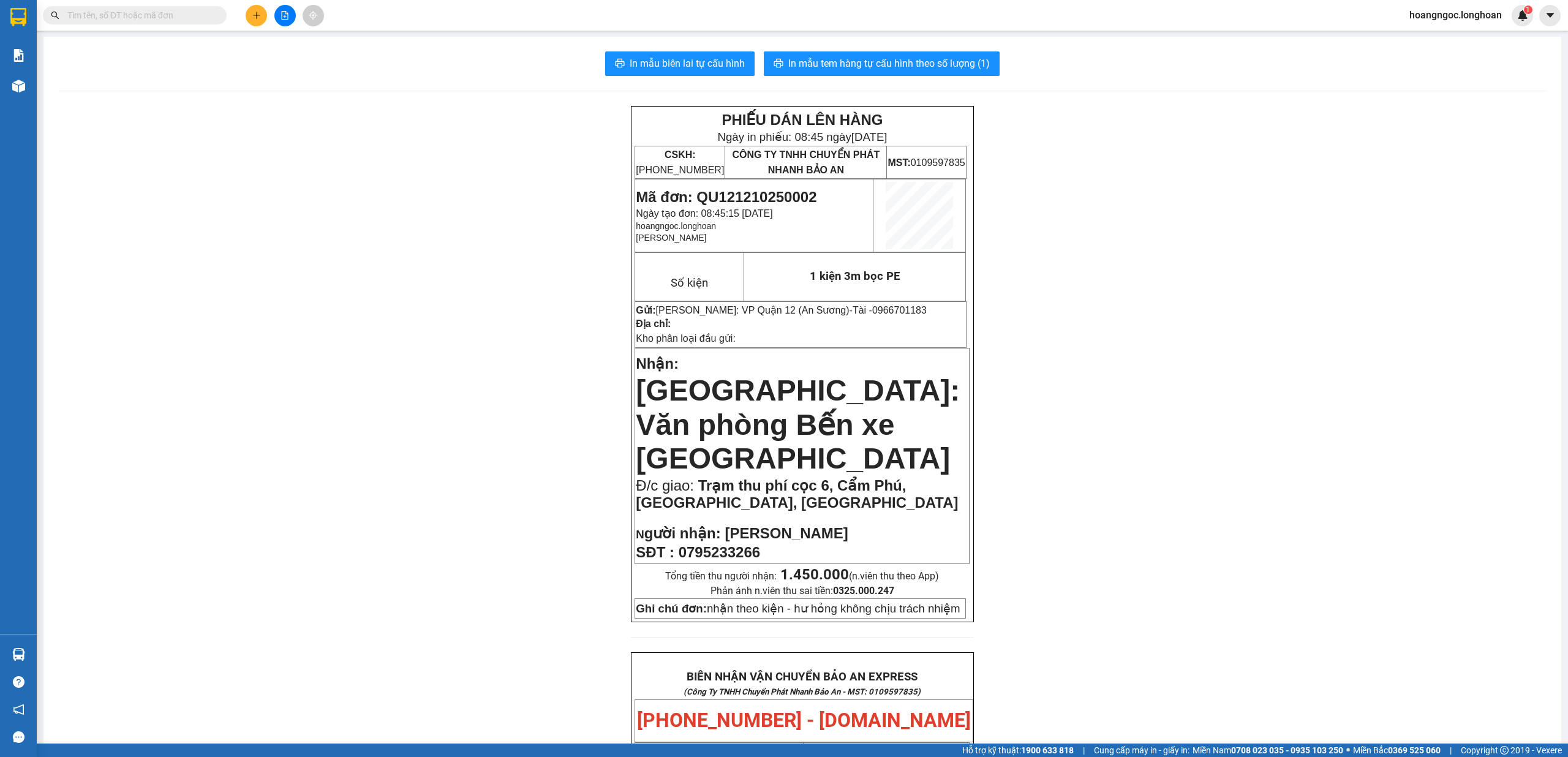
scroll to position [0, 0]
click at [706, 67] on span "In mẫu biên lai tự cấu hình" at bounding box center [687, 64] width 115 height 15
click at [1179, 535] on div "PHIẾU DÁN LÊN HÀNG Ngày in phiếu: 08:45 ngày 12-10-2025 CSKH: 1900.06.88.33 CÔN…" at bounding box center [802, 751] width 1488 height 1288
click at [703, 57] on span "In mẫu biên lai tự cấu hình" at bounding box center [687, 64] width 115 height 15
click at [706, 52] on button "In mẫu biên lai tự cấu hình" at bounding box center [679, 64] width 149 height 24
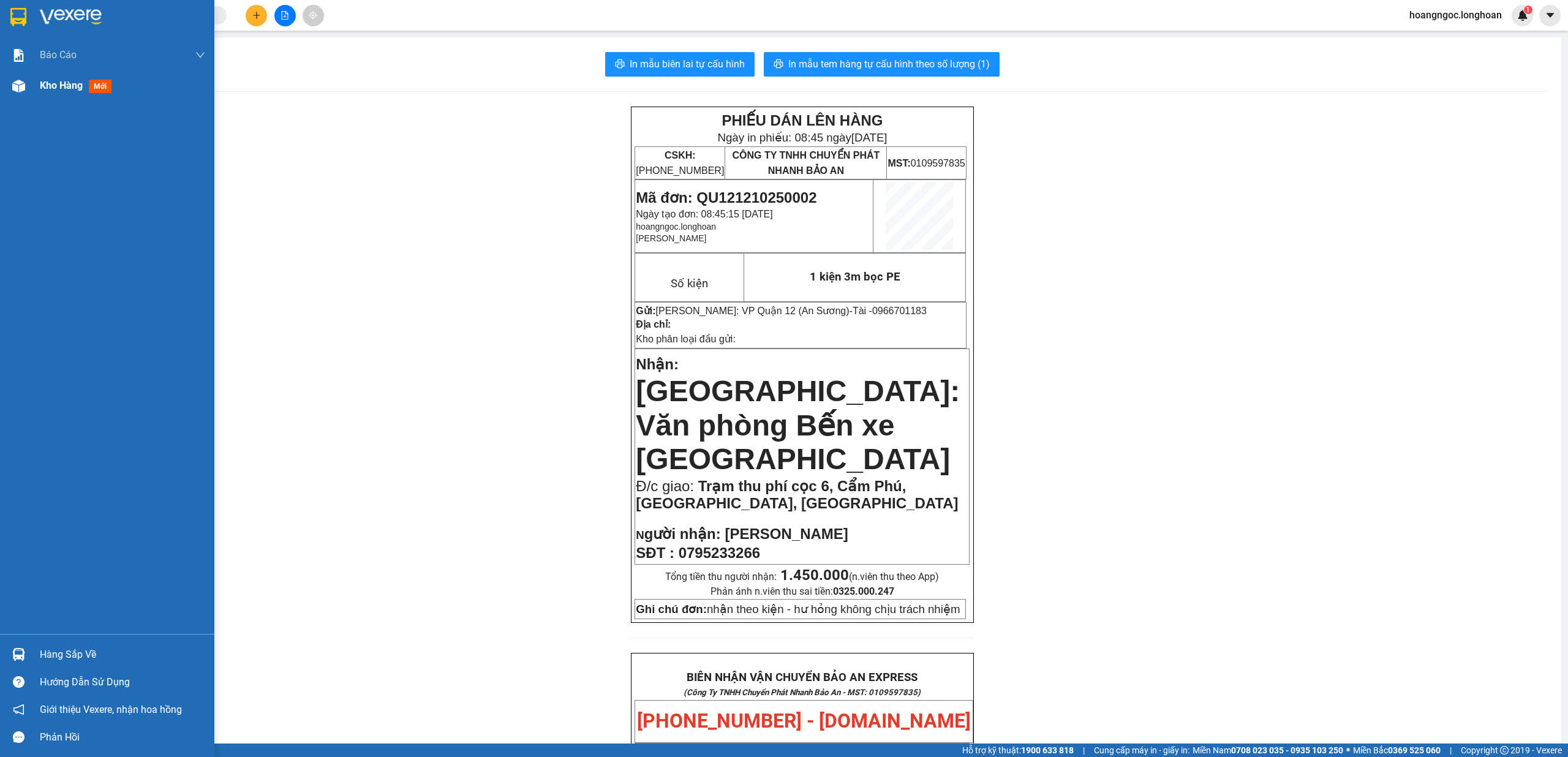
click at [74, 82] on span "Kho hàng" at bounding box center [61, 86] width 43 height 11
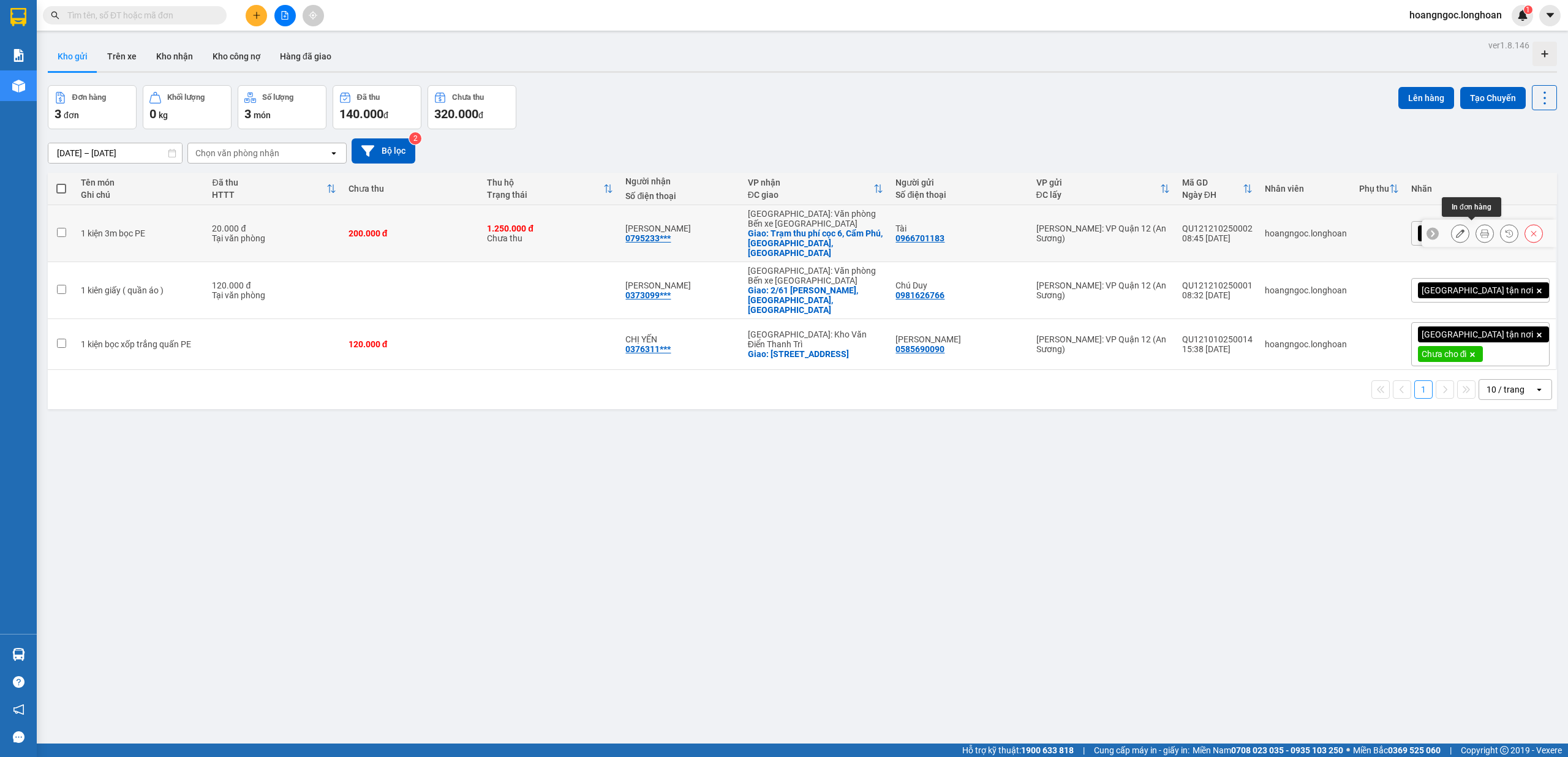
click at [1476, 225] on button at bounding box center [1484, 233] width 17 height 22
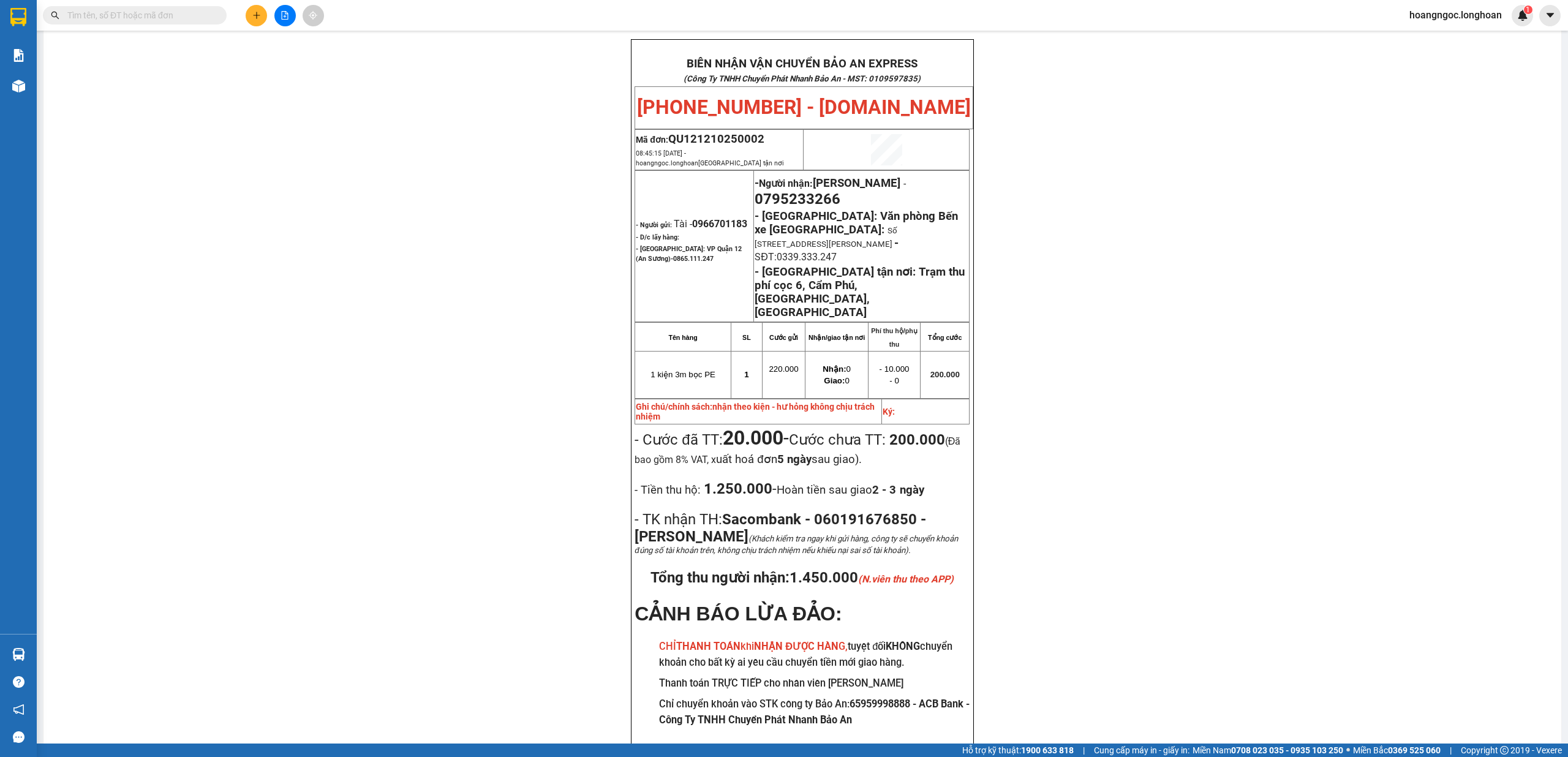
scroll to position [611, 0]
click at [478, 312] on div "PHIẾU DÁN LÊN HÀNG Ngày in phiếu: 08:51 ngày 12-10-2025 CSKH: 1900.06.88.33 CÔN…" at bounding box center [802, 140] width 1488 height 1288
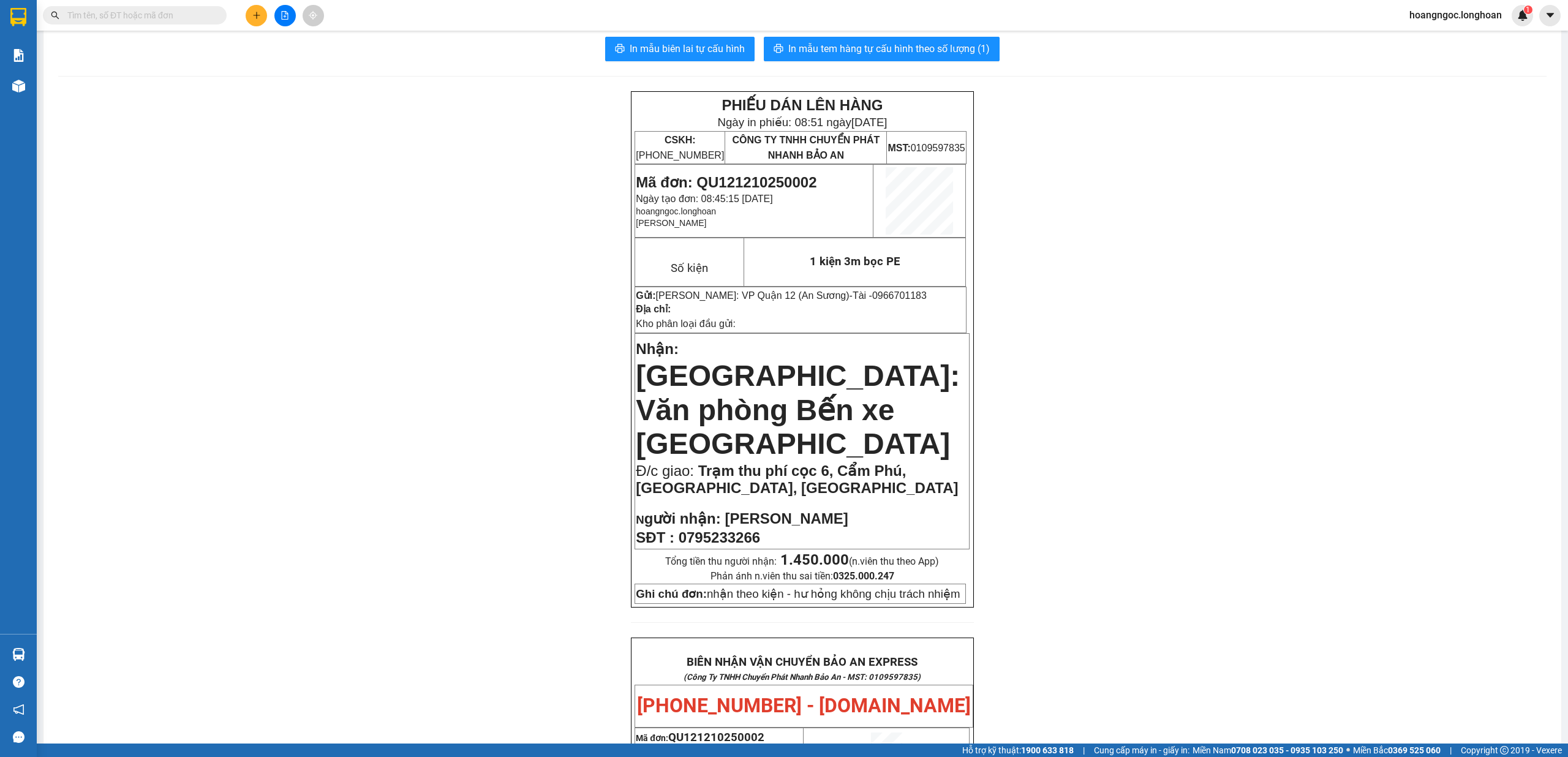
scroll to position [0, 0]
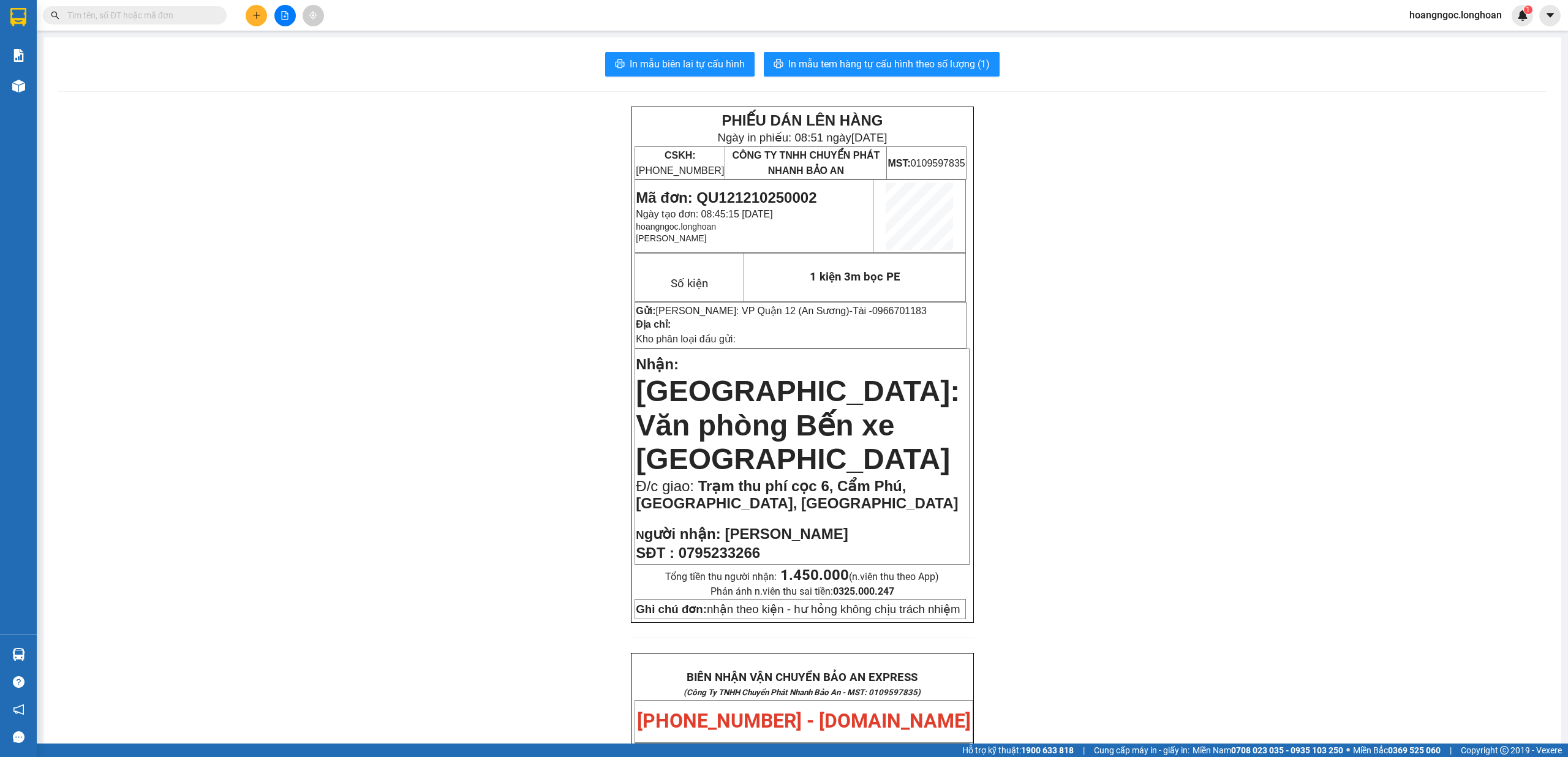
click at [157, 17] on input "text" at bounding box center [139, 15] width 145 height 14
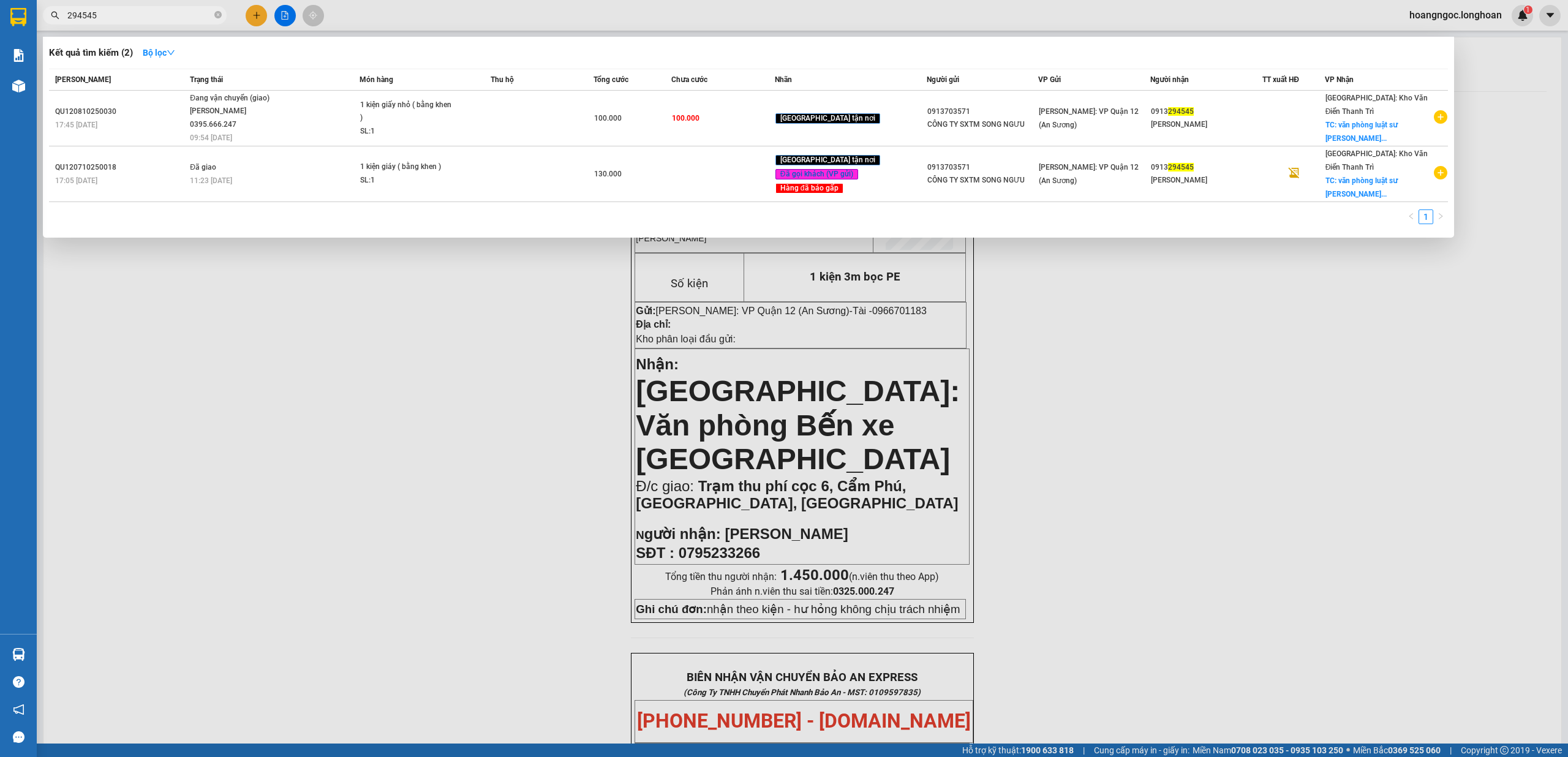
click at [1176, 436] on div at bounding box center [784, 378] width 1568 height 757
click at [128, 16] on input "294545" at bounding box center [139, 15] width 145 height 14
click at [155, 14] on input "294545" at bounding box center [139, 15] width 145 height 14
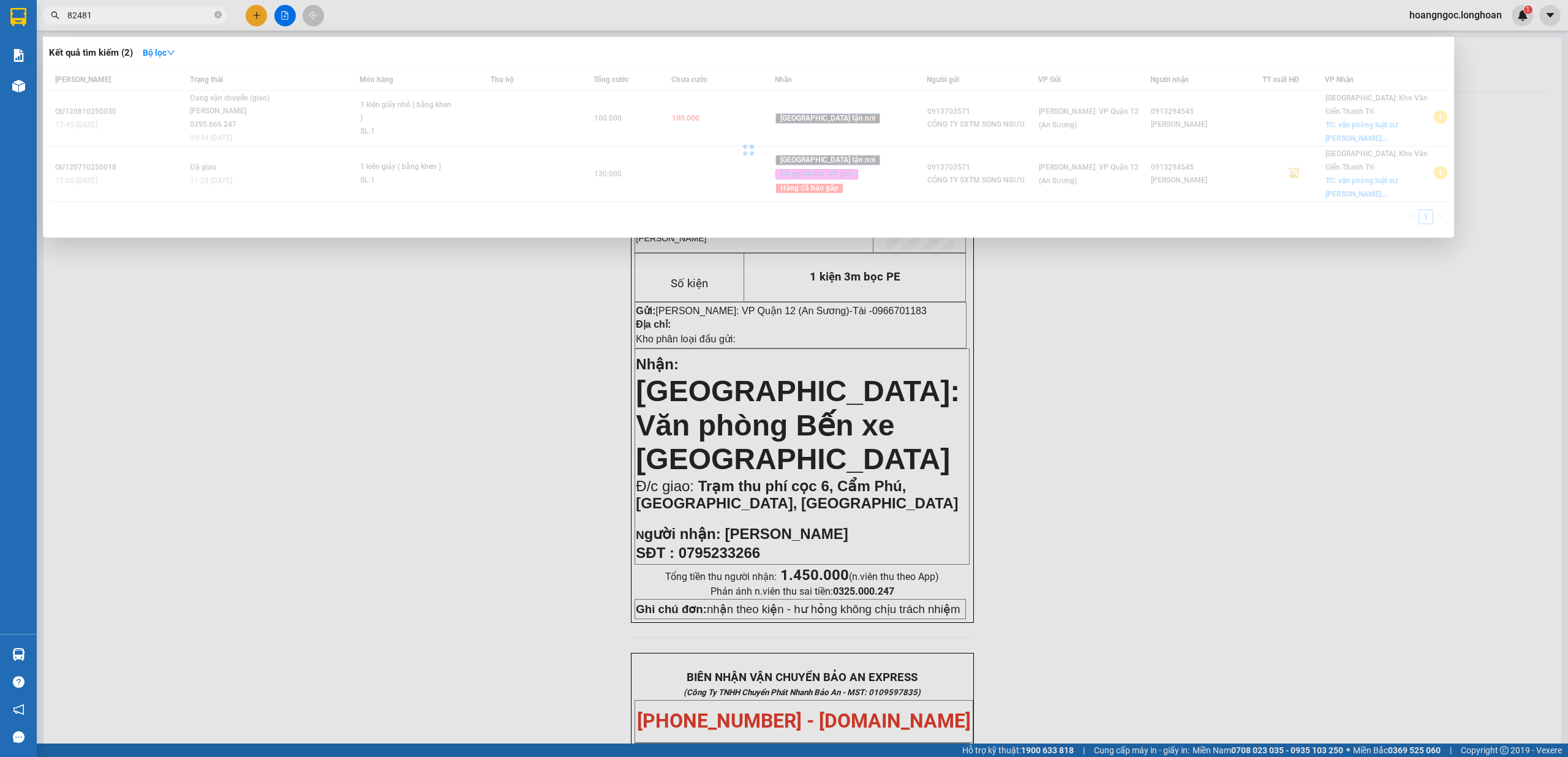
type input "824810"
